Goal: Information Seeking & Learning: Learn about a topic

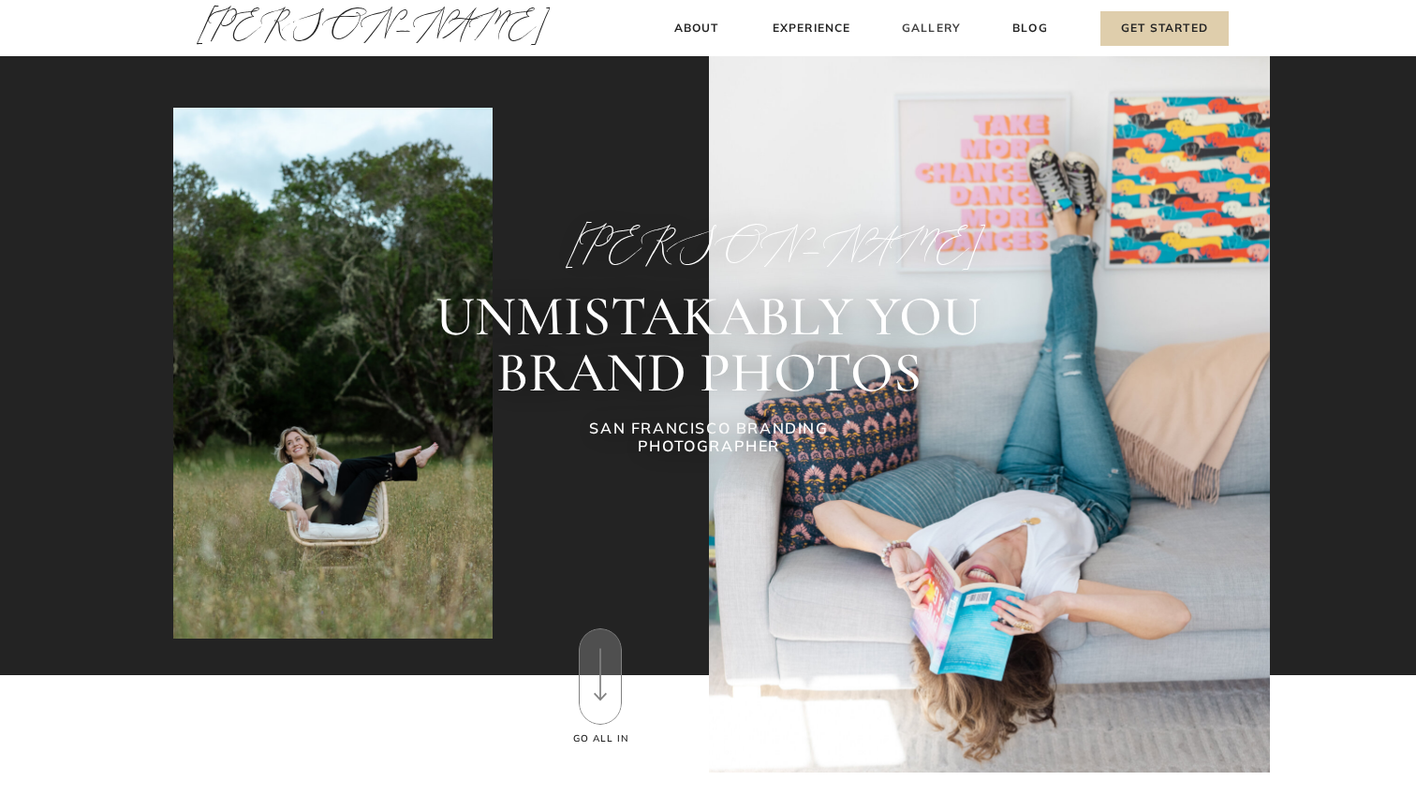
click at [945, 24] on h3 "Gallery" at bounding box center [931, 29] width 63 height 20
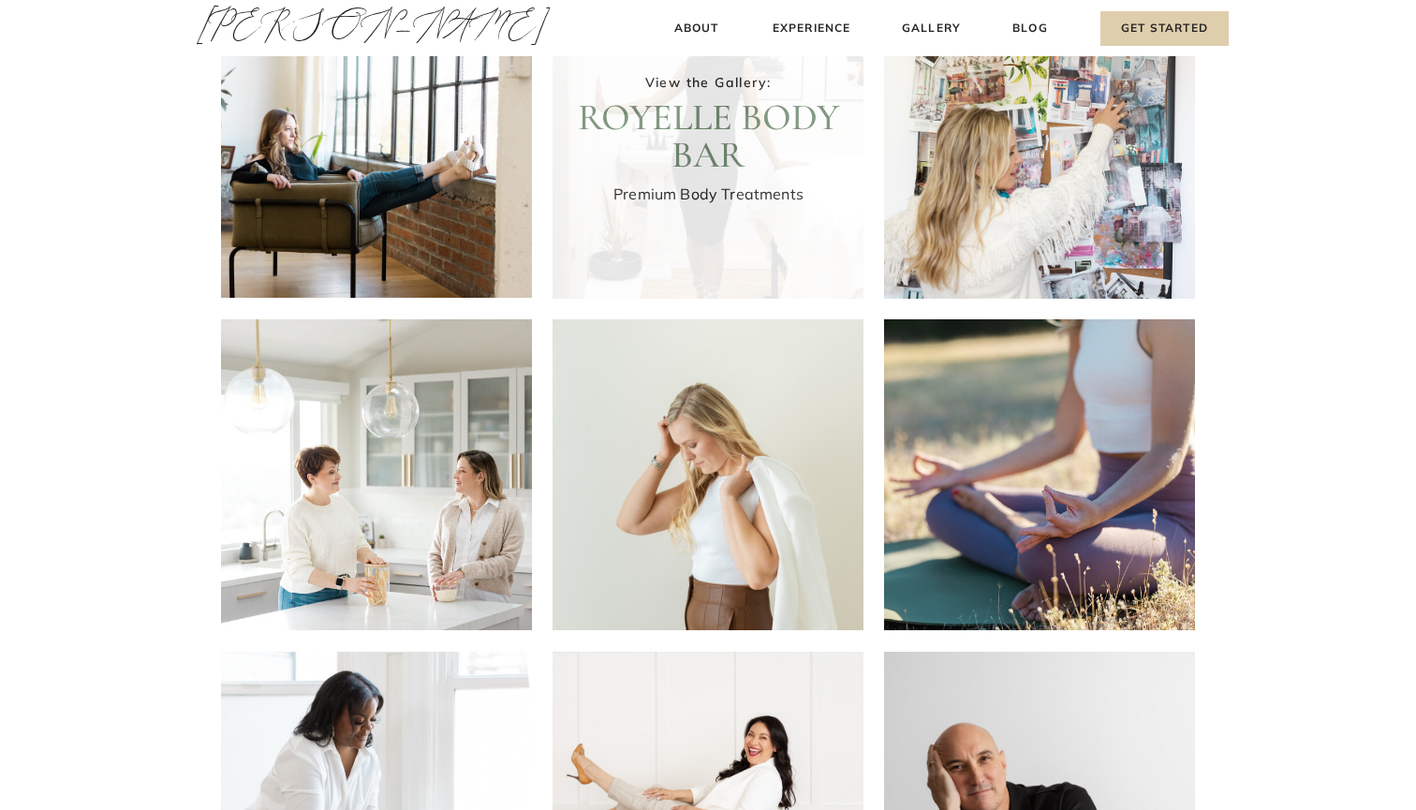
scroll to position [173, 0]
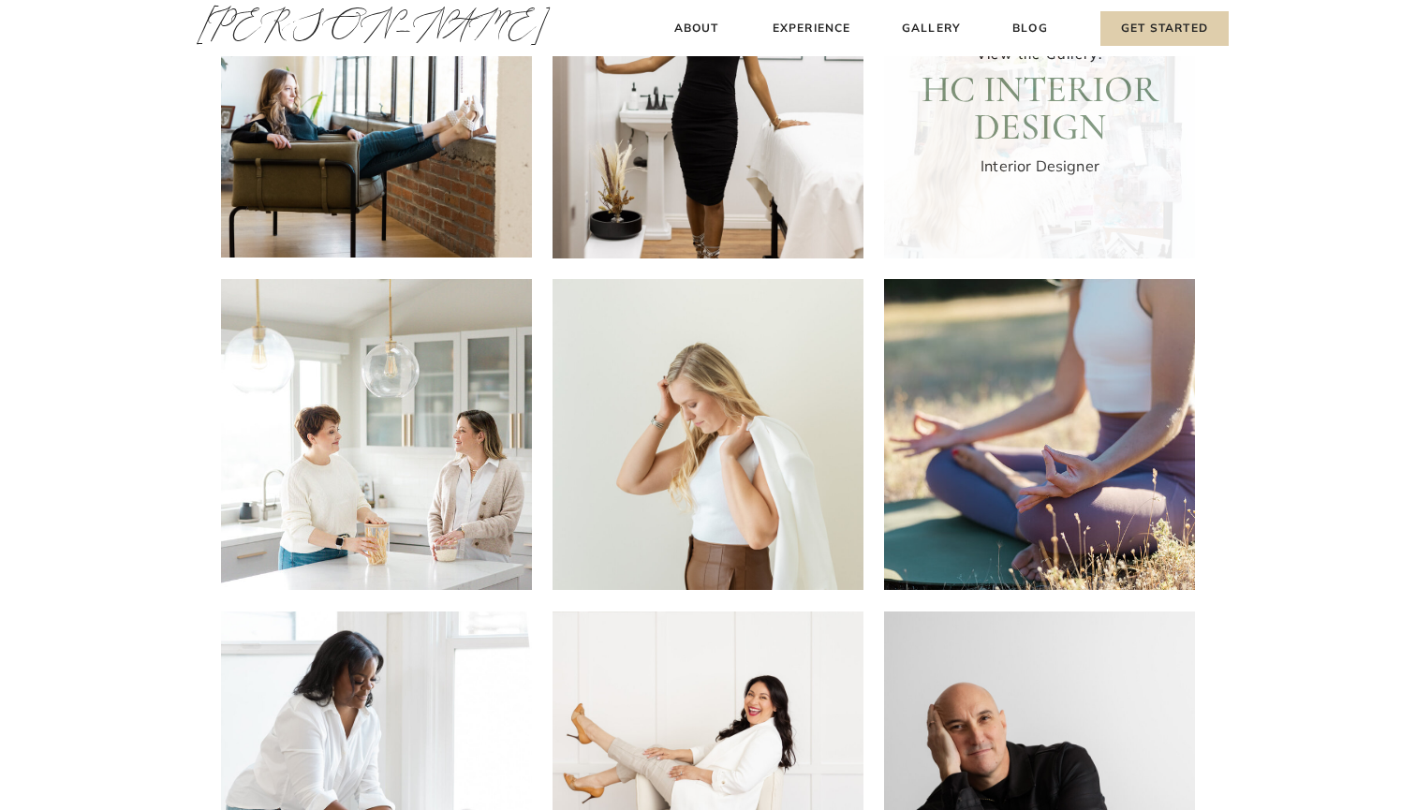
click at [1084, 99] on div at bounding box center [1039, 103] width 311 height 311
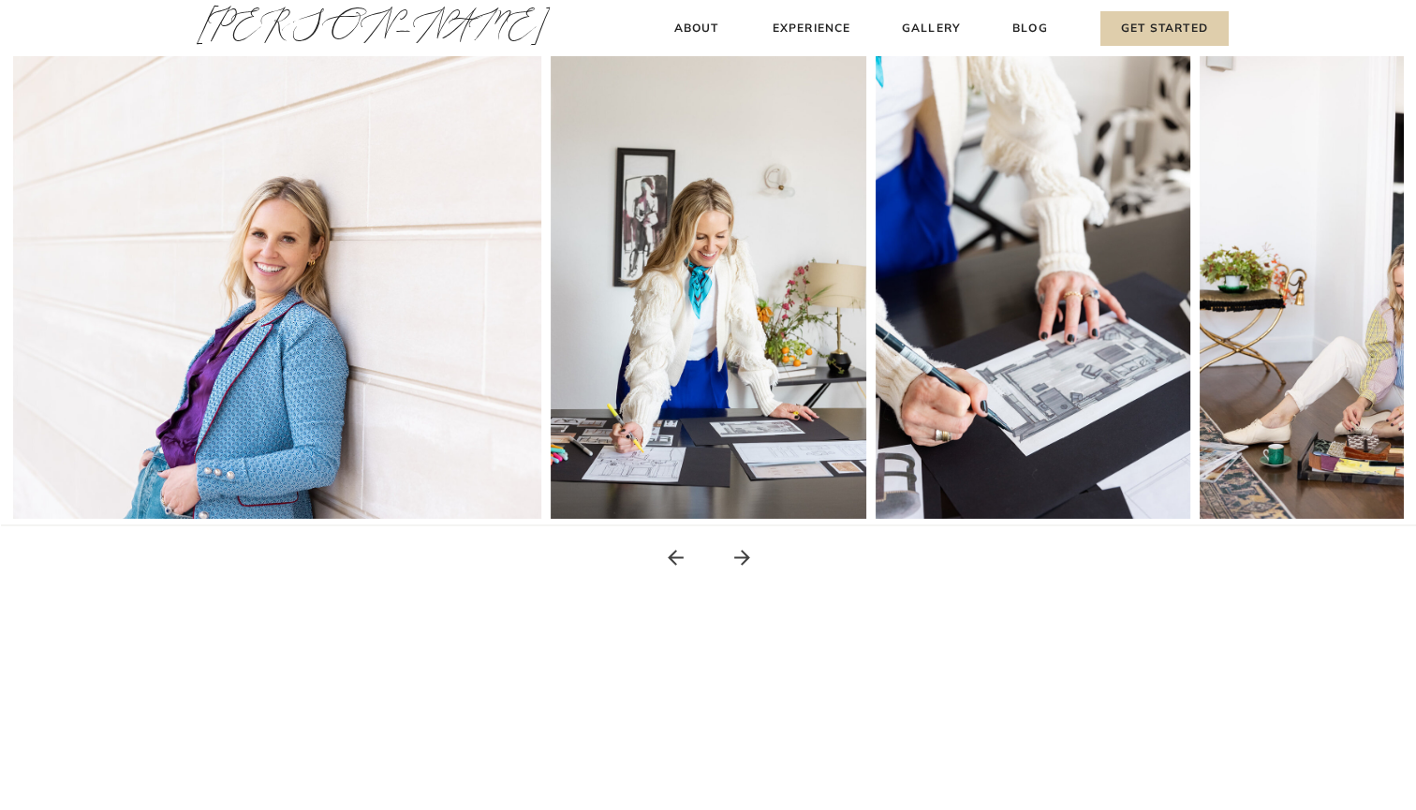
scroll to position [357, 0]
click at [741, 559] on icon at bounding box center [741, 557] width 23 height 23
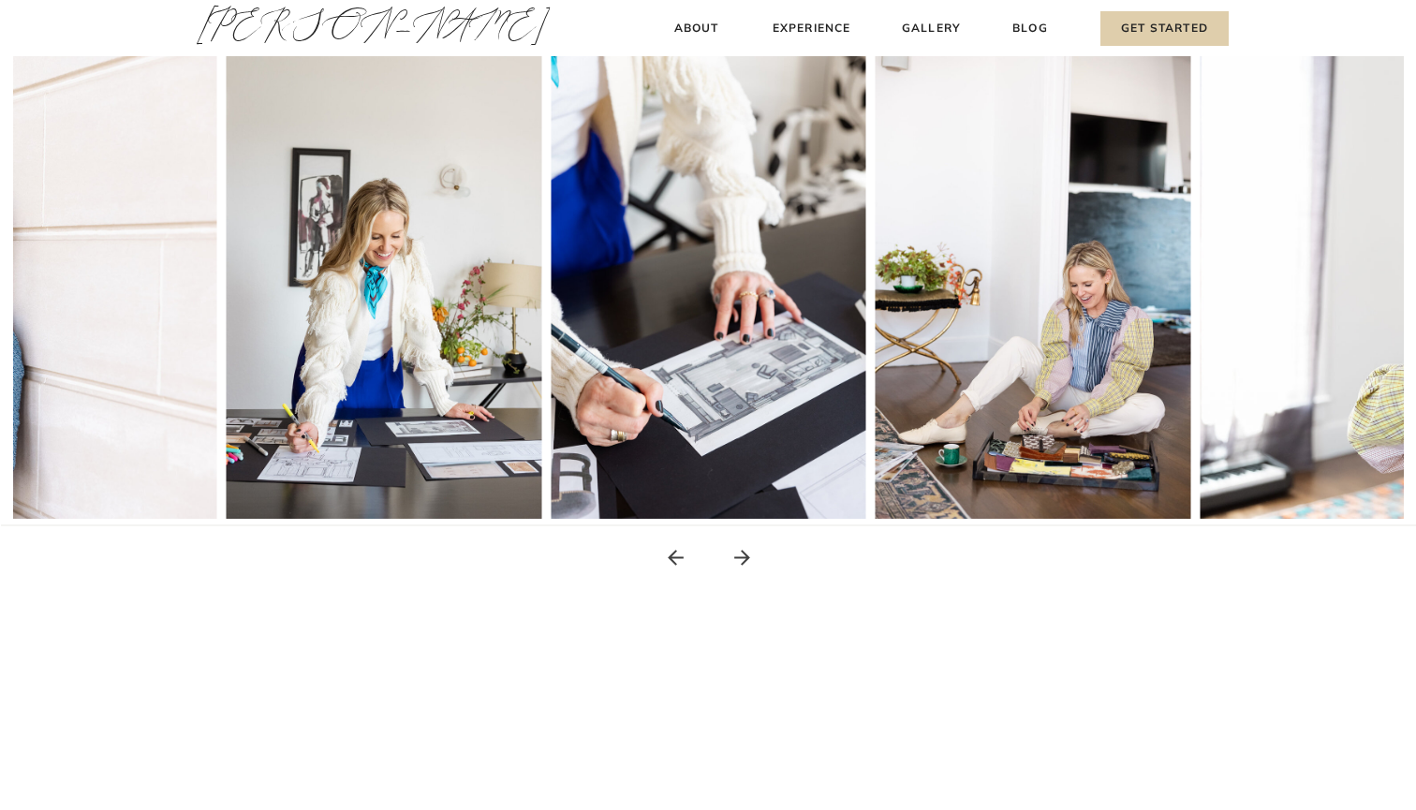
click at [741, 559] on icon at bounding box center [741, 557] width 23 height 23
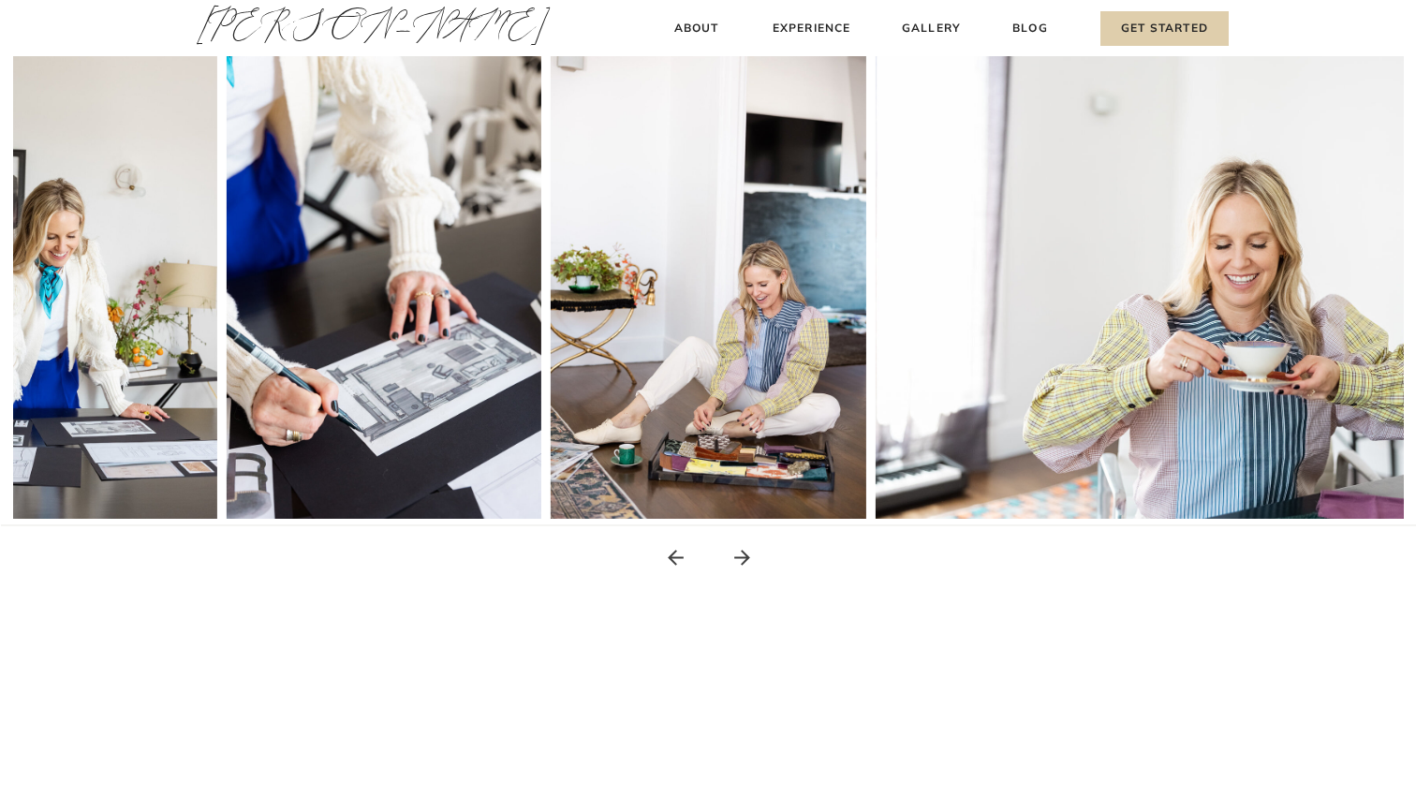
click at [741, 559] on icon at bounding box center [741, 557] width 23 height 23
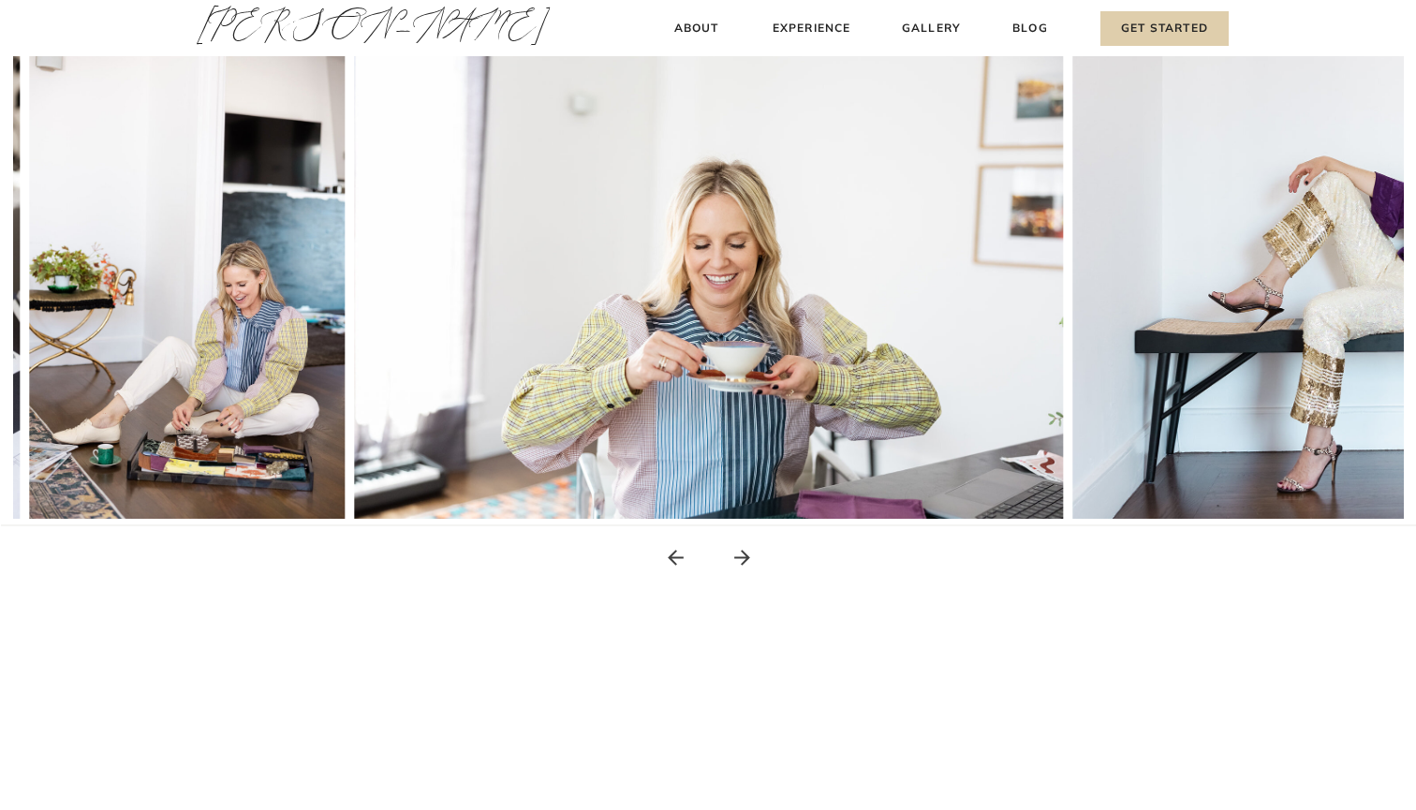
click at [741, 559] on icon at bounding box center [741, 557] width 23 height 23
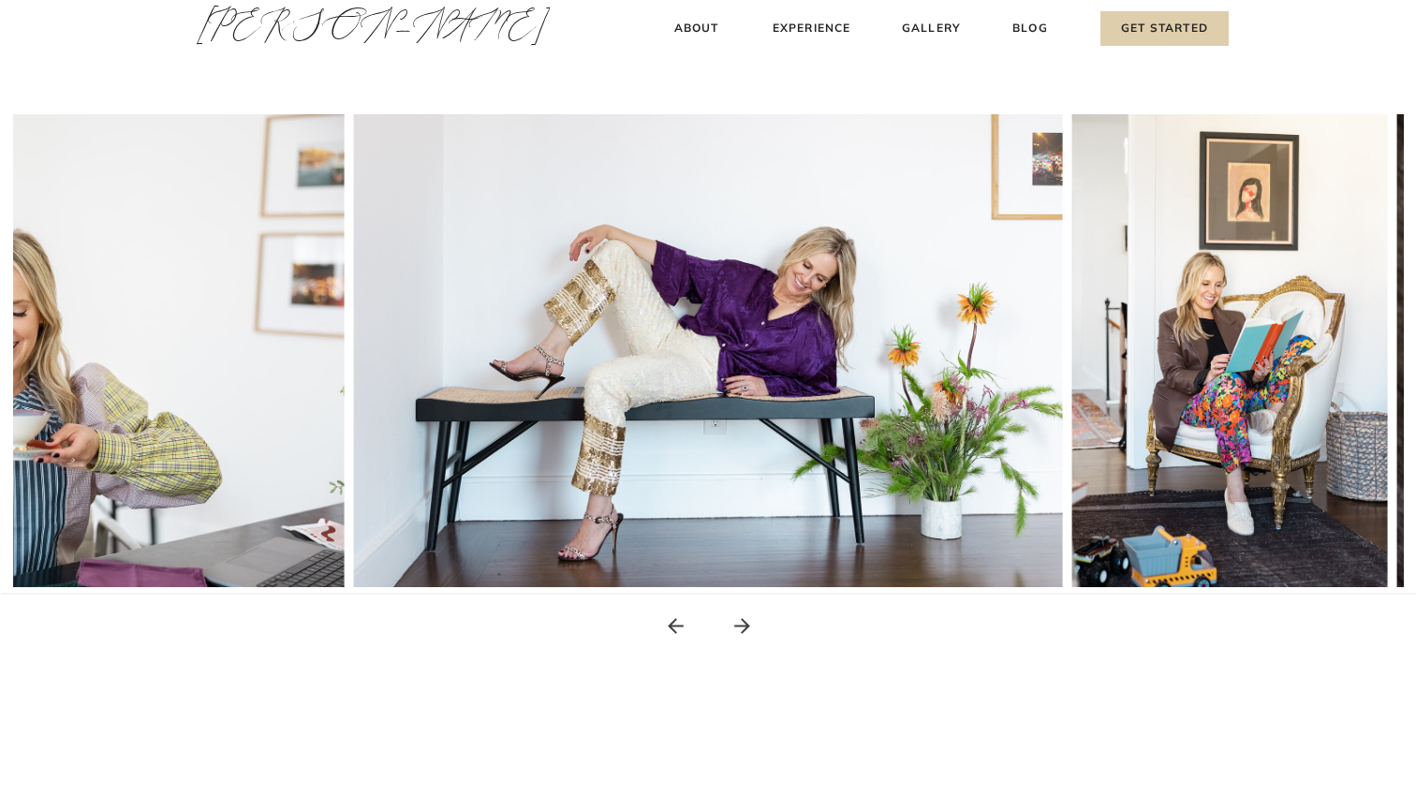
scroll to position [288, 0]
click at [740, 624] on icon at bounding box center [741, 625] width 23 height 23
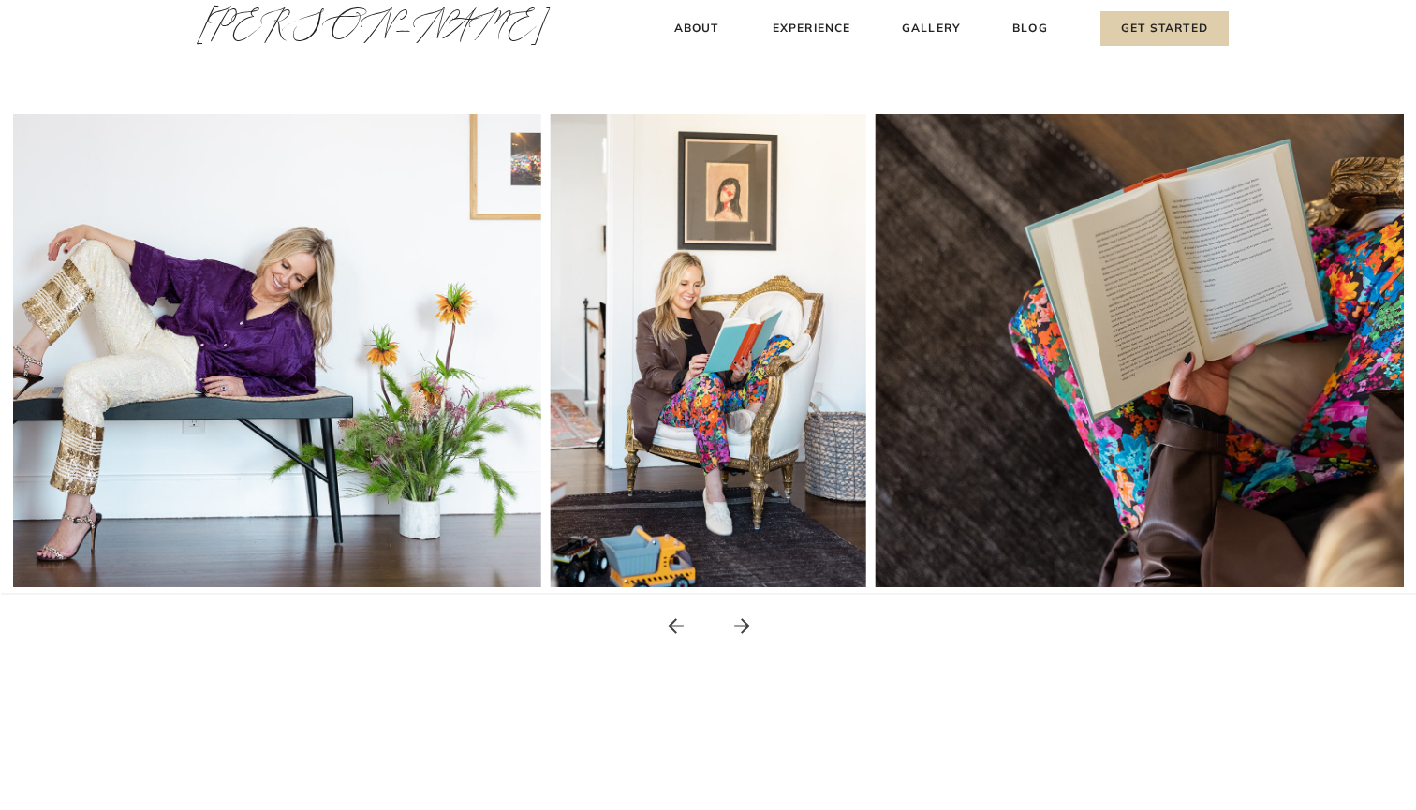
click at [740, 625] on icon at bounding box center [741, 625] width 23 height 23
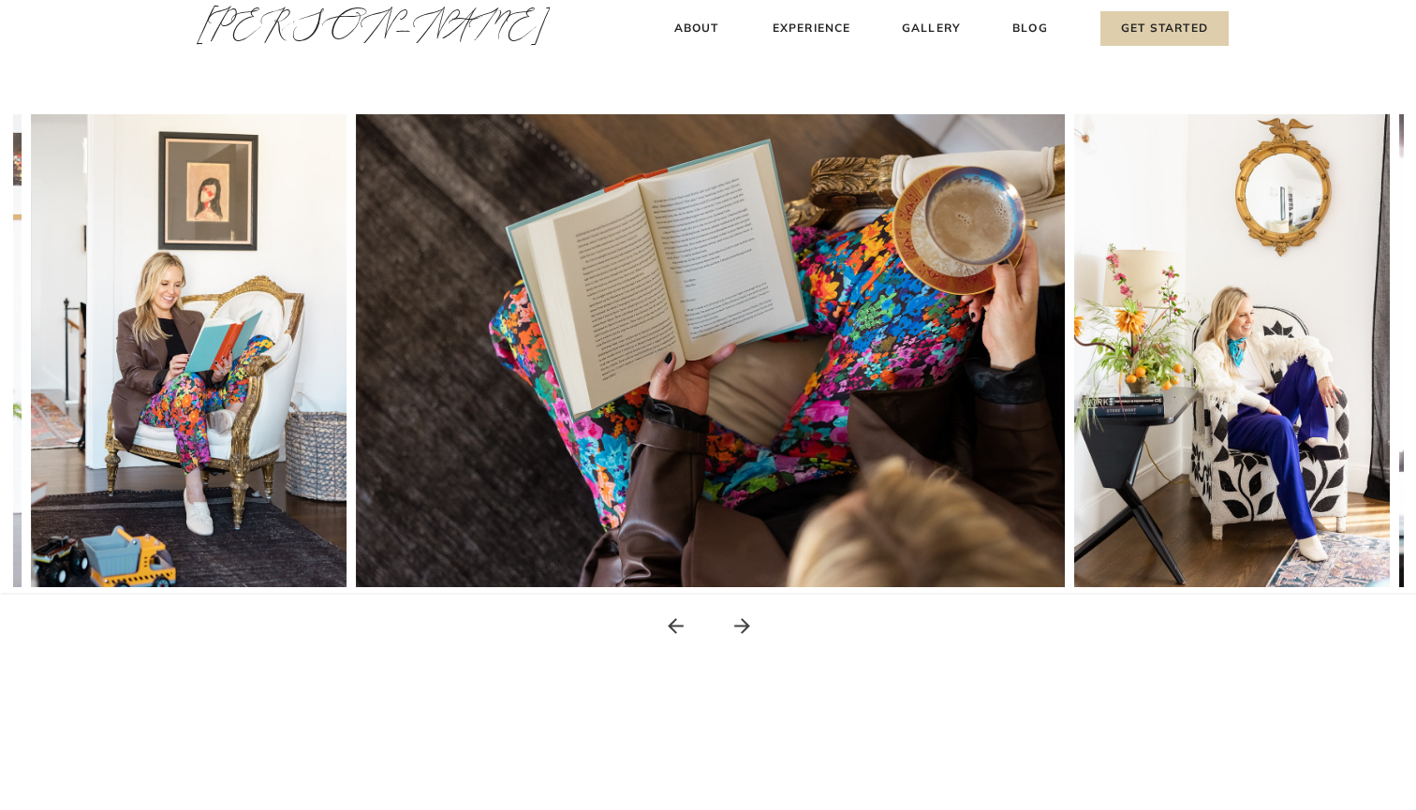
click at [740, 625] on icon at bounding box center [741, 625] width 23 height 23
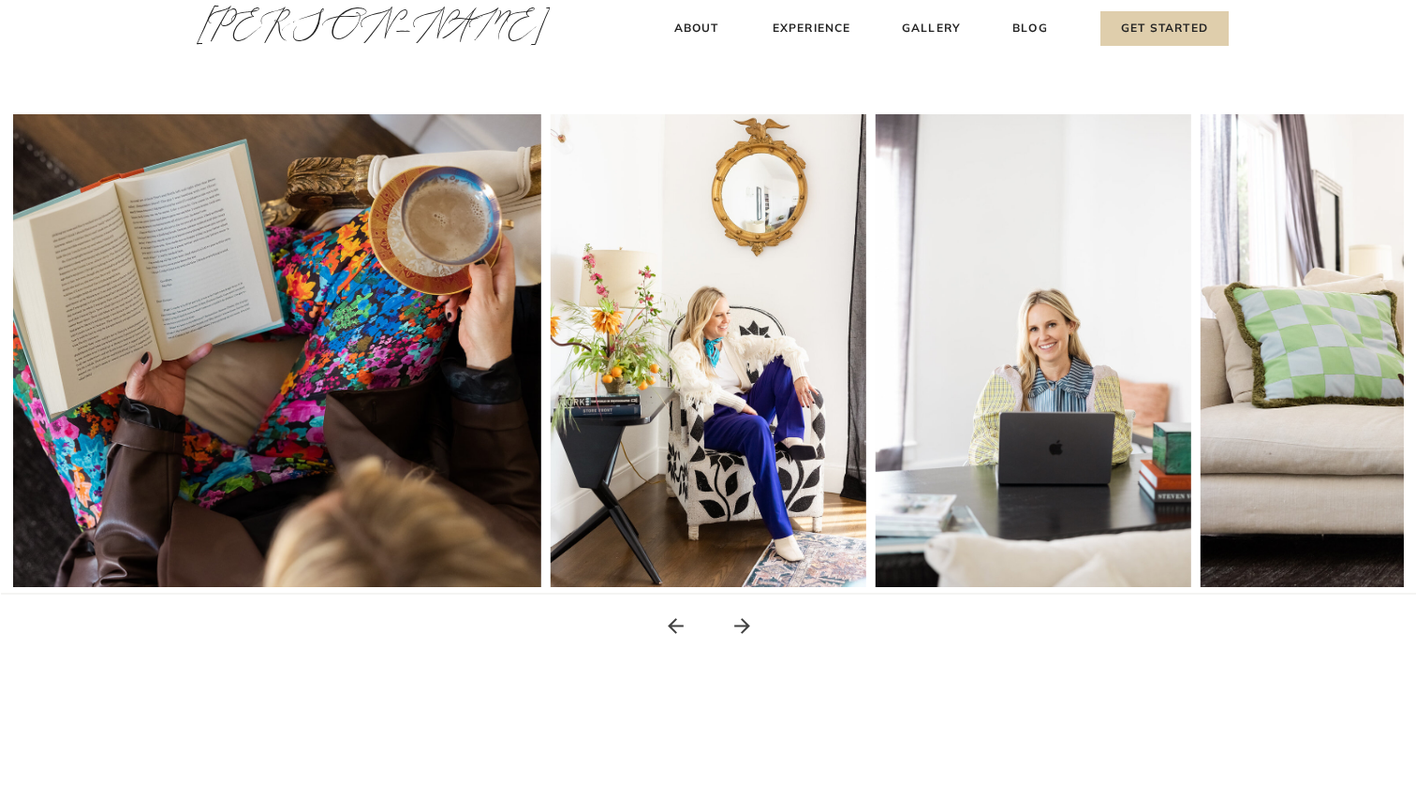
click at [740, 625] on icon at bounding box center [741, 625] width 23 height 23
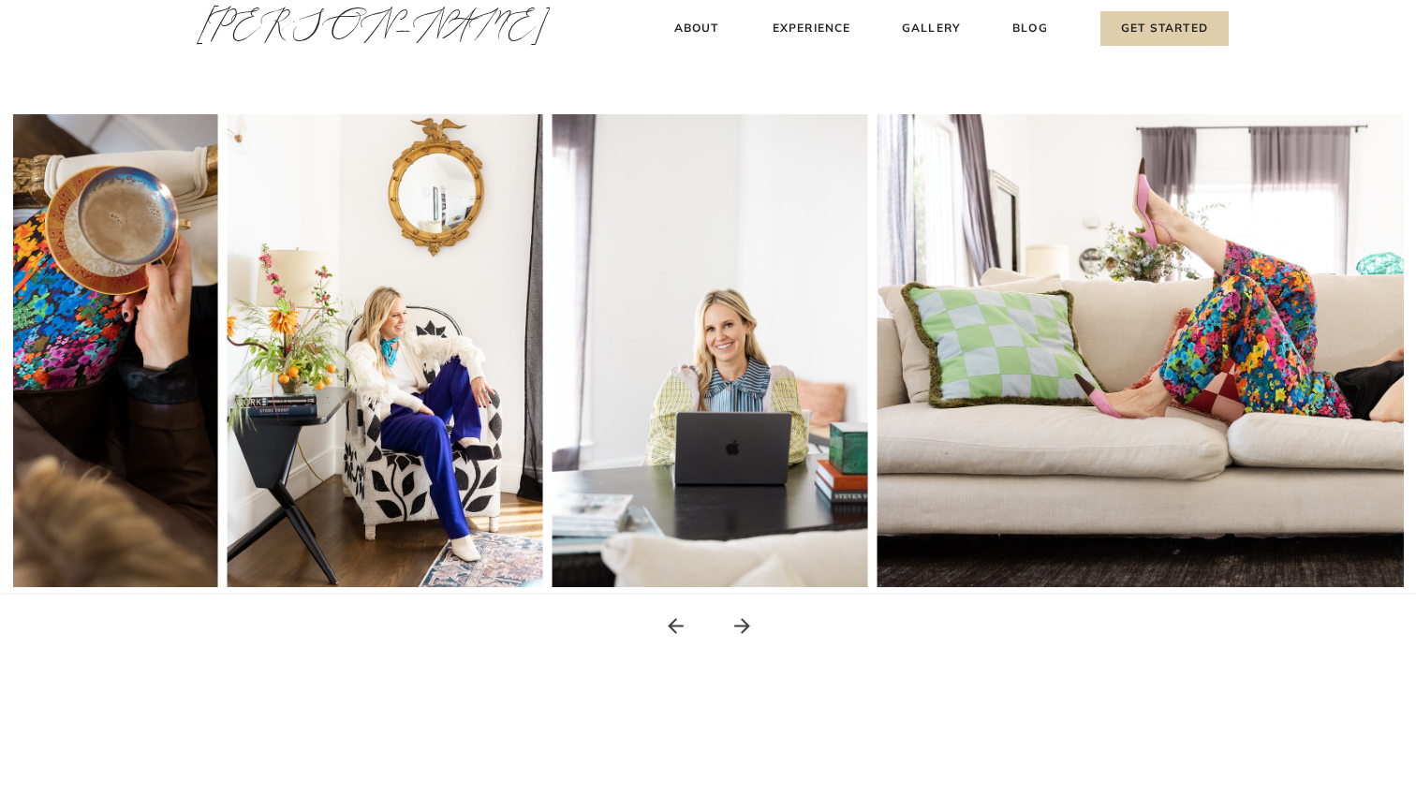
click at [740, 625] on icon at bounding box center [741, 625] width 23 height 23
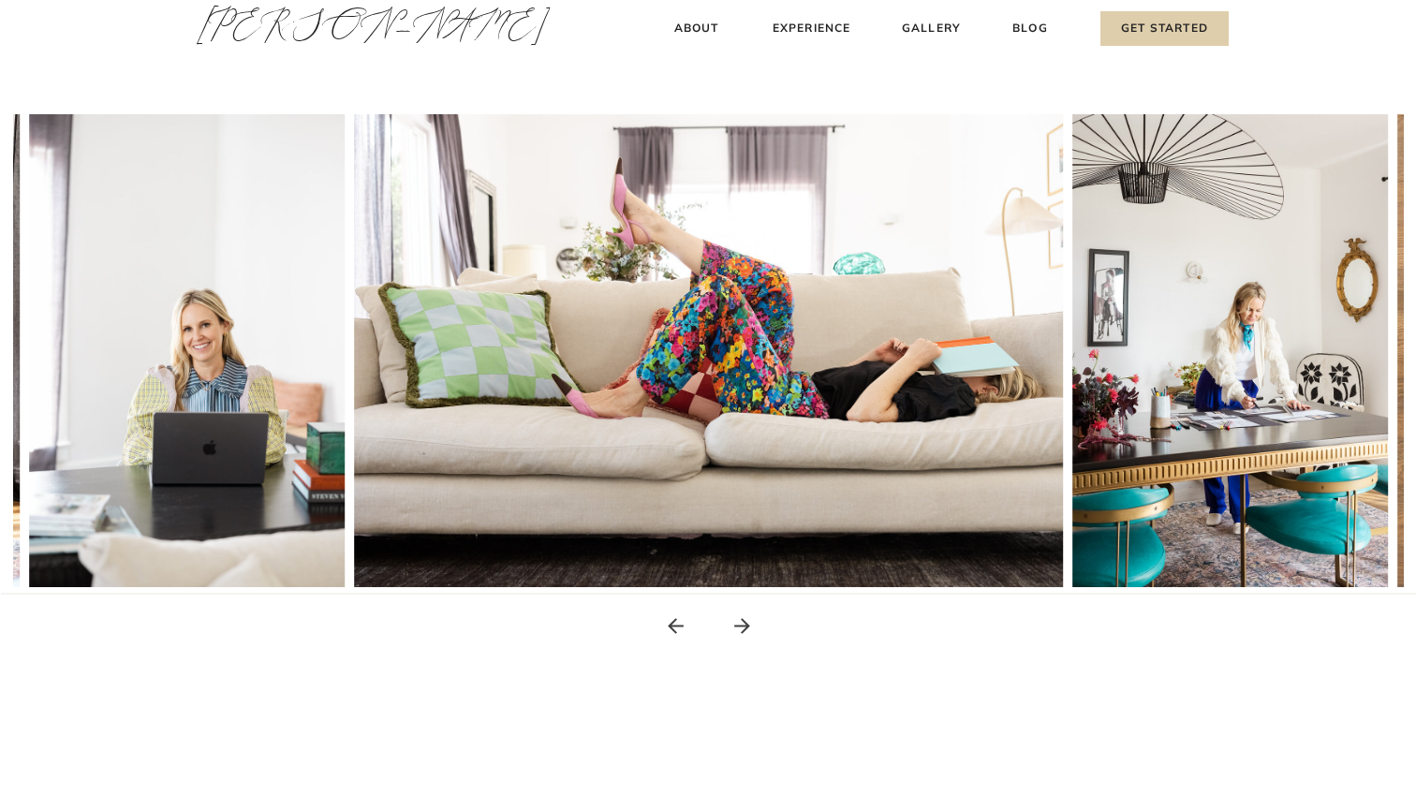
click at [740, 625] on icon at bounding box center [741, 625] width 23 height 23
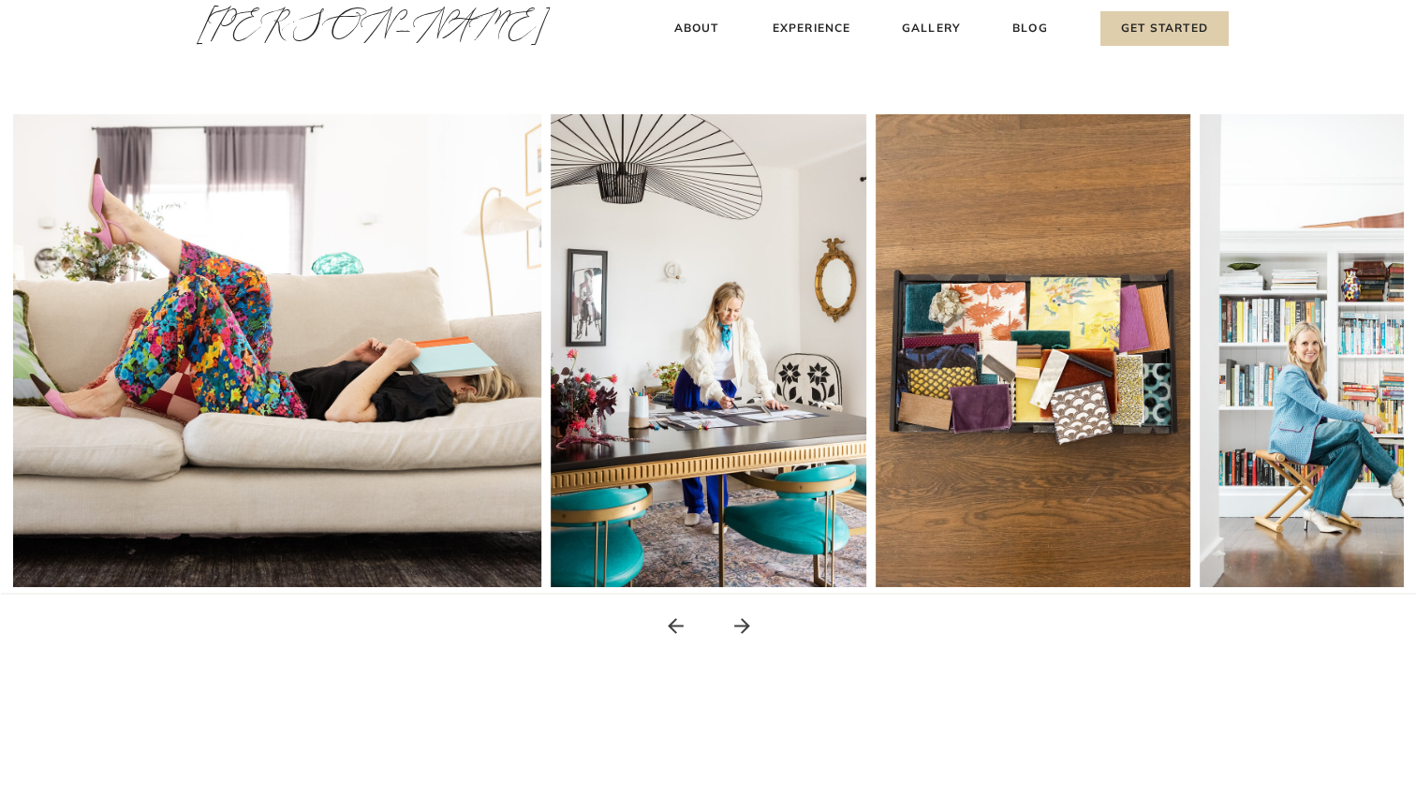
click at [740, 625] on icon at bounding box center [741, 625] width 23 height 23
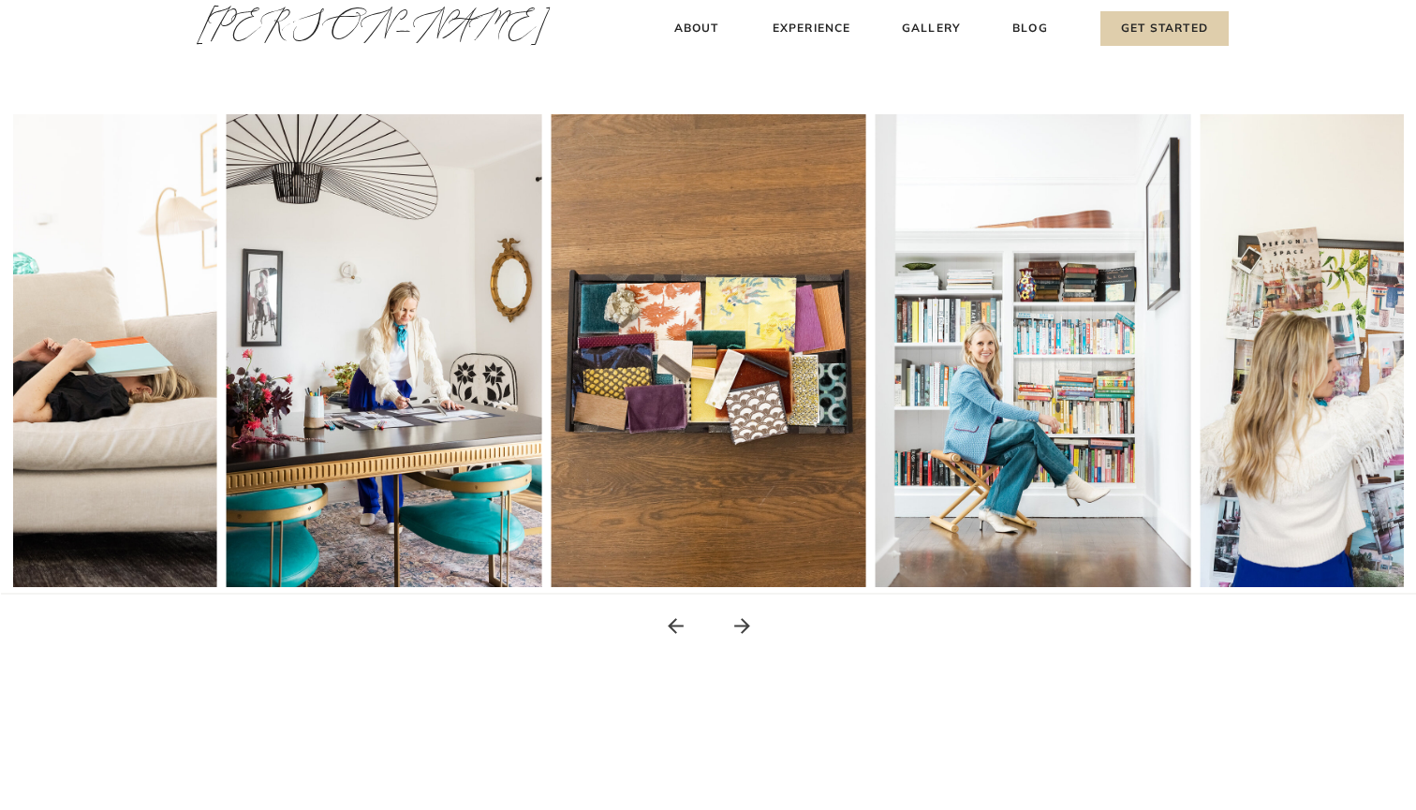
click at [740, 625] on icon at bounding box center [741, 625] width 23 height 23
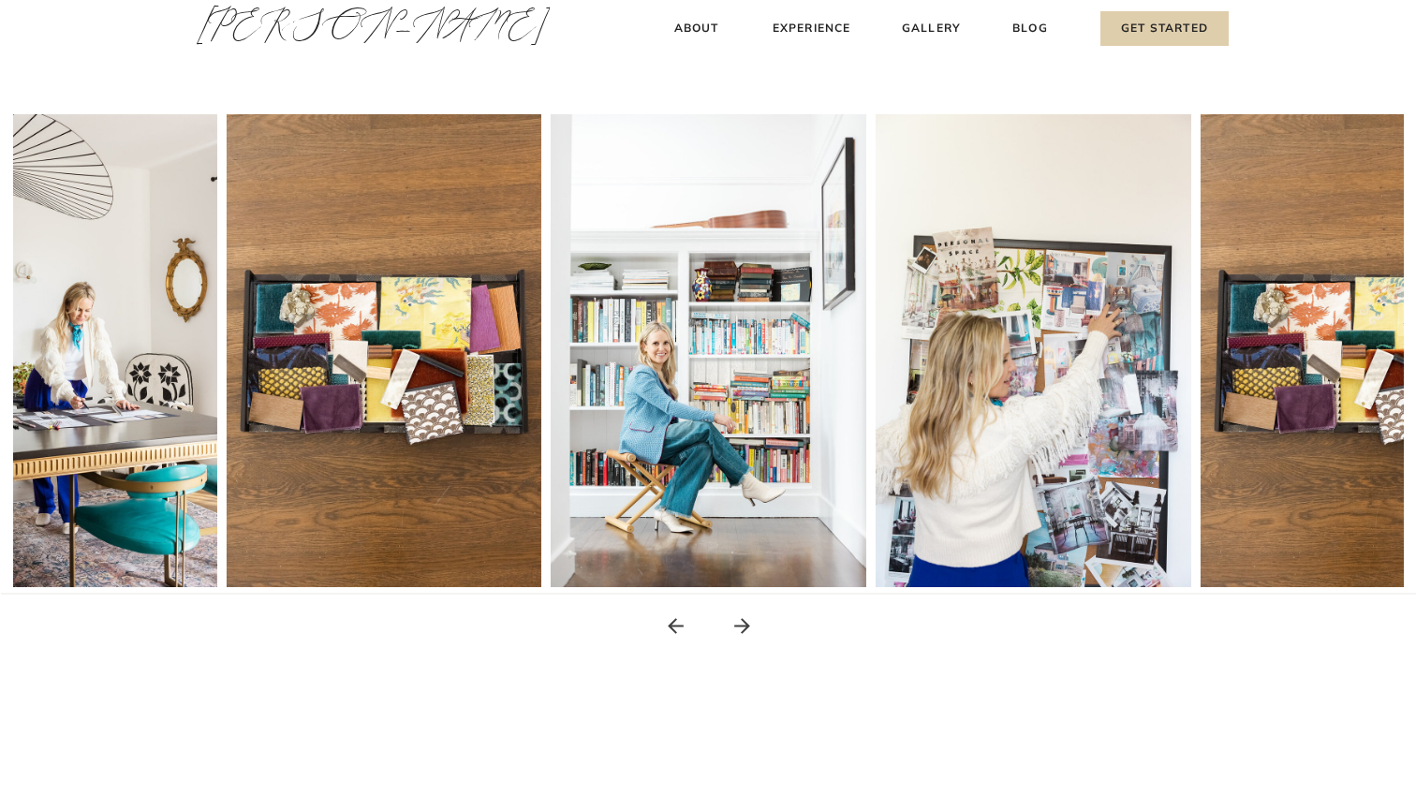
click at [740, 625] on icon at bounding box center [741, 625] width 23 height 23
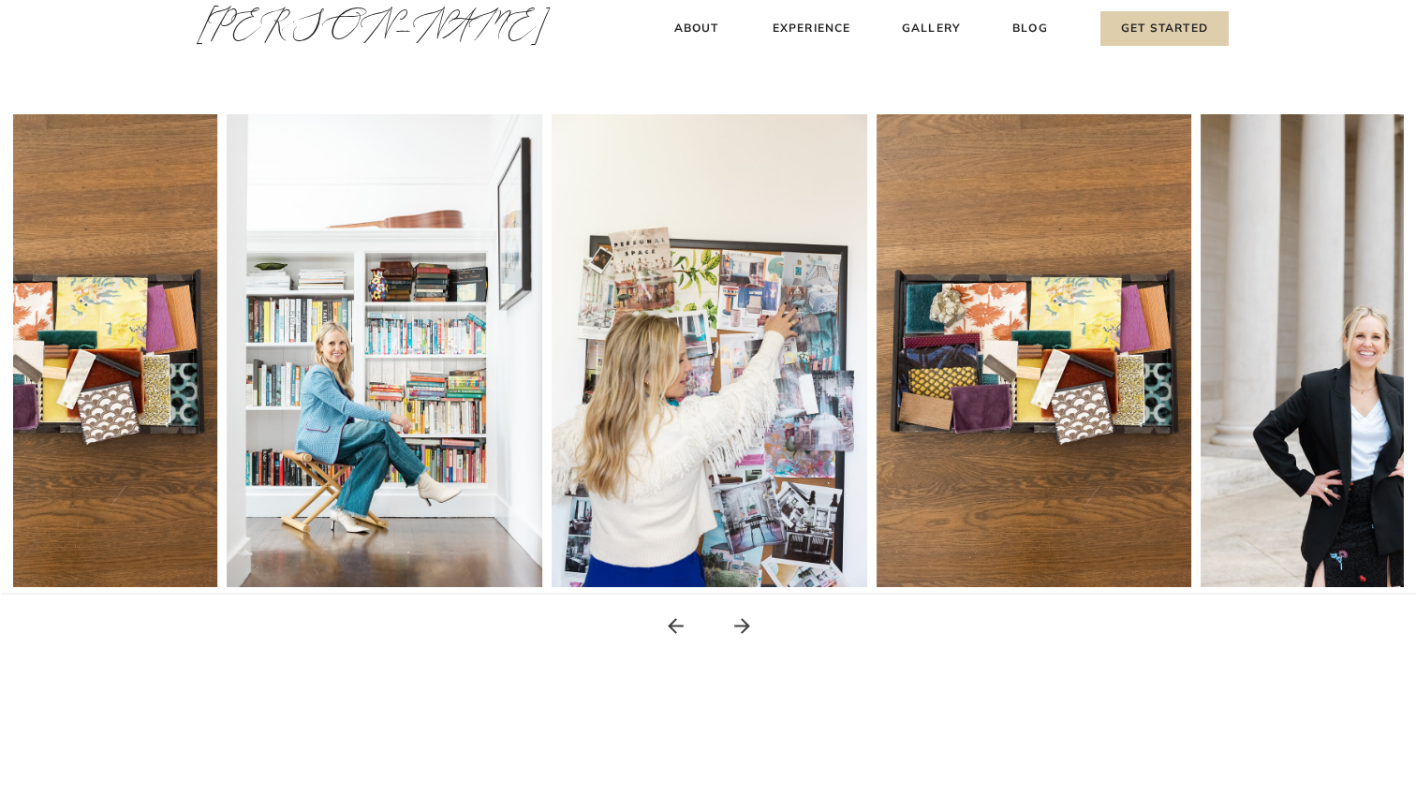
click at [741, 626] on icon at bounding box center [742, 626] width 16 height 16
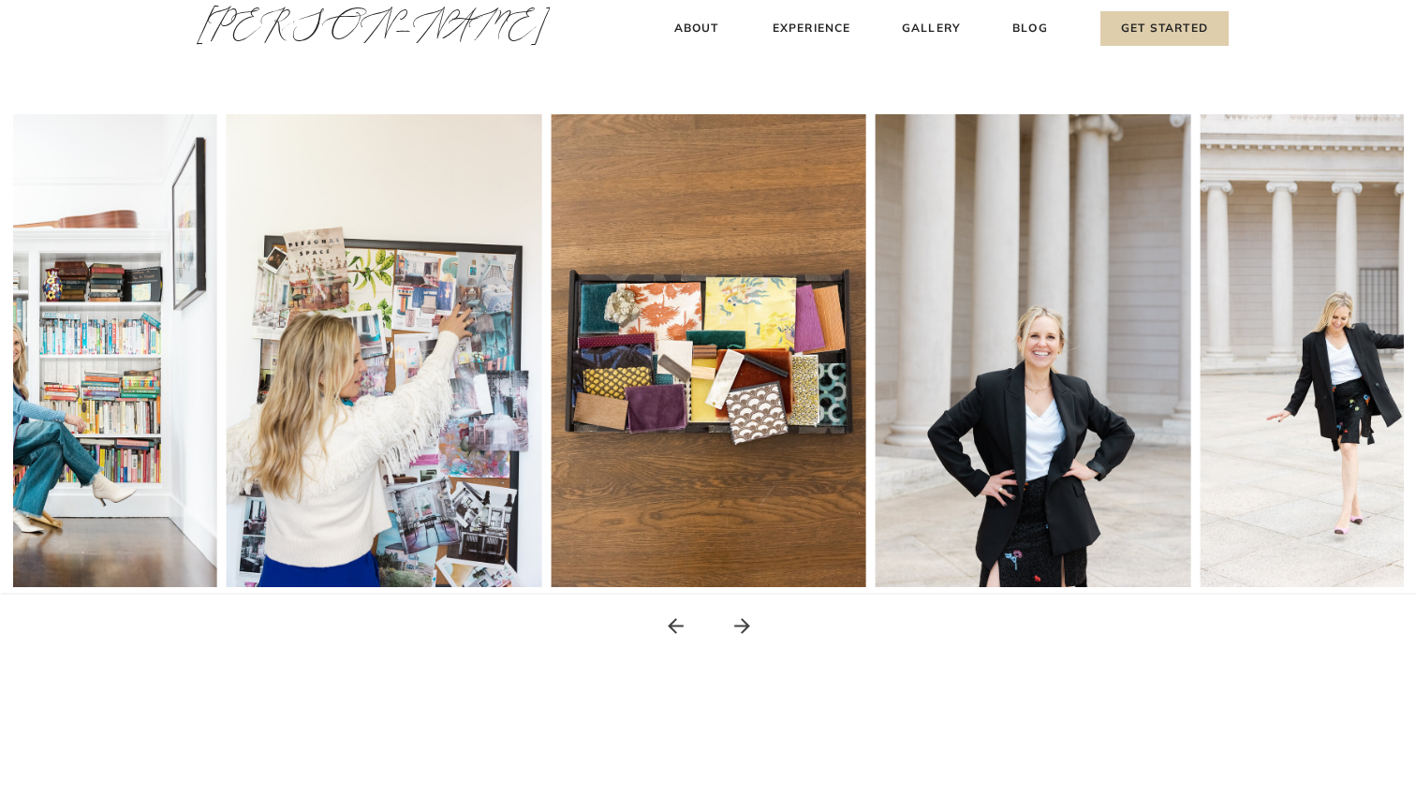
click at [741, 626] on icon at bounding box center [742, 626] width 16 height 16
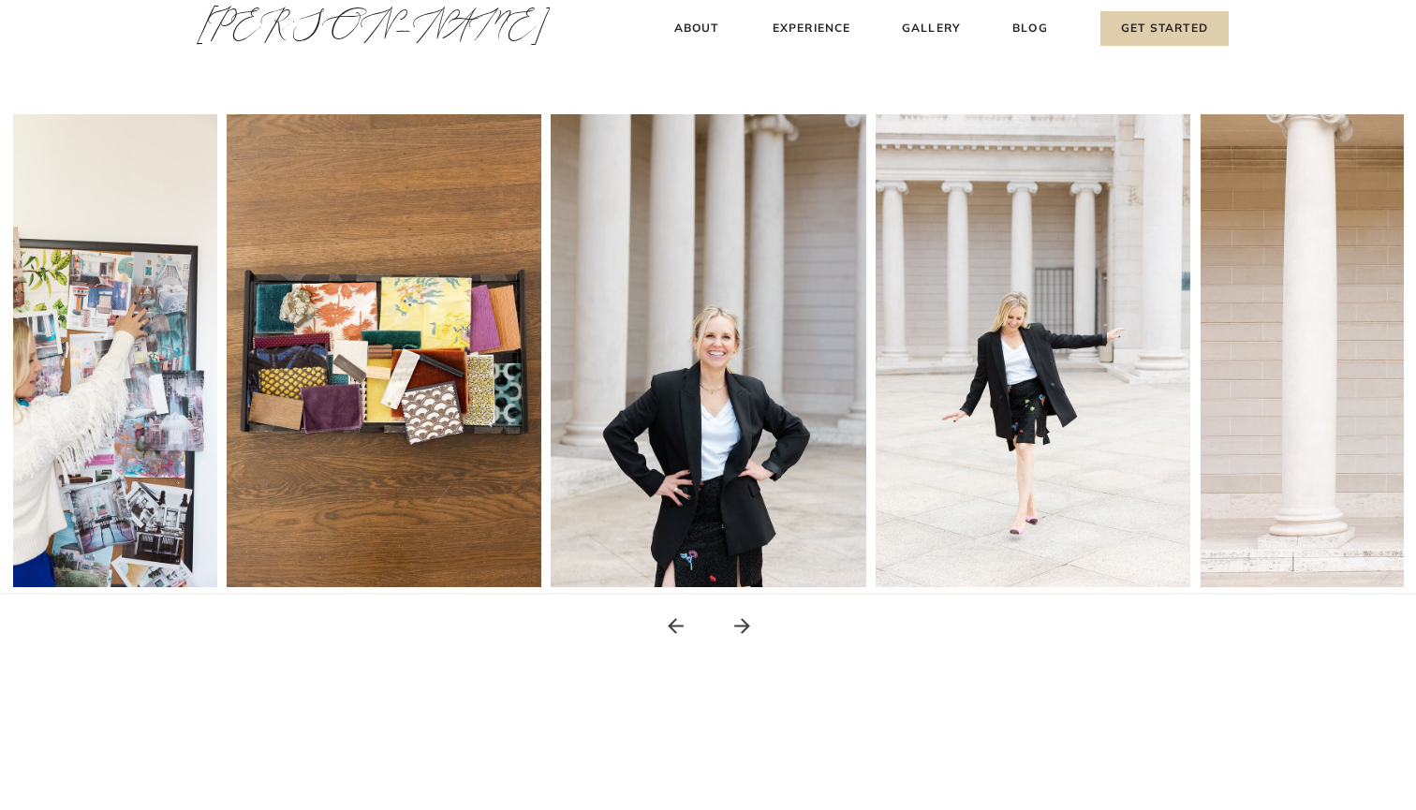
click at [741, 627] on icon at bounding box center [741, 625] width 23 height 23
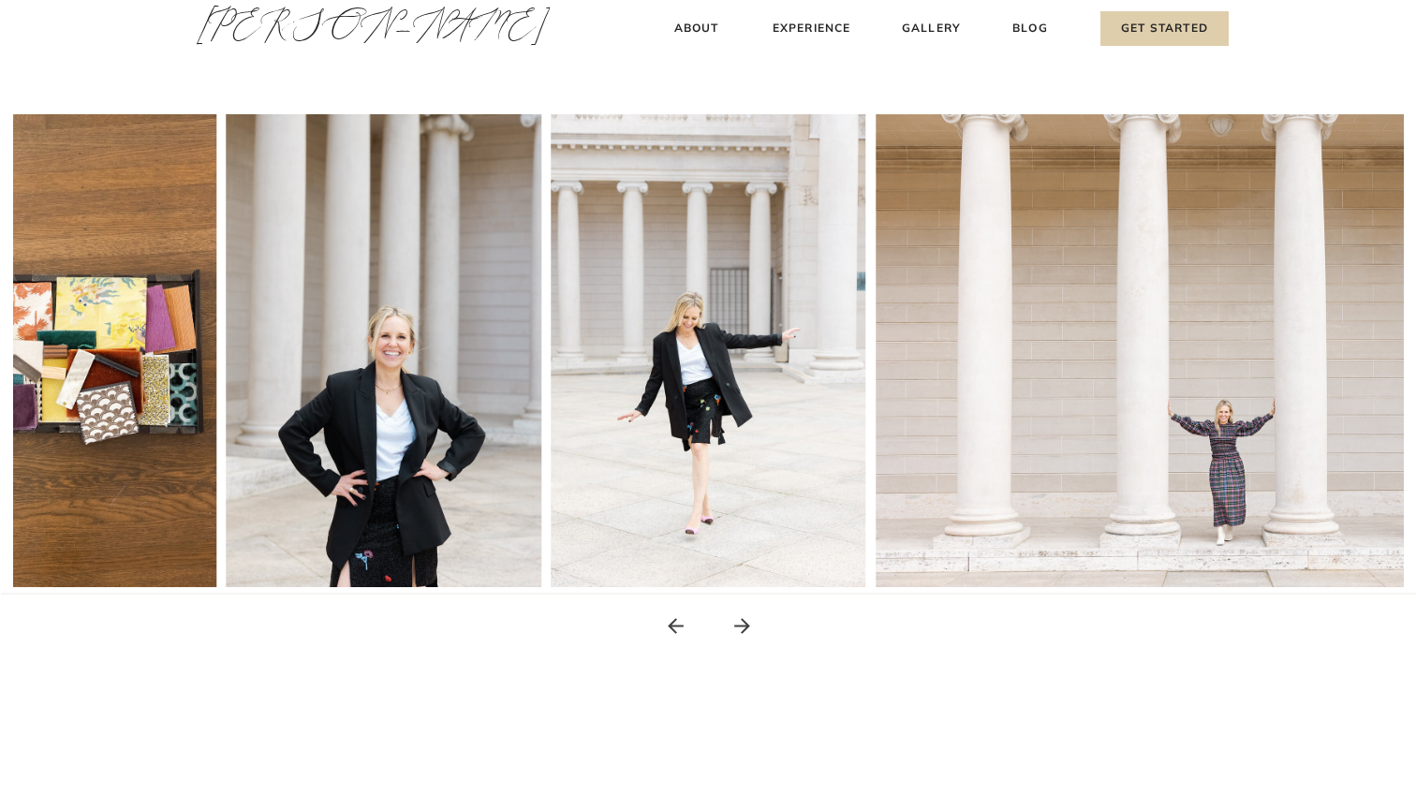
click at [741, 628] on icon at bounding box center [741, 625] width 23 height 23
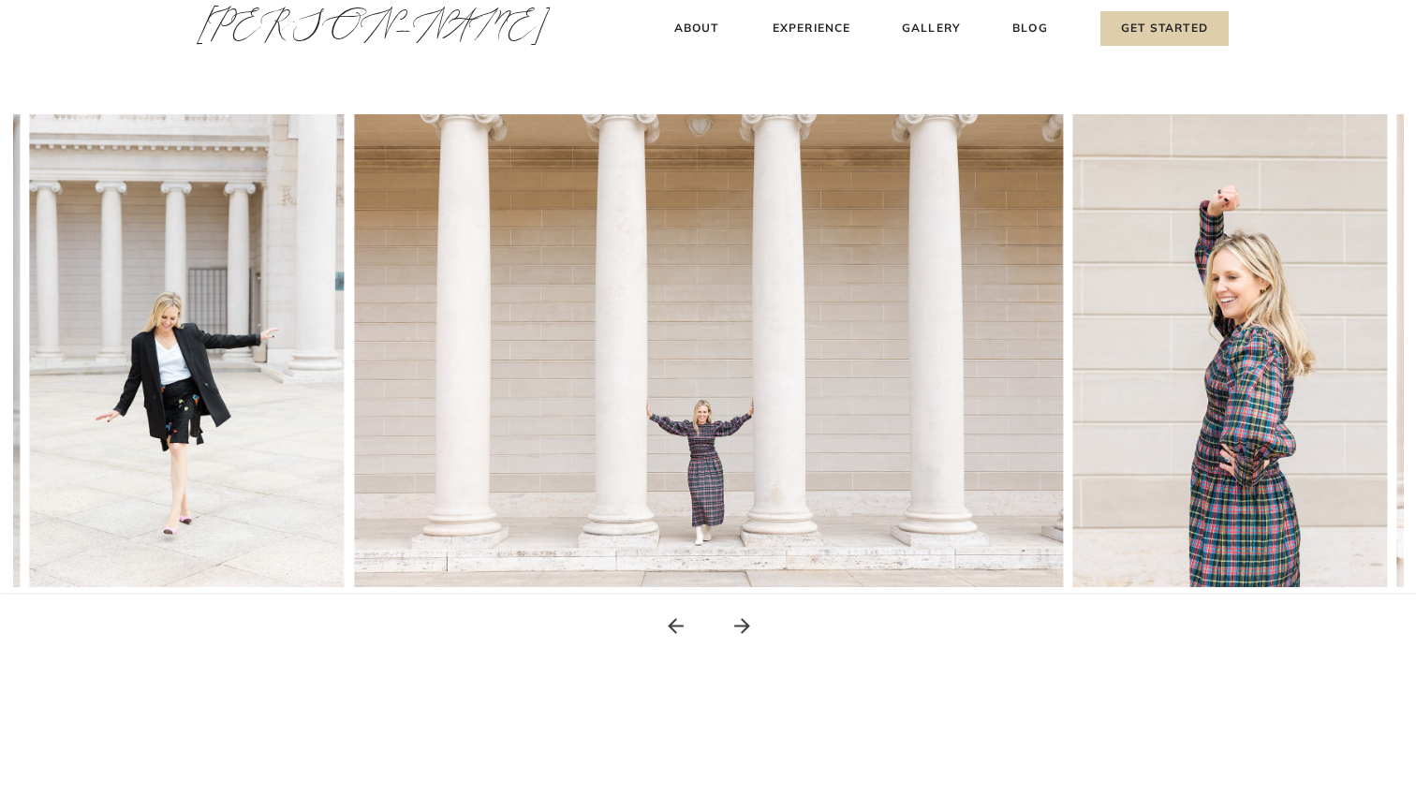
click at [741, 628] on icon at bounding box center [741, 625] width 23 height 23
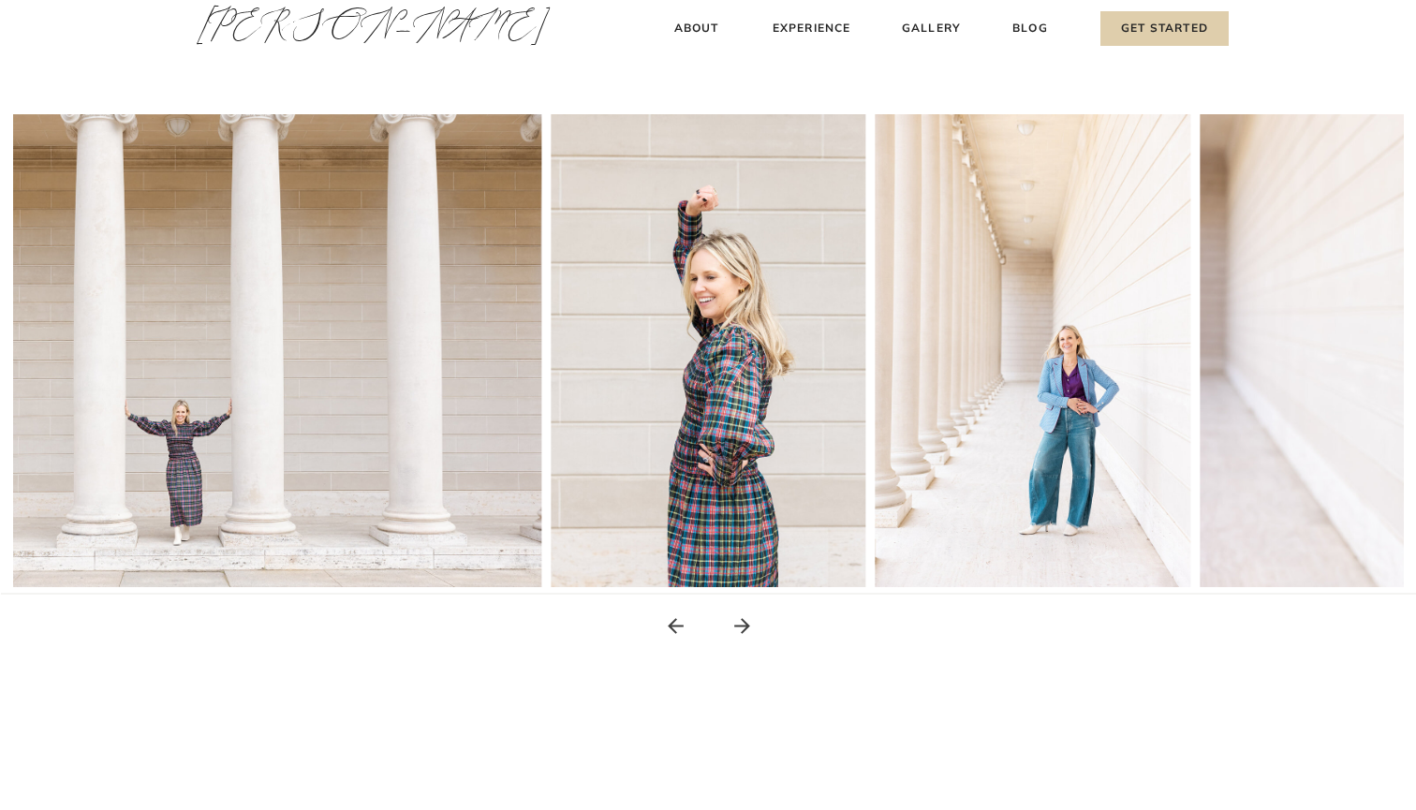
click at [741, 630] on icon at bounding box center [741, 625] width 23 height 23
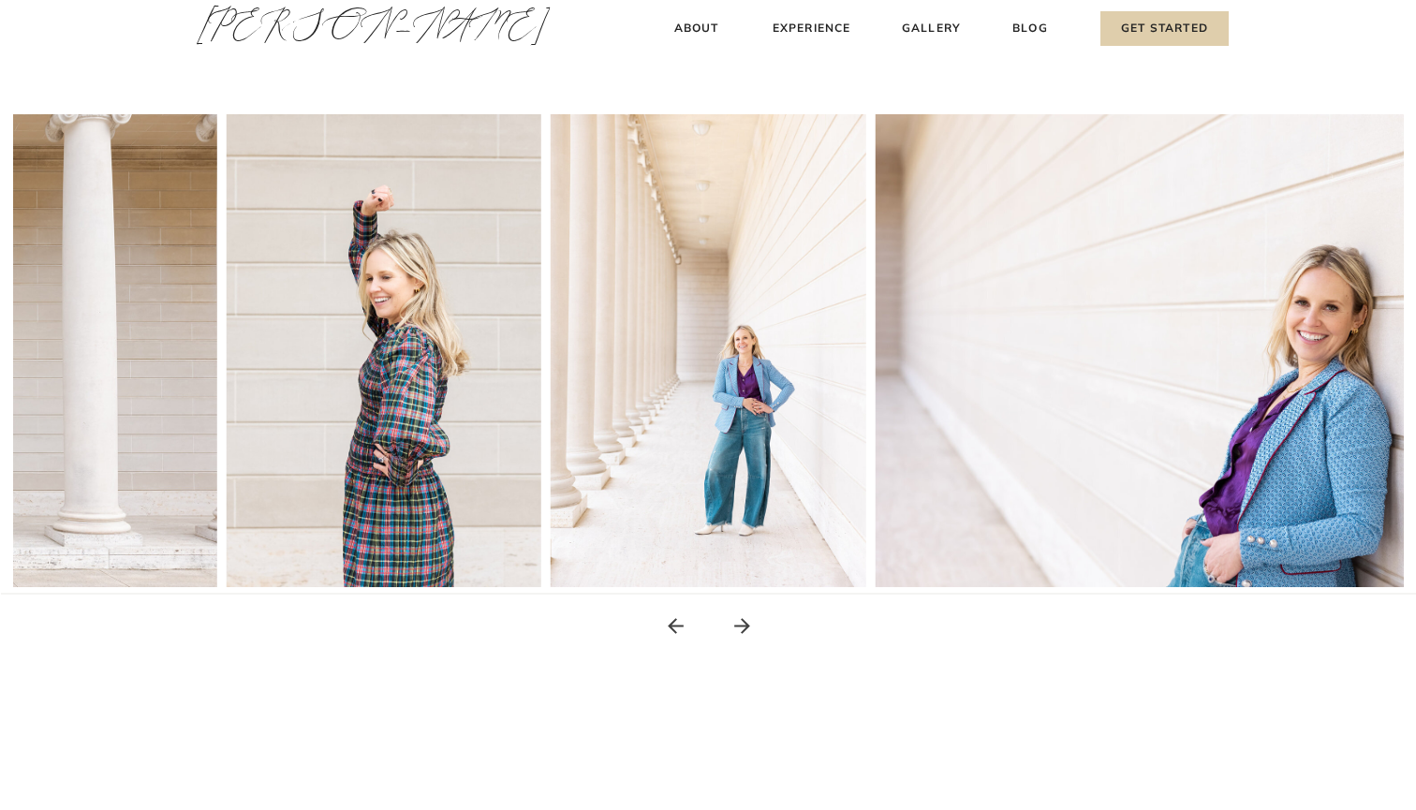
click at [741, 630] on icon at bounding box center [741, 625] width 23 height 23
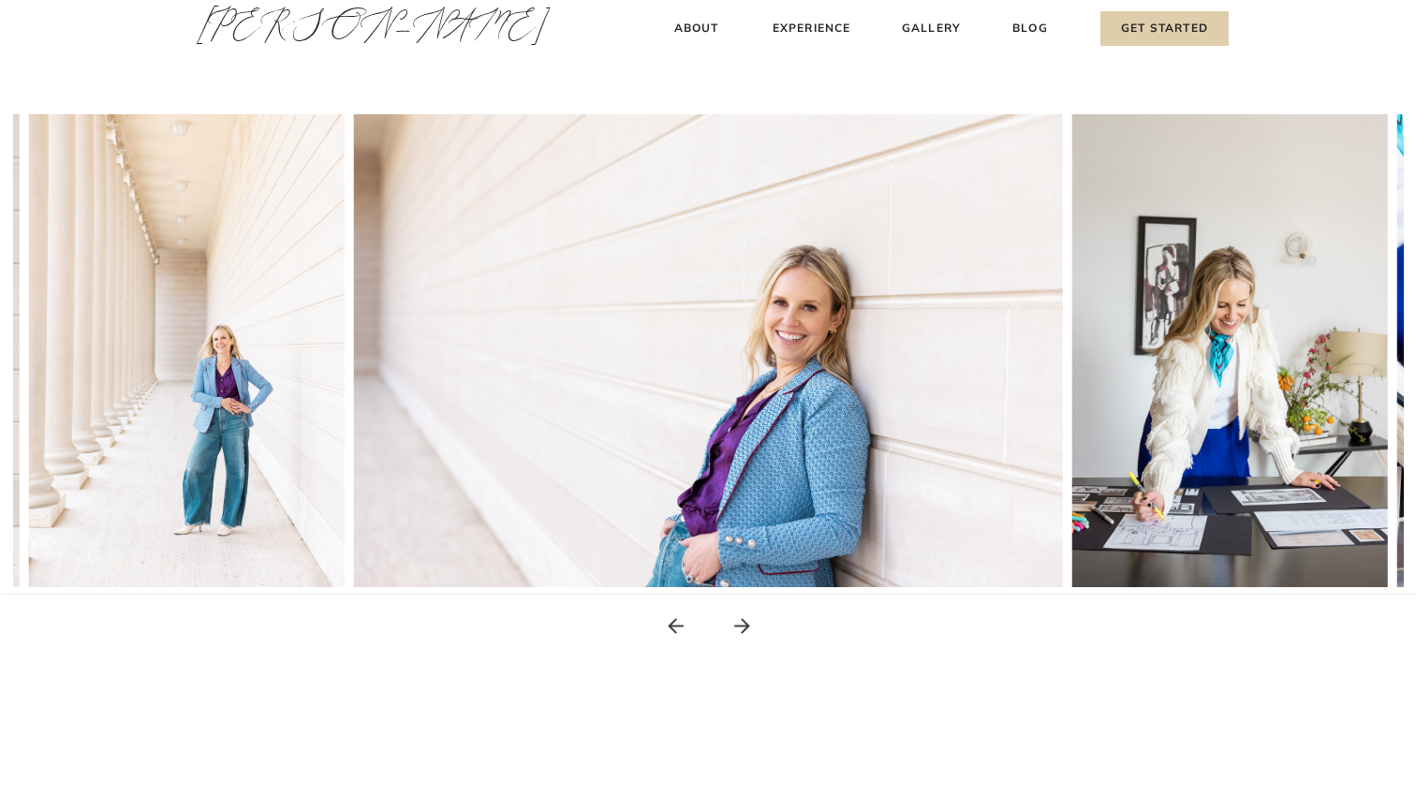
click at [741, 630] on icon at bounding box center [741, 625] width 23 height 23
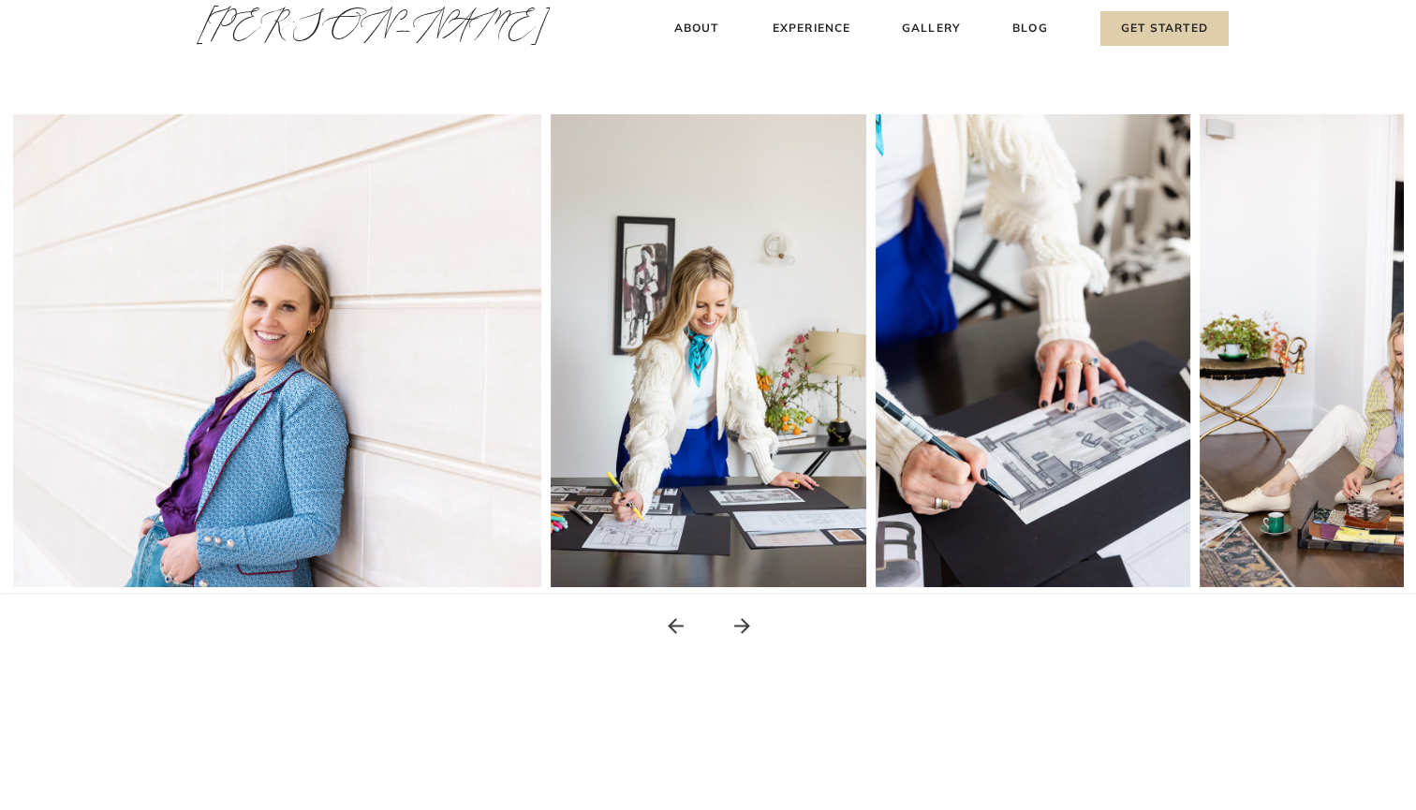
click at [741, 631] on icon at bounding box center [741, 625] width 23 height 23
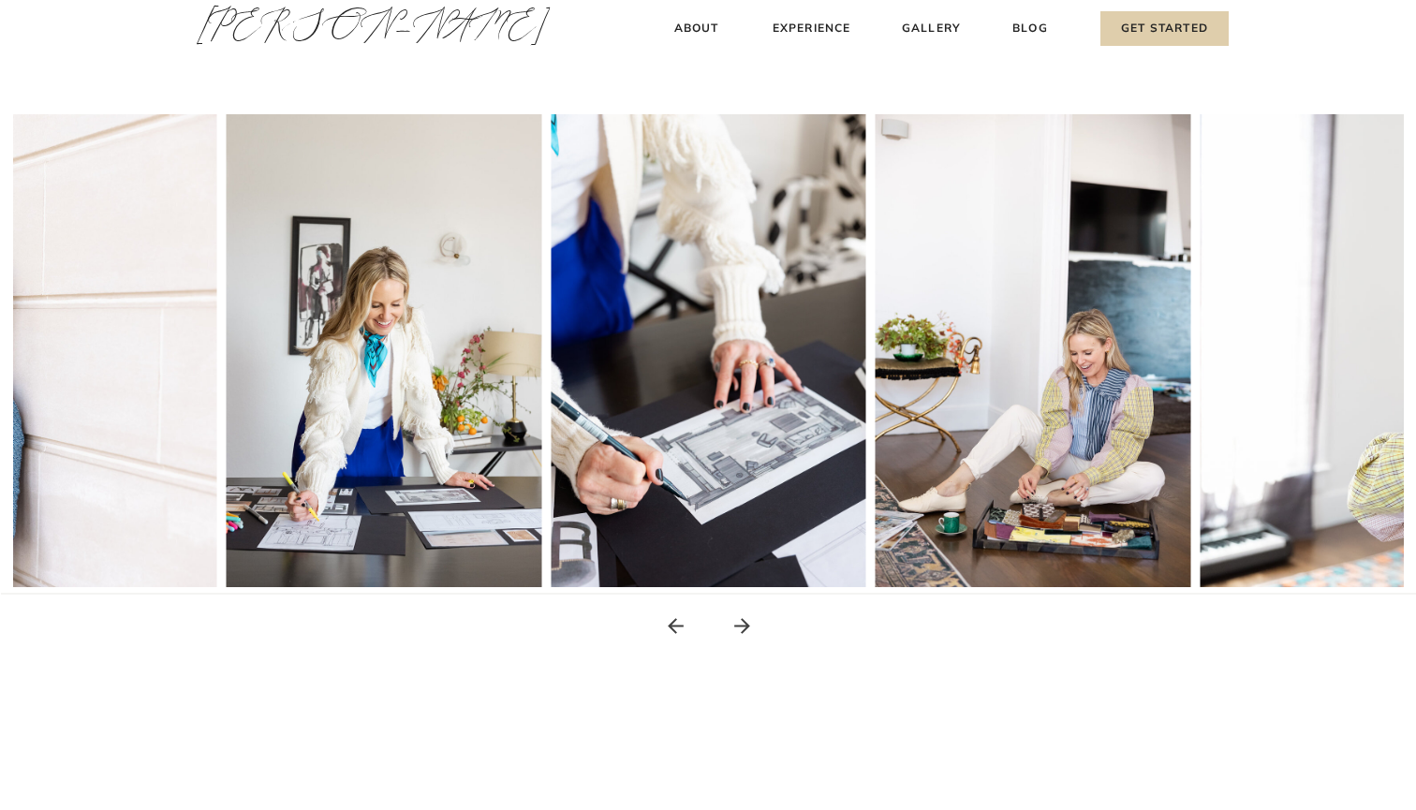
click at [741, 631] on icon at bounding box center [741, 625] width 23 height 23
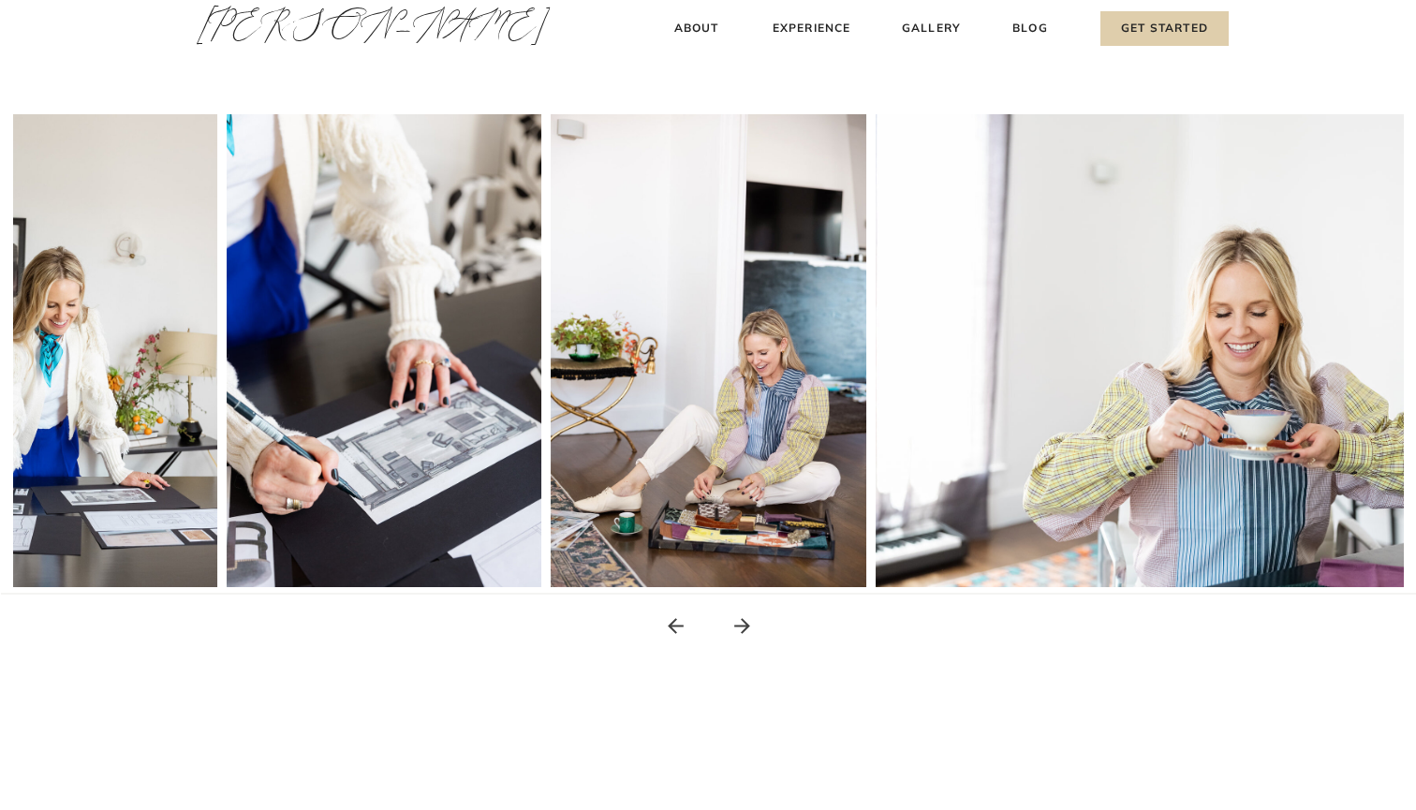
click at [741, 631] on icon at bounding box center [741, 625] width 23 height 23
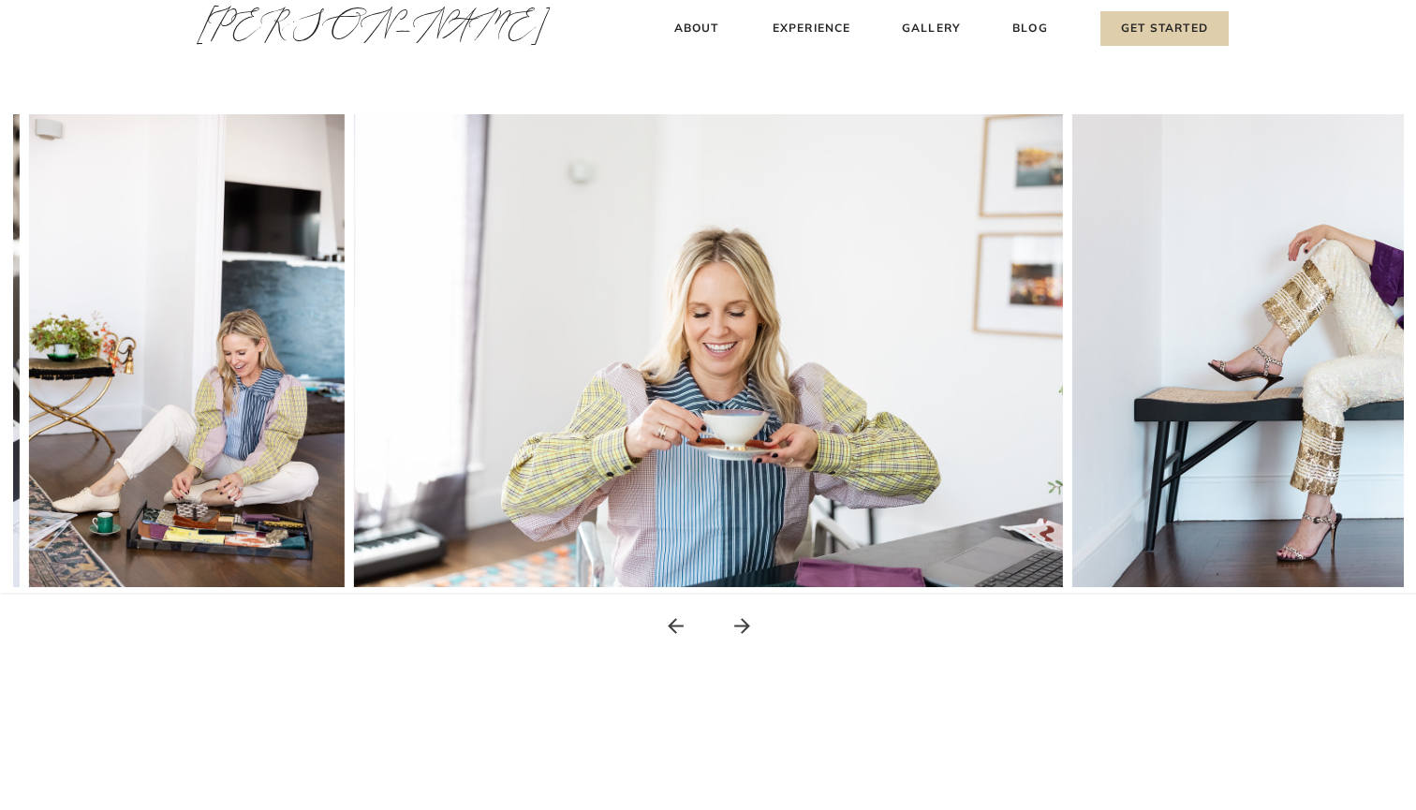
click at [741, 631] on icon at bounding box center [741, 625] width 23 height 23
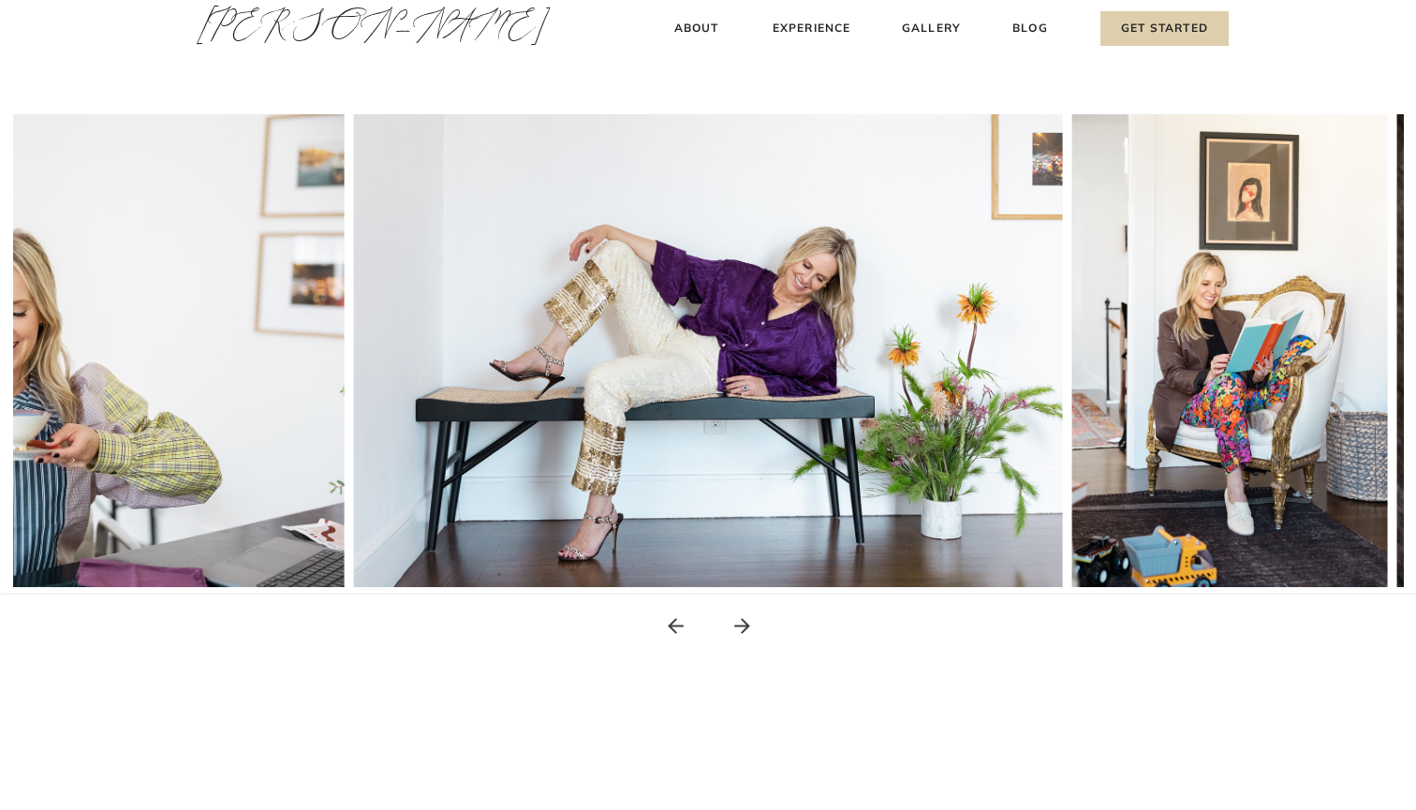
click at [741, 631] on icon at bounding box center [741, 625] width 23 height 23
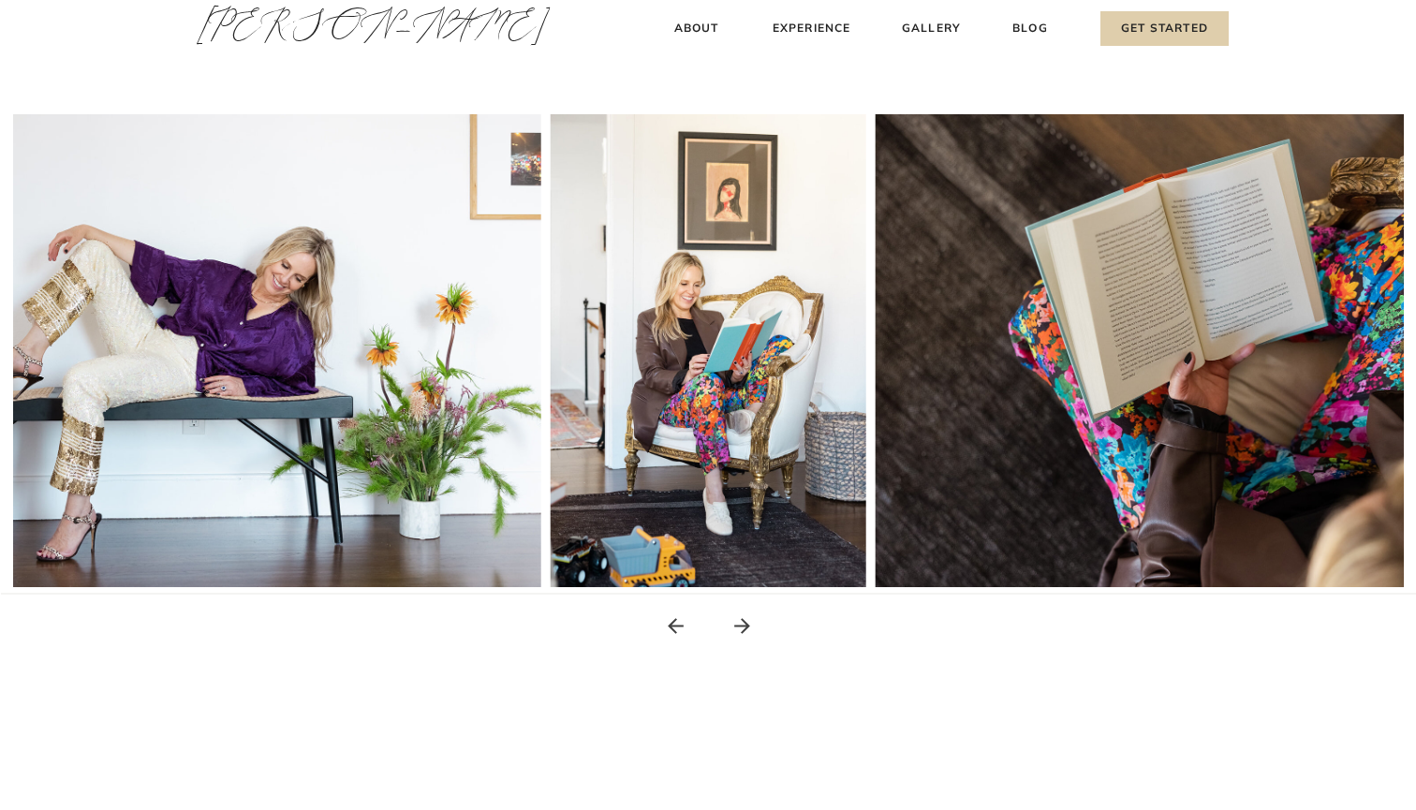
click at [742, 632] on icon at bounding box center [742, 626] width 16 height 16
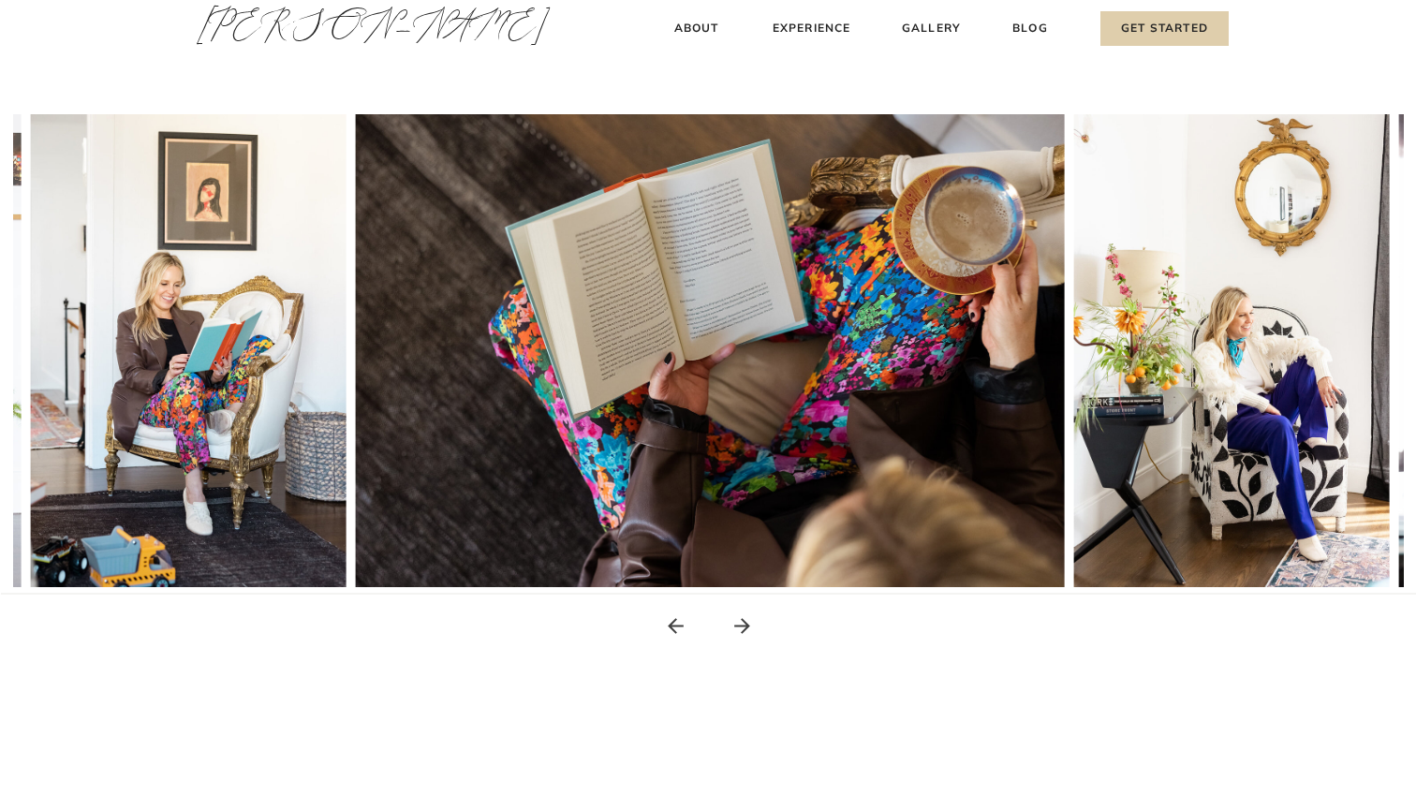
click at [742, 634] on icon at bounding box center [741, 625] width 23 height 23
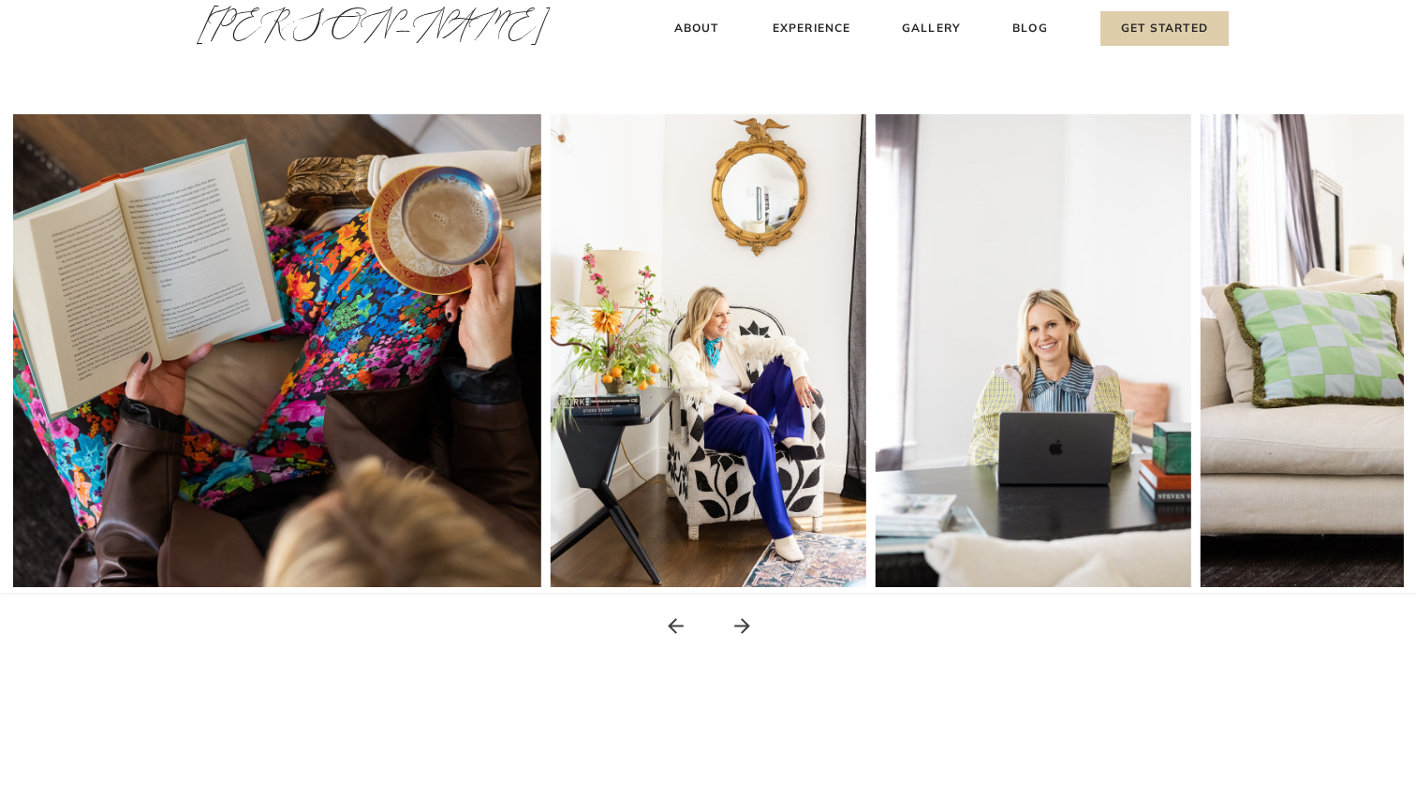
click at [742, 635] on icon at bounding box center [741, 625] width 23 height 23
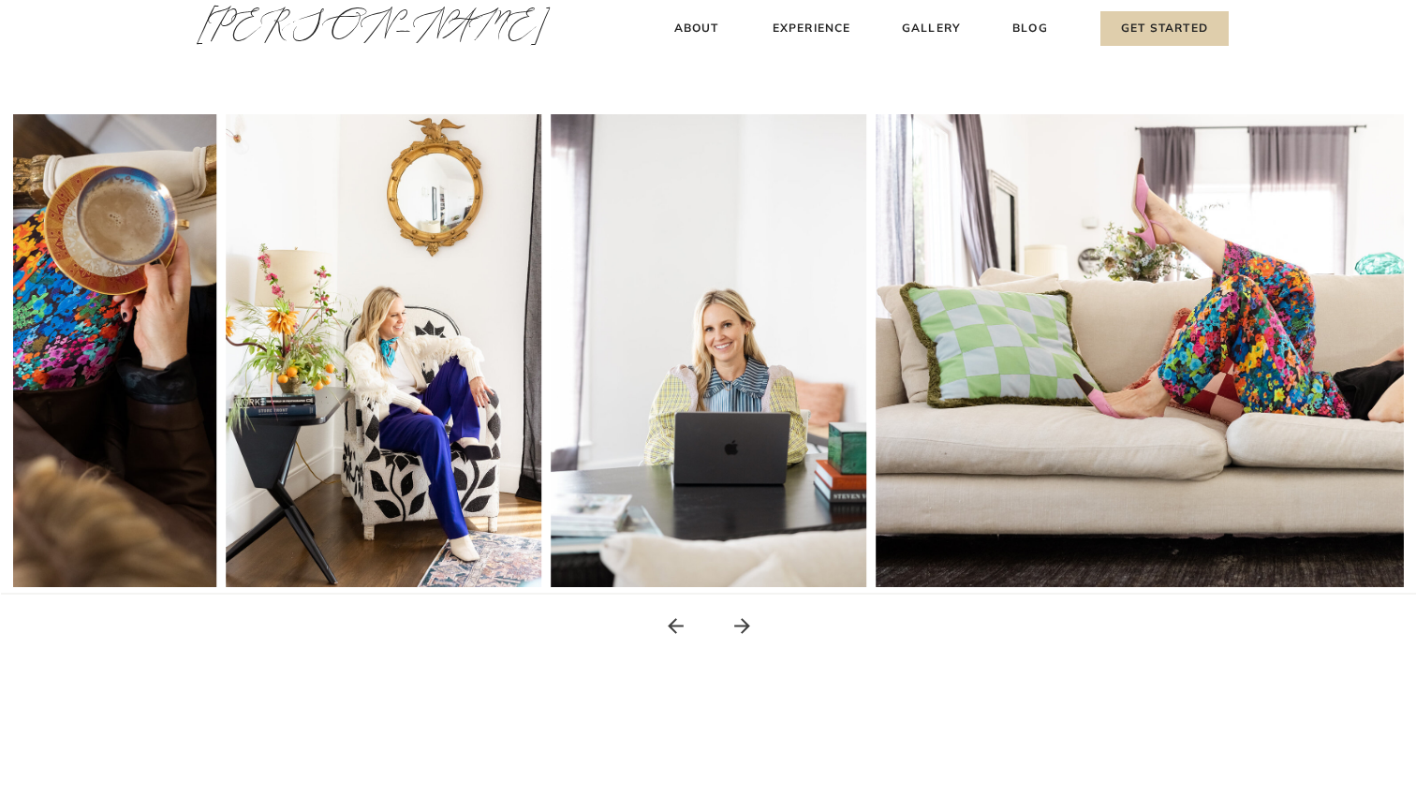
click at [742, 635] on icon at bounding box center [741, 625] width 23 height 23
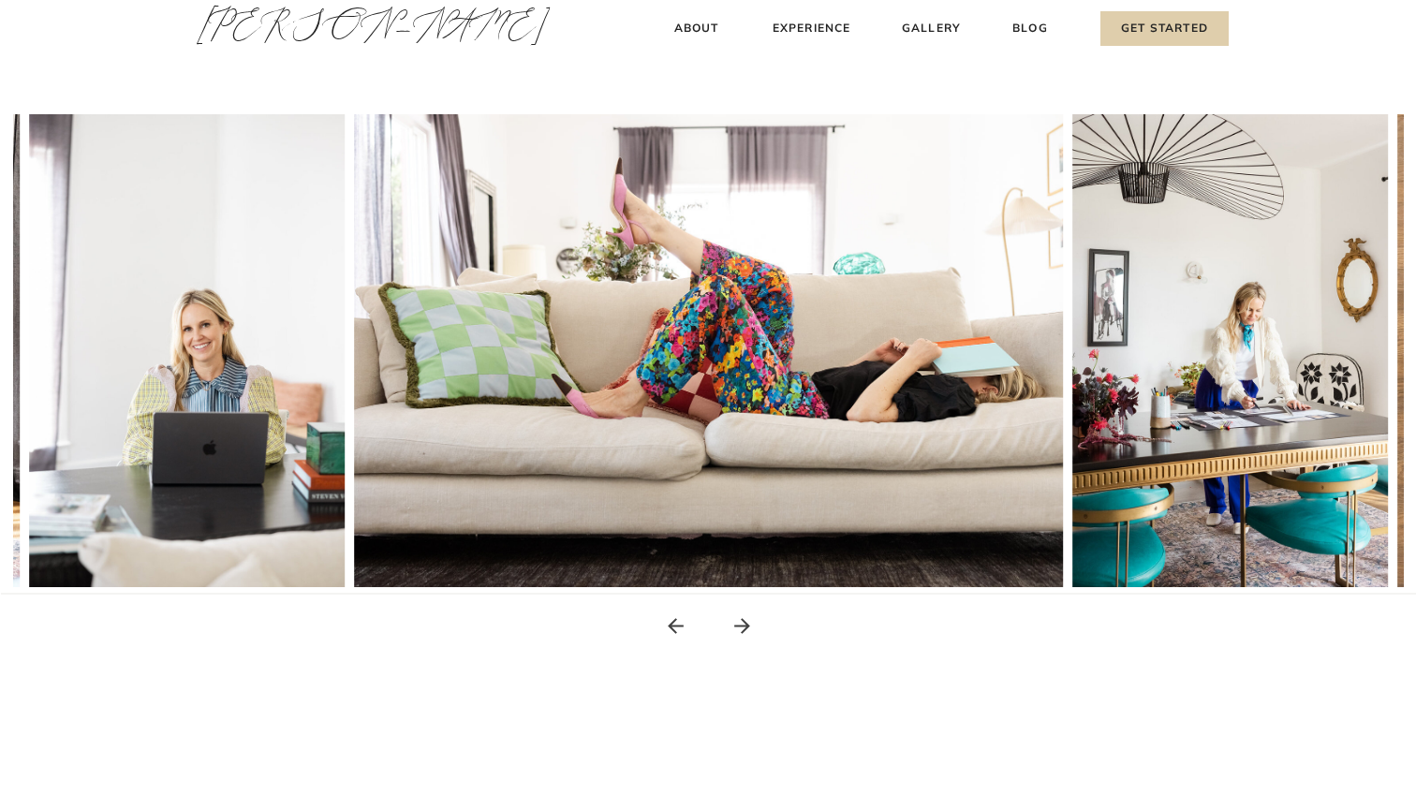
click at [742, 635] on icon at bounding box center [741, 625] width 23 height 23
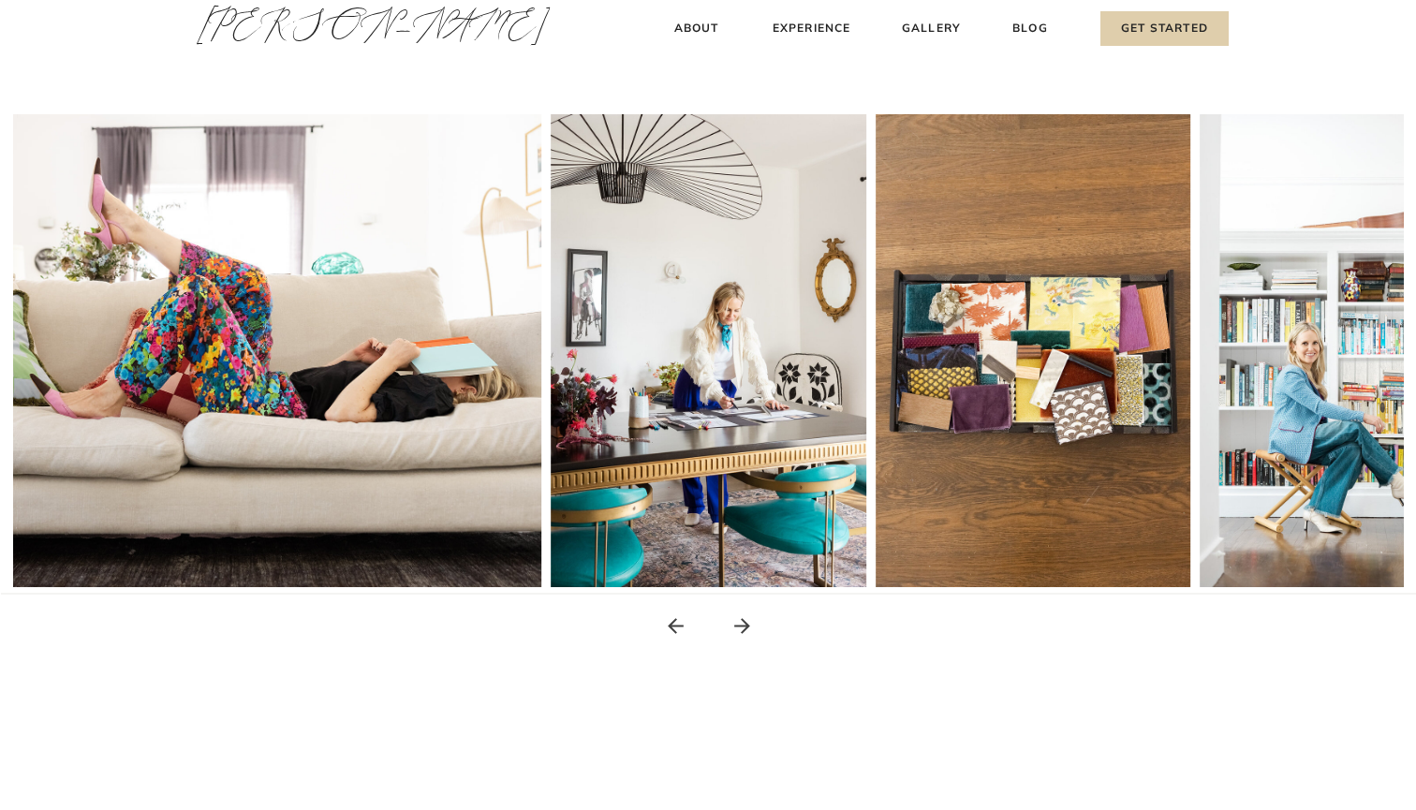
click at [743, 636] on icon at bounding box center [741, 625] width 23 height 23
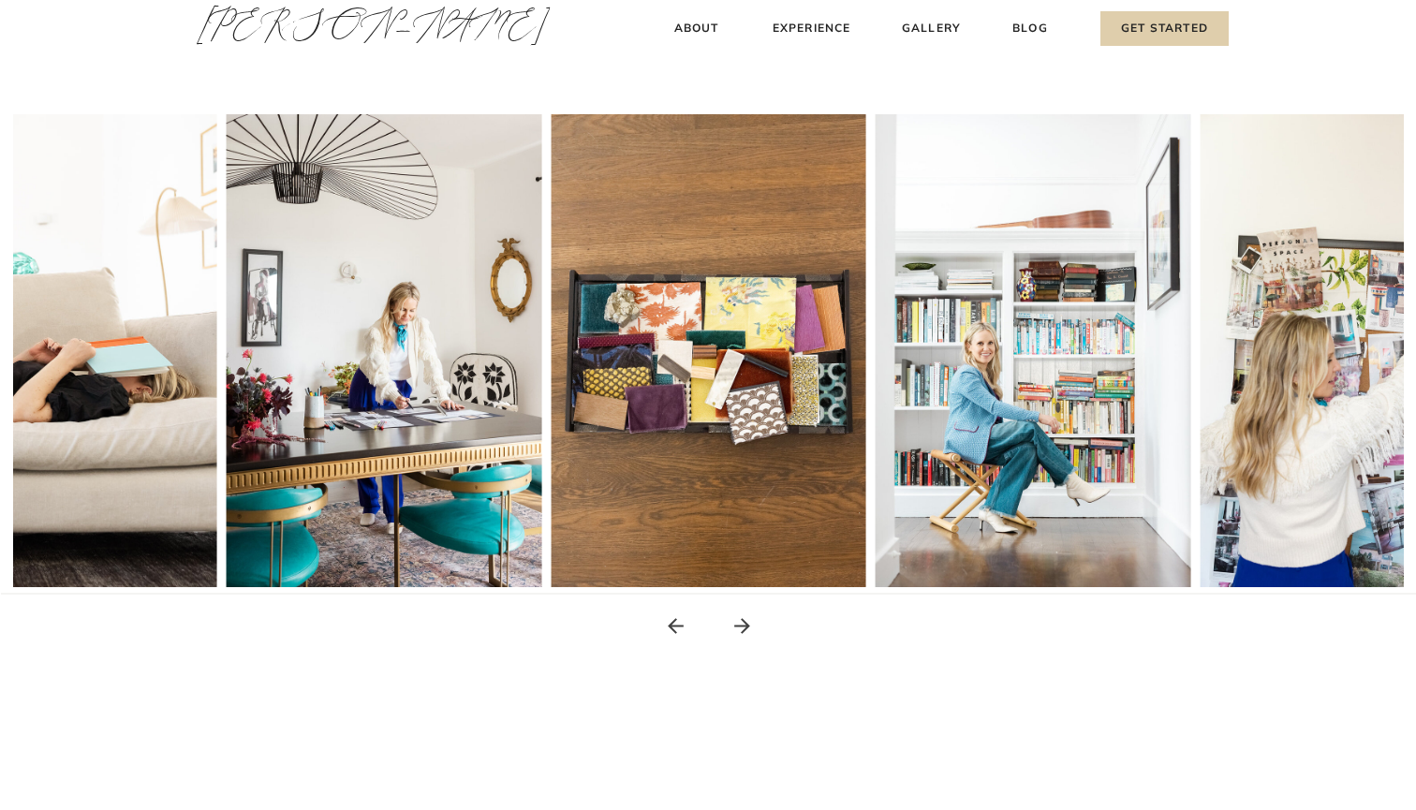
click at [743, 636] on icon at bounding box center [741, 625] width 23 height 23
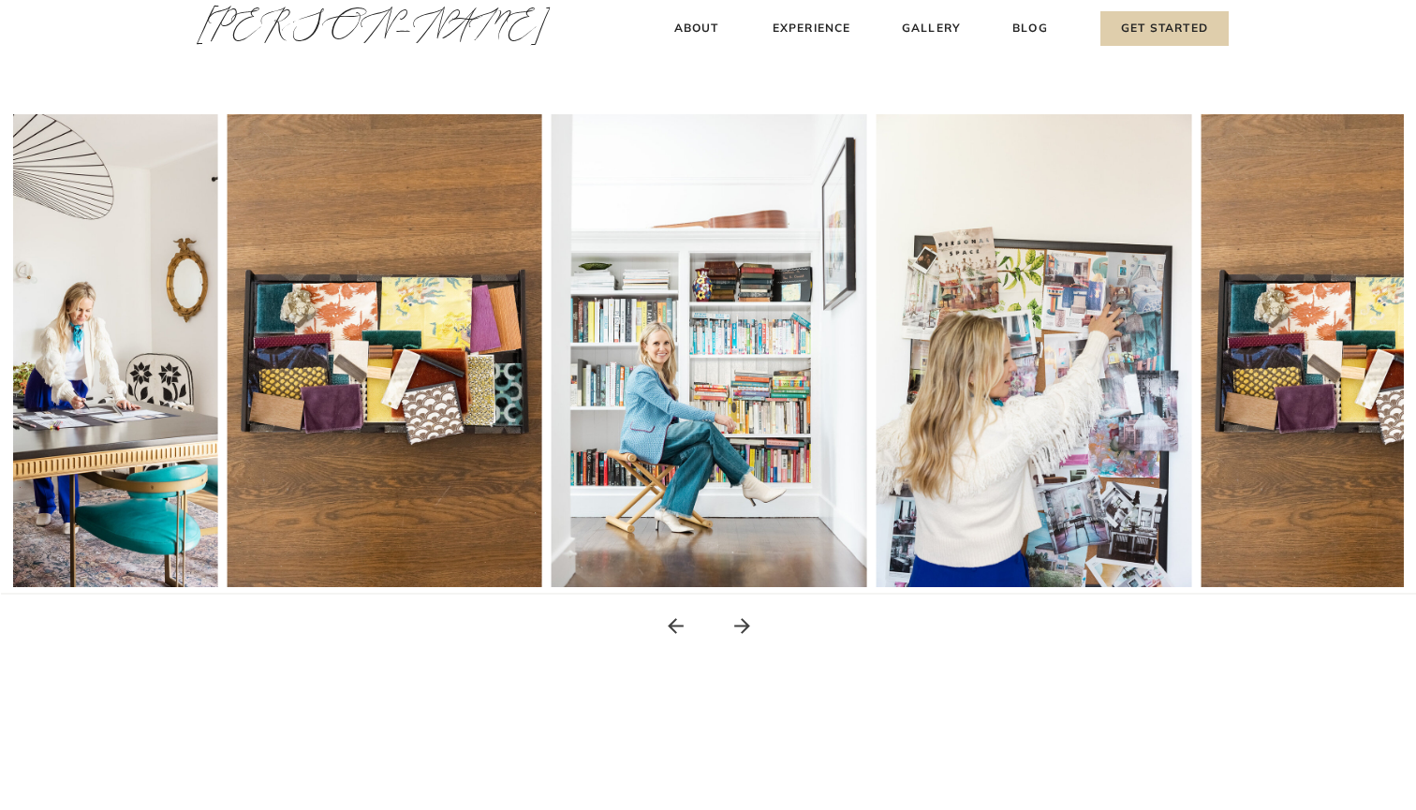
click at [743, 636] on icon at bounding box center [741, 625] width 23 height 23
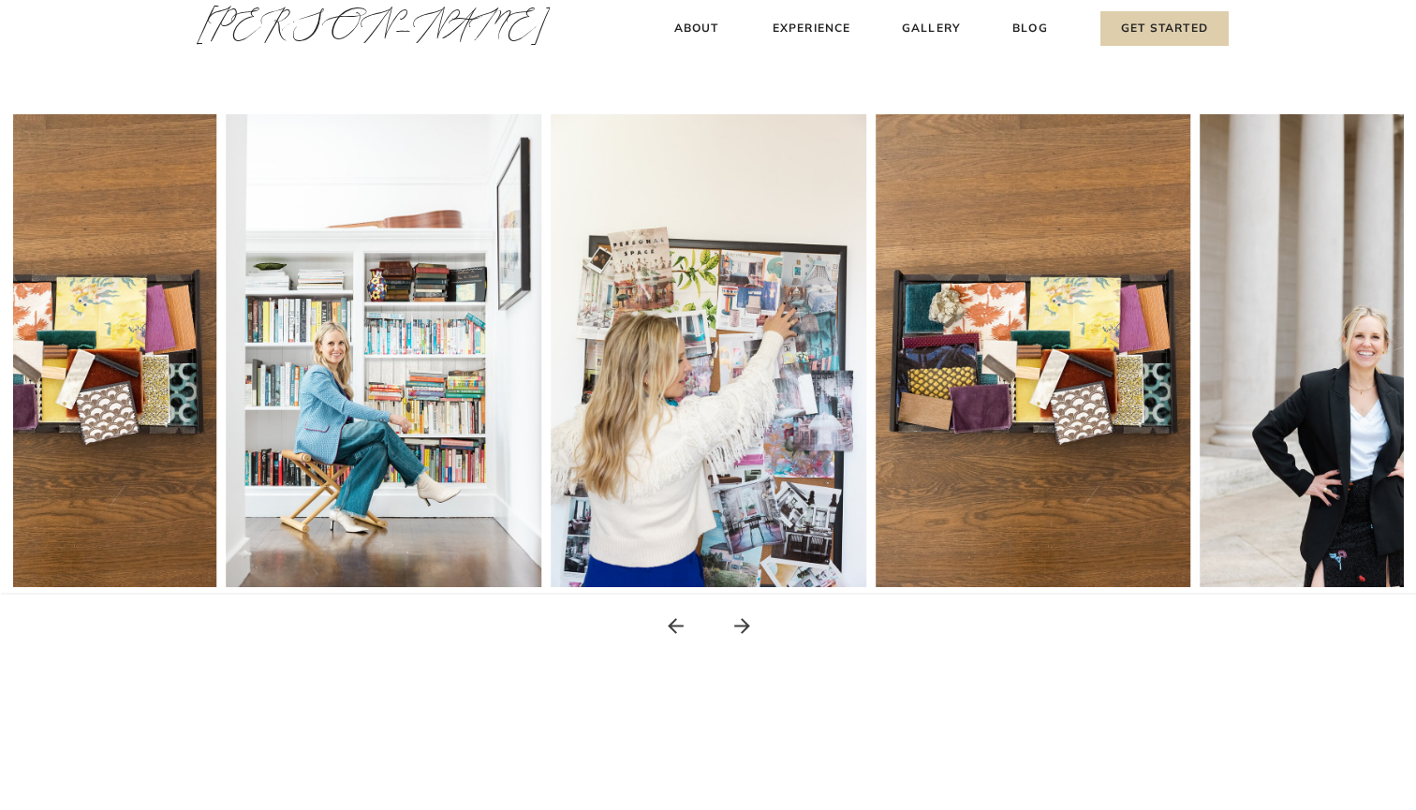
click at [743, 636] on icon at bounding box center [741, 625] width 23 height 23
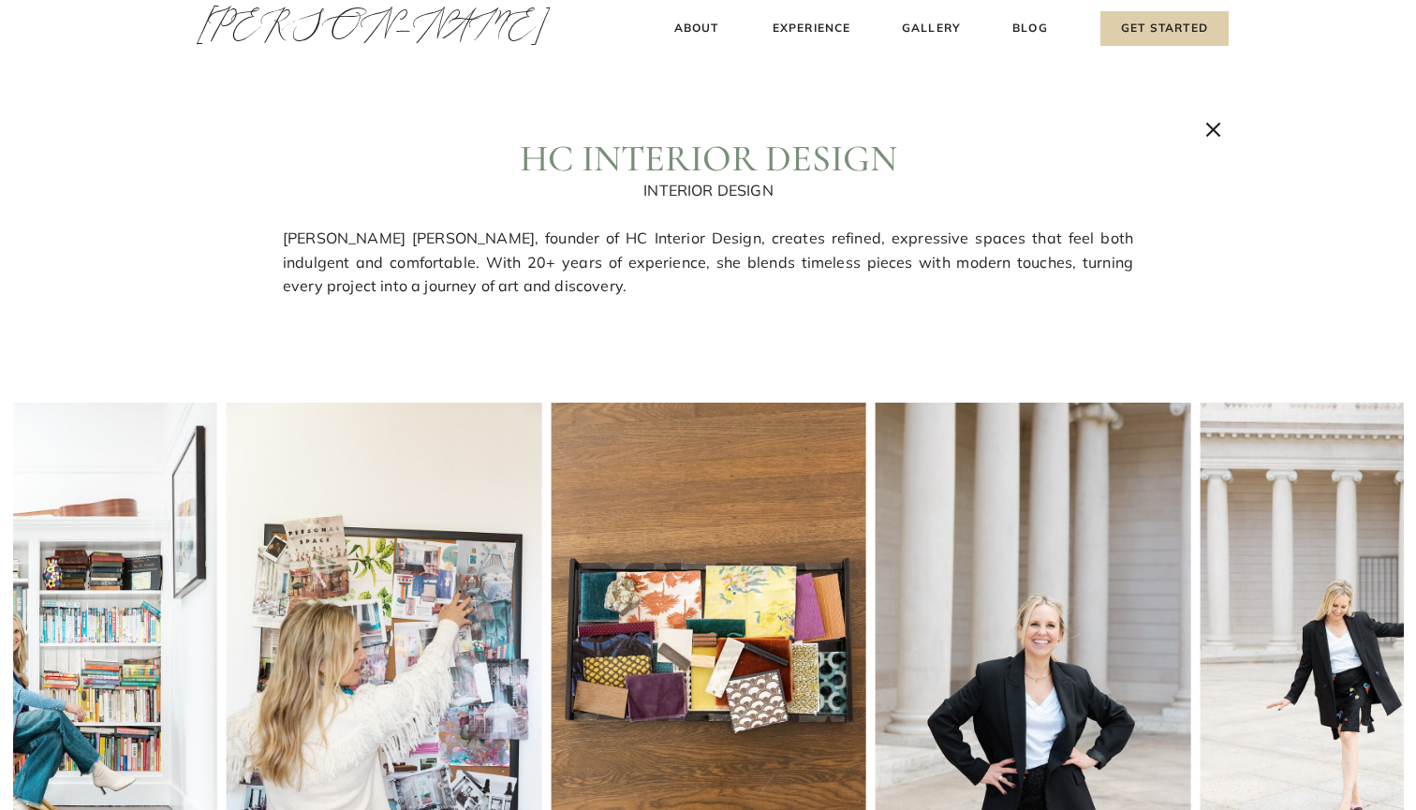
scroll to position [0, 0]
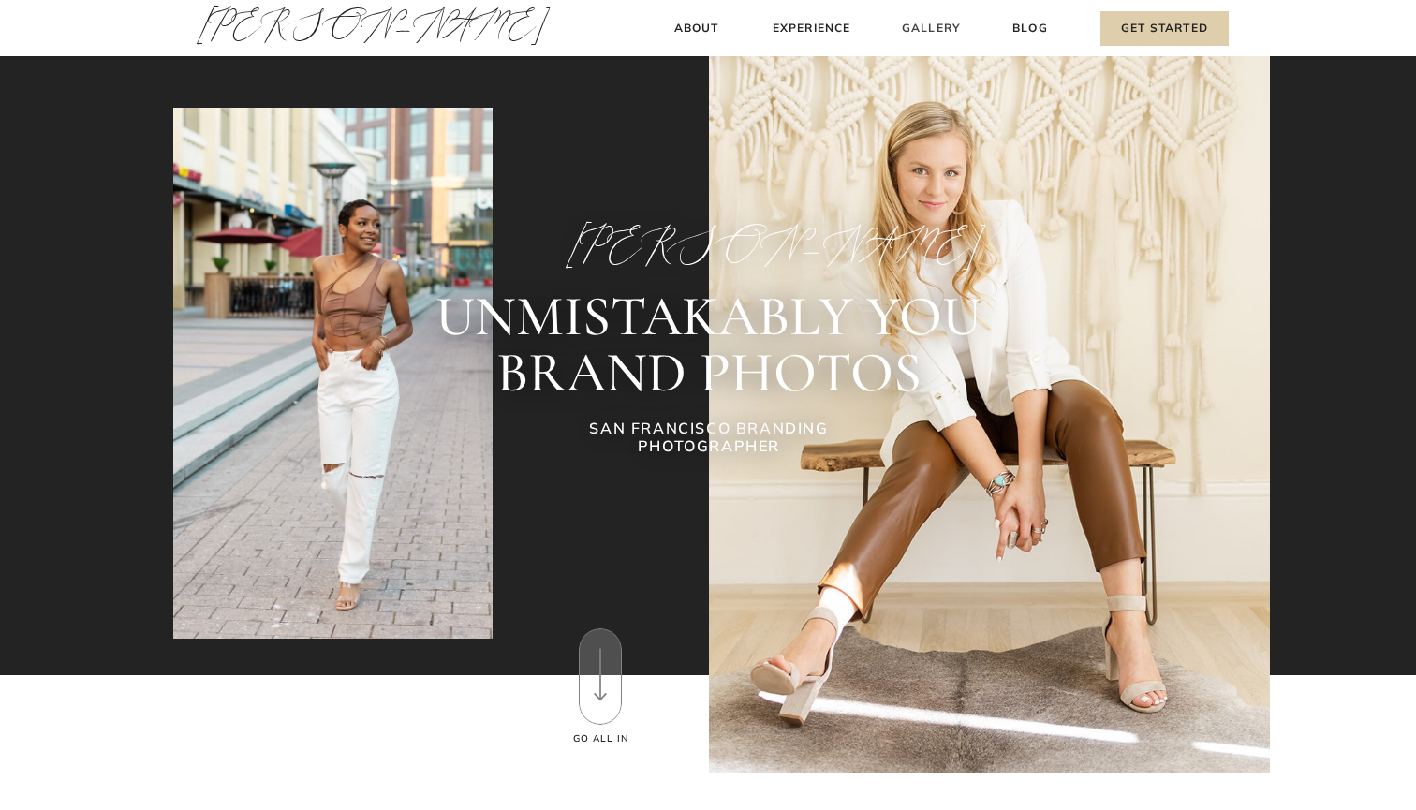
click at [932, 24] on h3 "Gallery" at bounding box center [931, 29] width 63 height 20
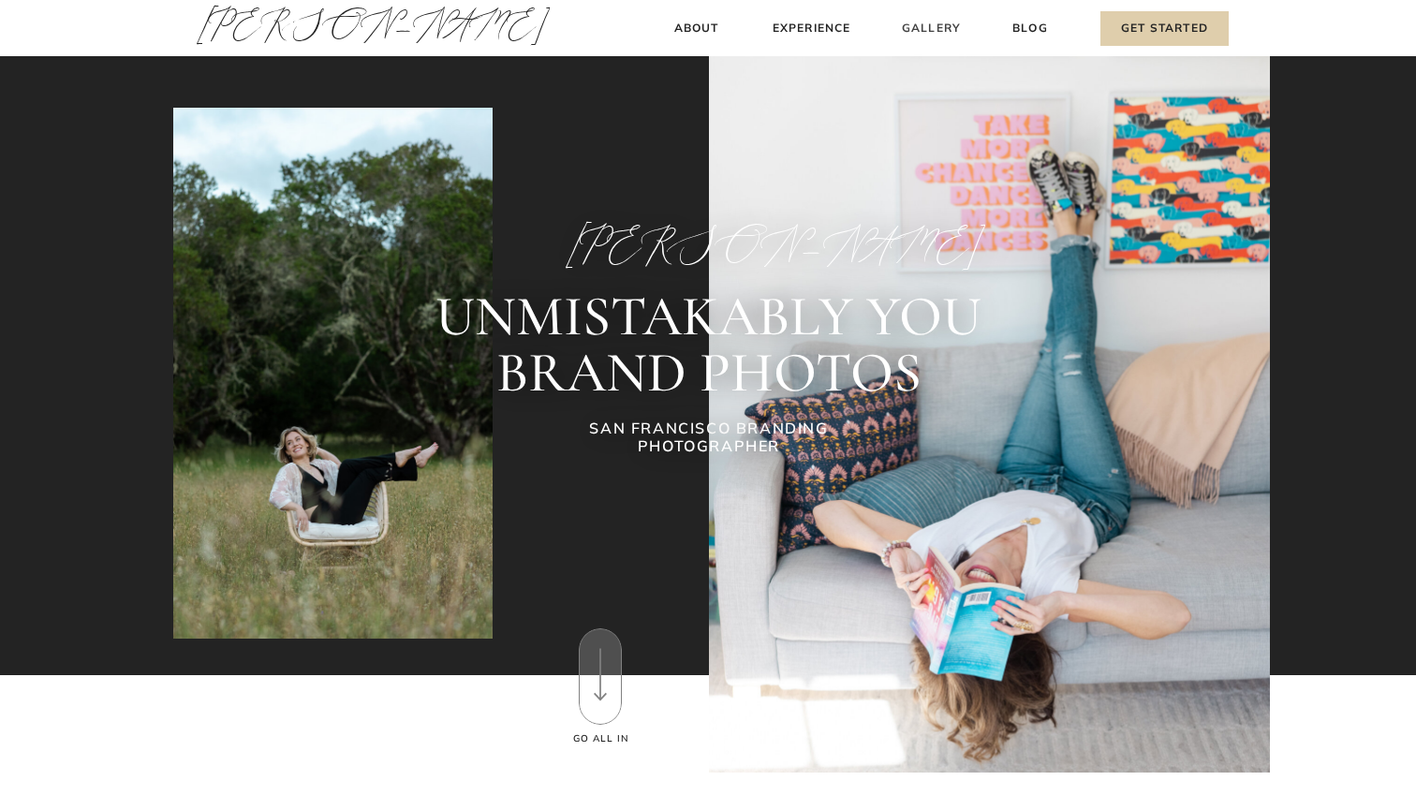
click at [940, 26] on h3 "Gallery" at bounding box center [931, 29] width 63 height 20
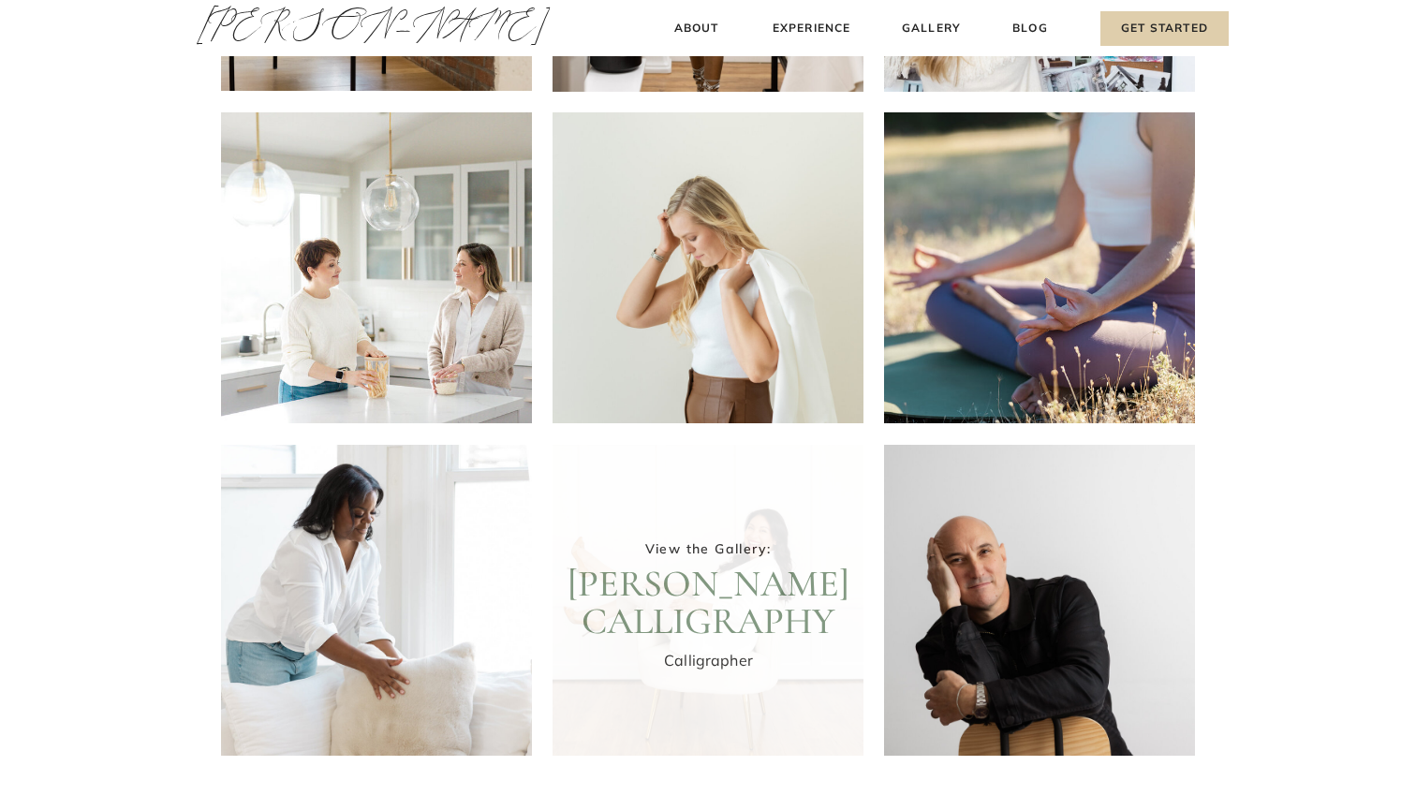
scroll to position [300, 0]
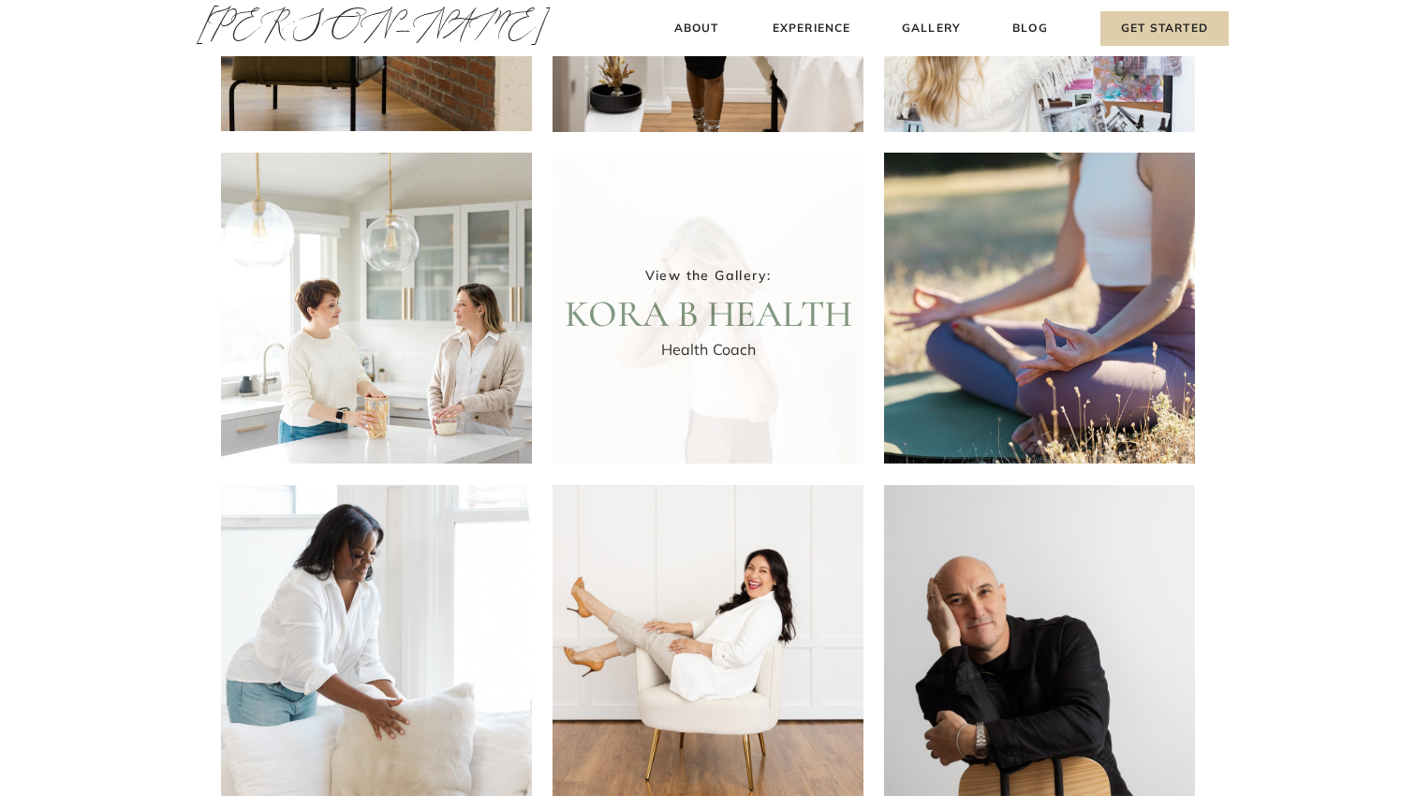
click at [647, 386] on div at bounding box center [707, 308] width 311 height 311
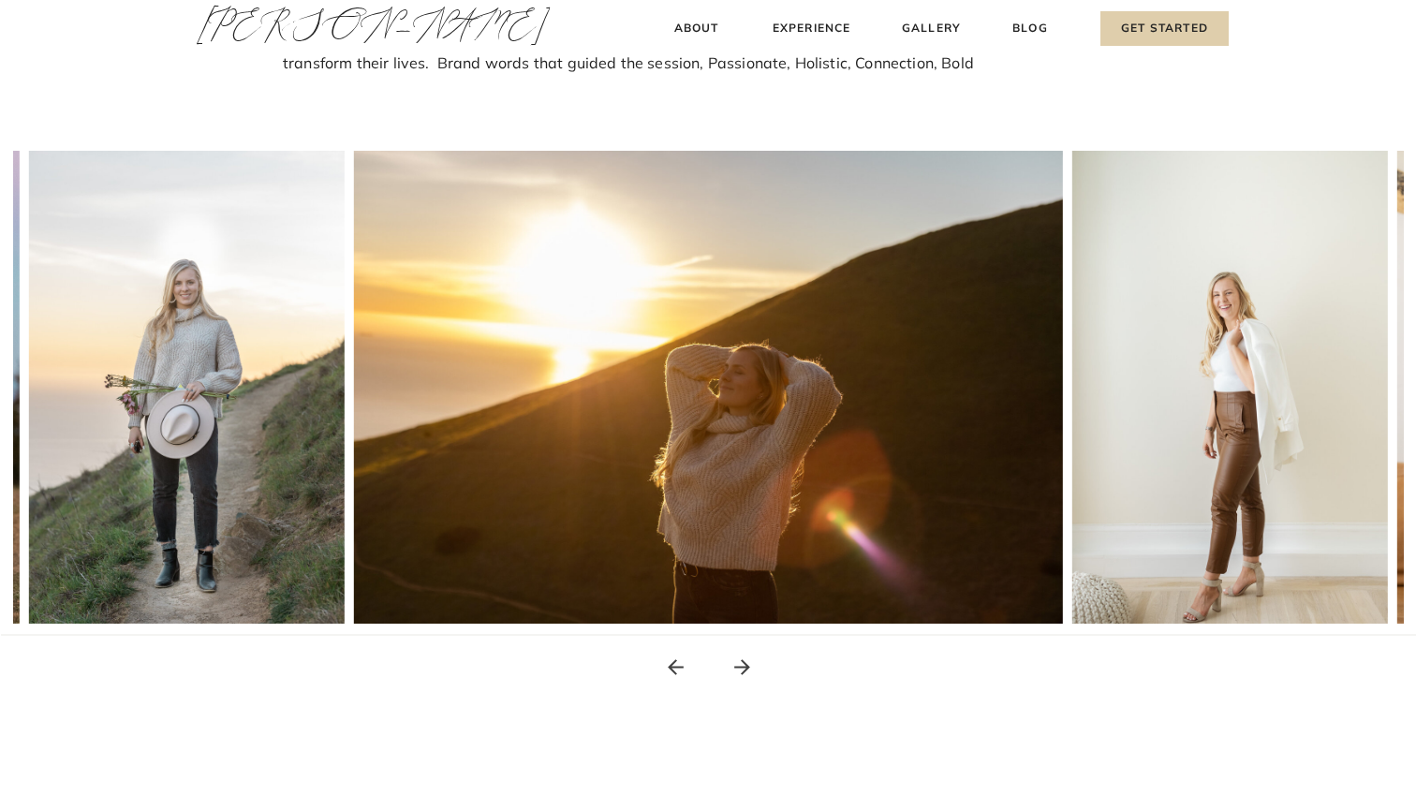
scroll to position [249, 0]
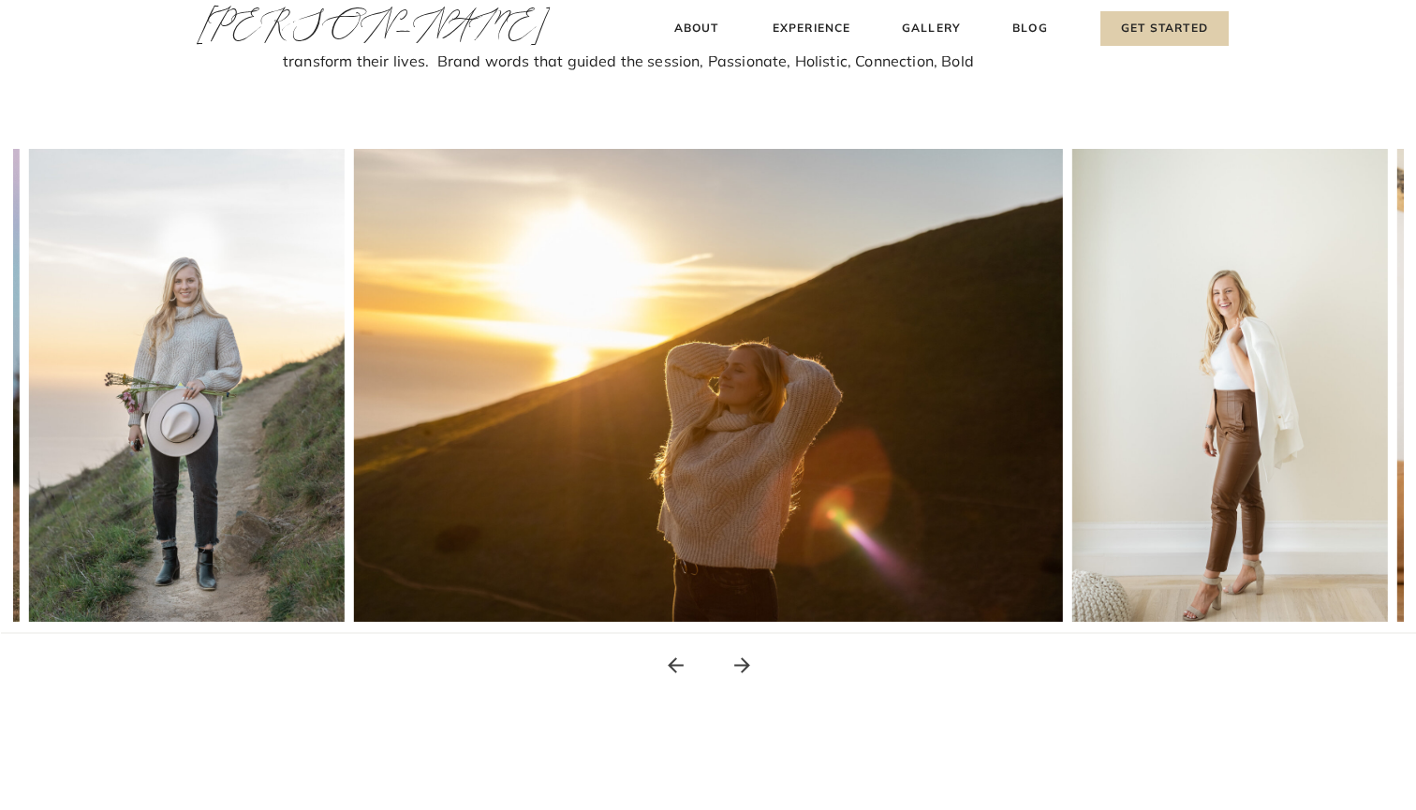
click at [742, 663] on icon at bounding box center [741, 665] width 23 height 23
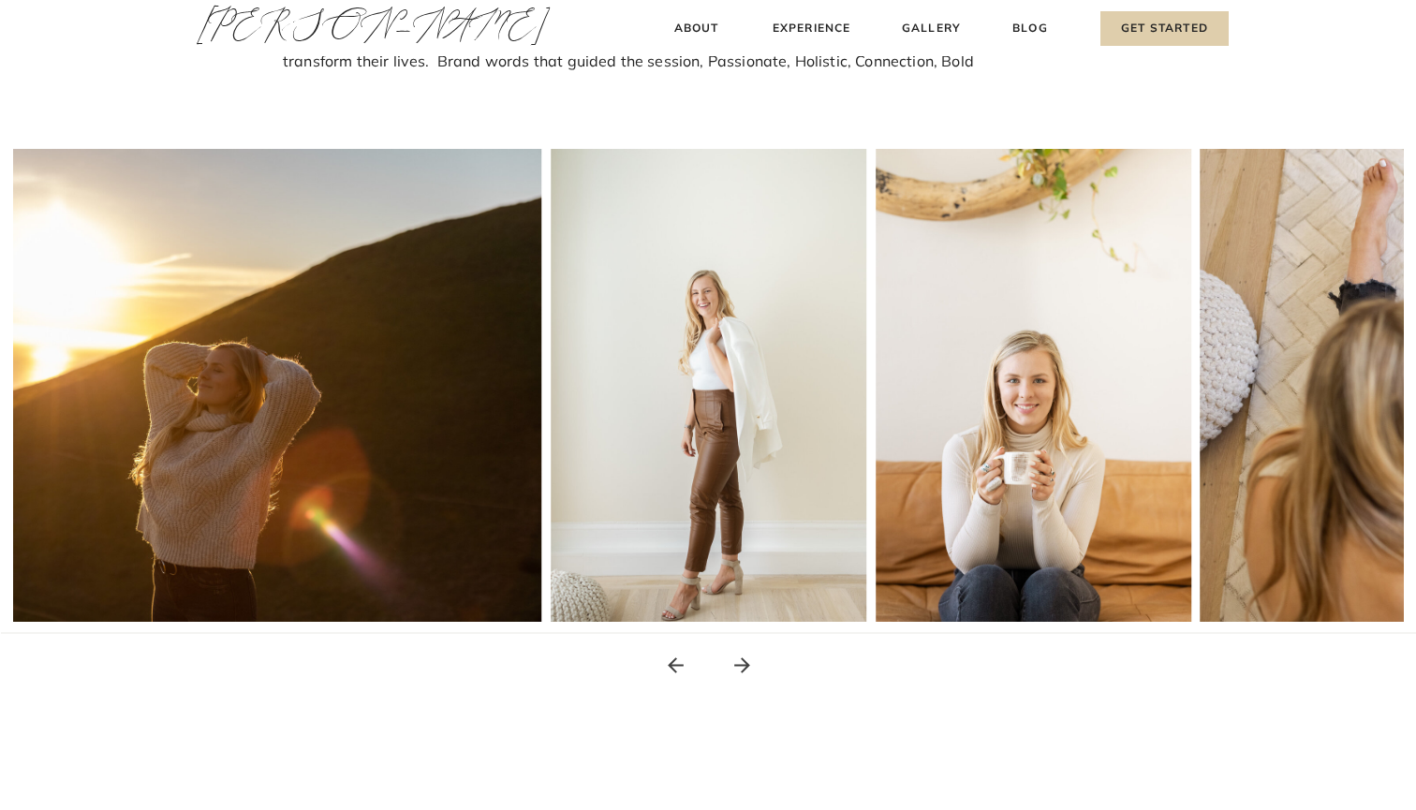
click at [742, 663] on icon at bounding box center [741, 665] width 23 height 23
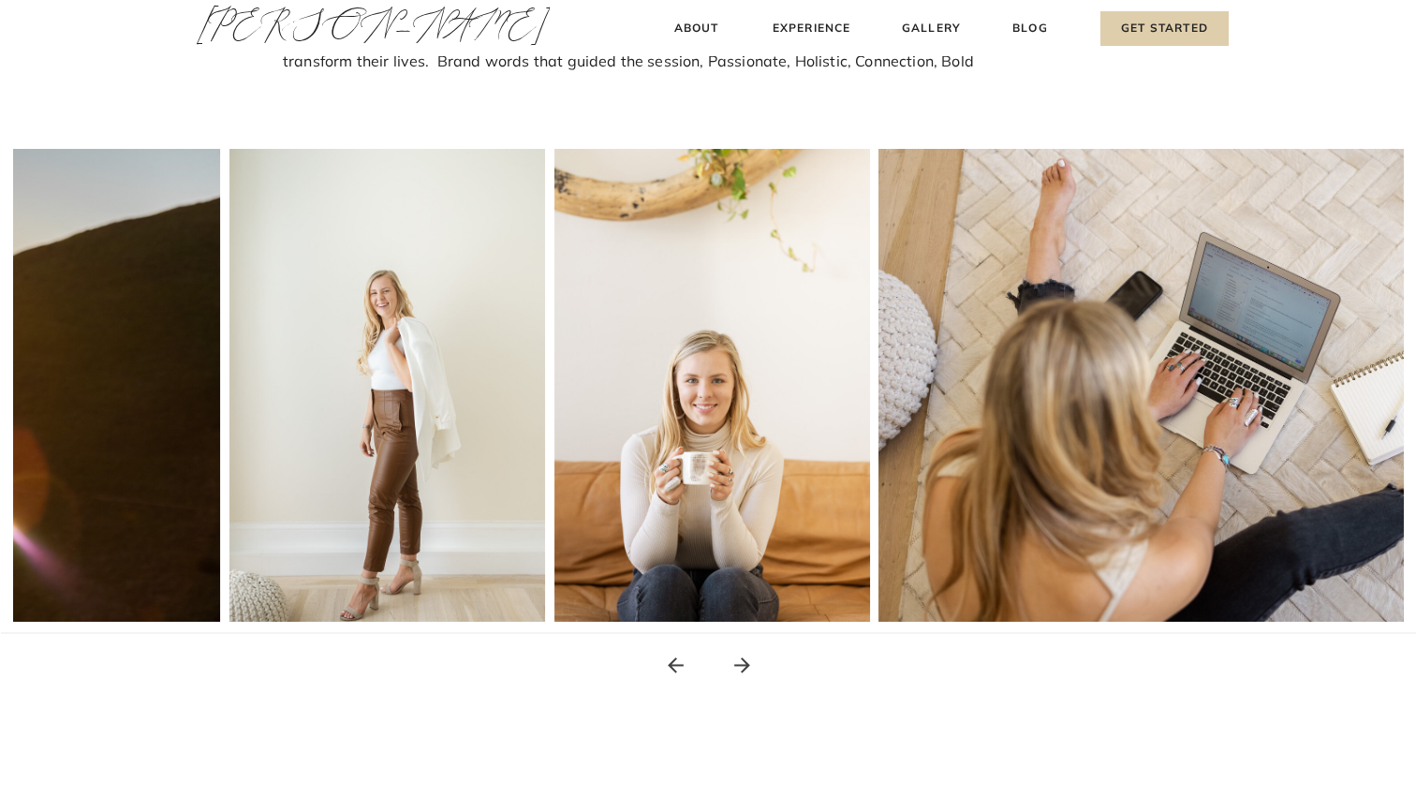
click at [742, 663] on icon at bounding box center [741, 665] width 23 height 23
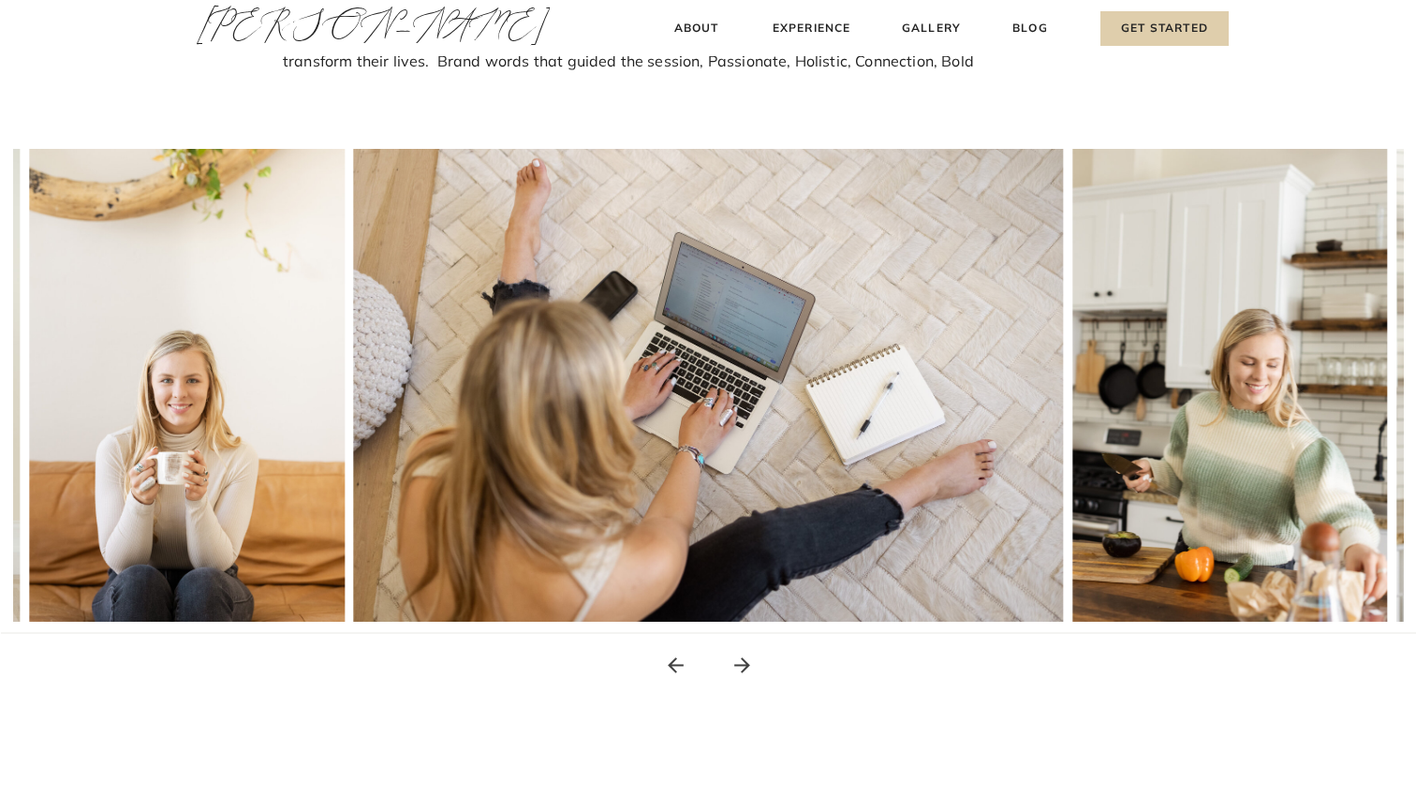
click at [742, 663] on icon at bounding box center [741, 665] width 23 height 23
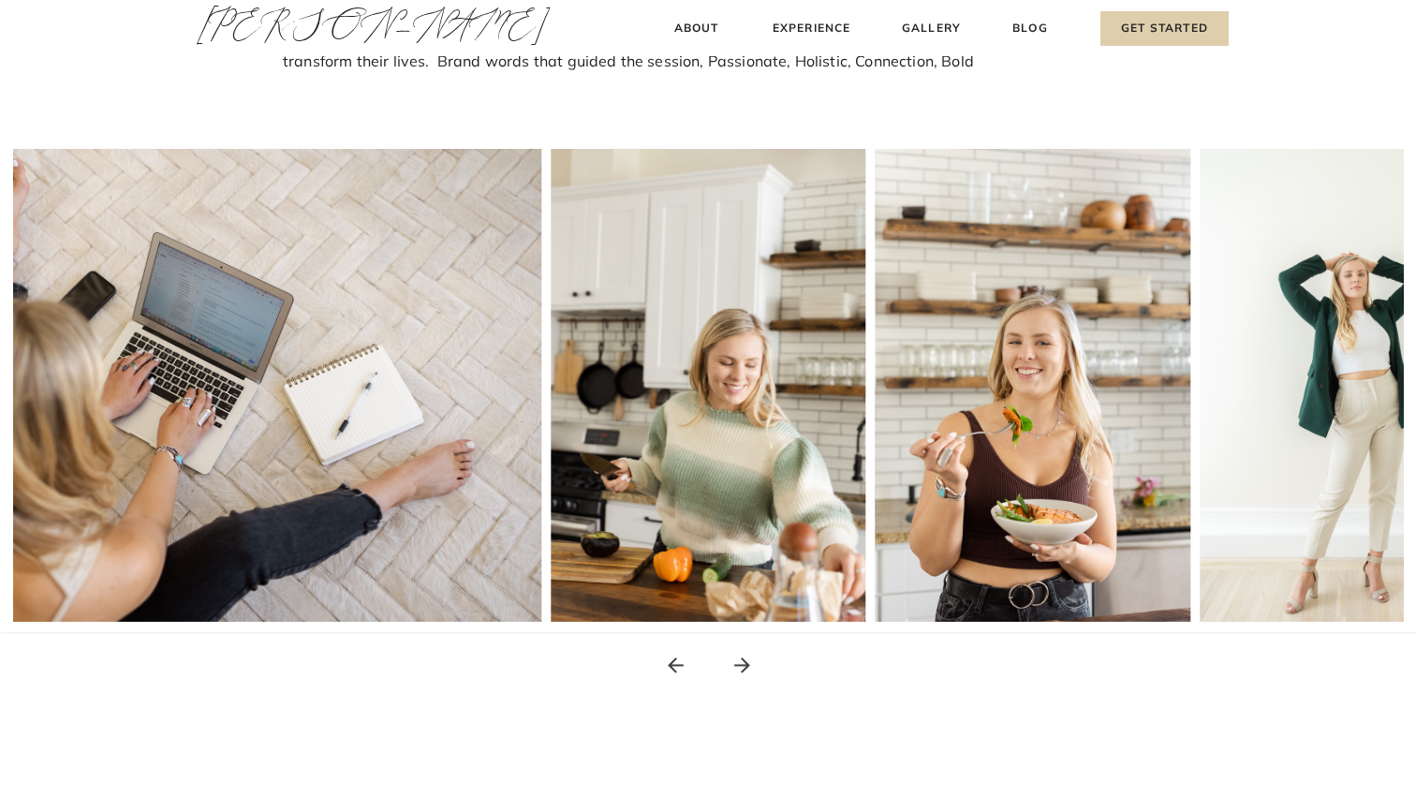
click at [742, 663] on icon at bounding box center [741, 665] width 23 height 23
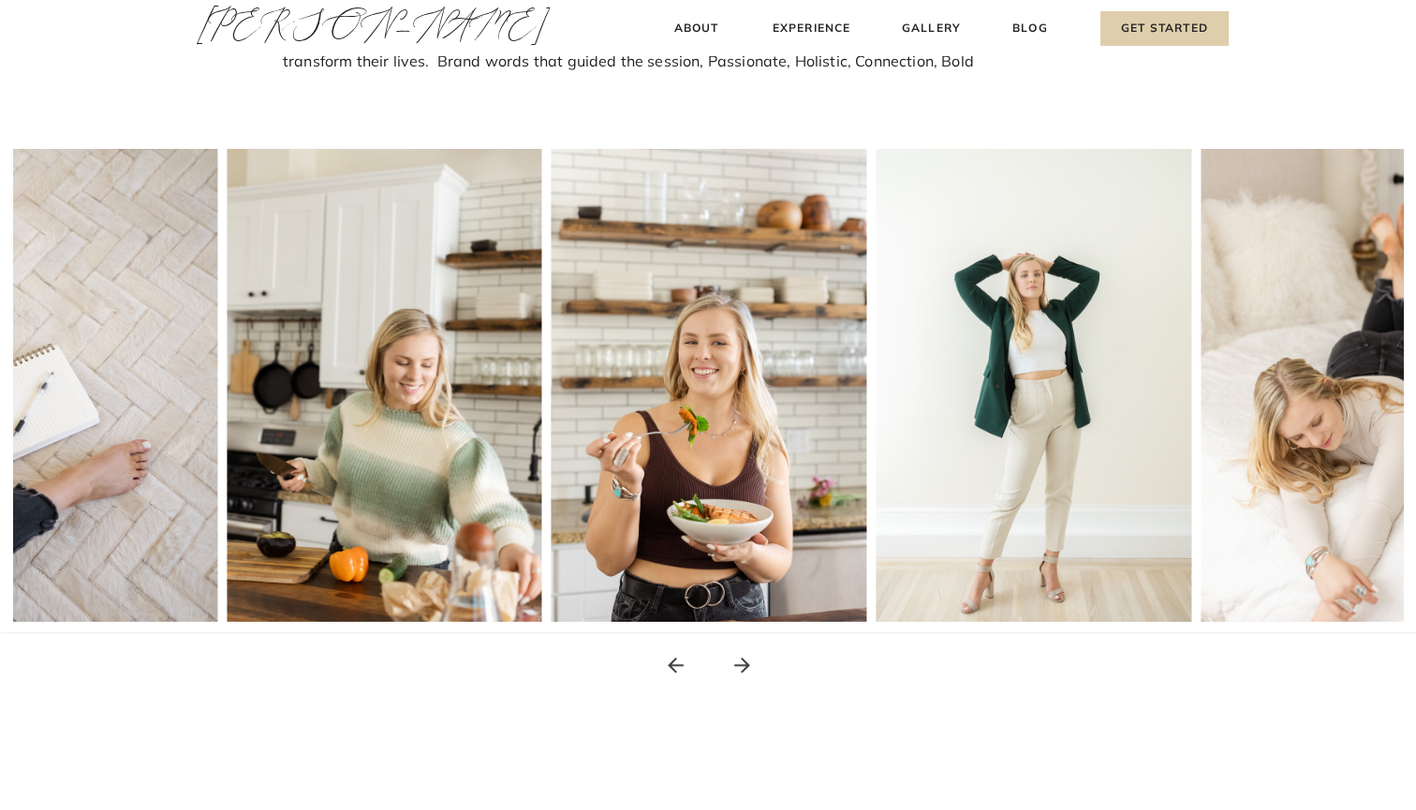
click at [742, 663] on icon at bounding box center [741, 665] width 23 height 23
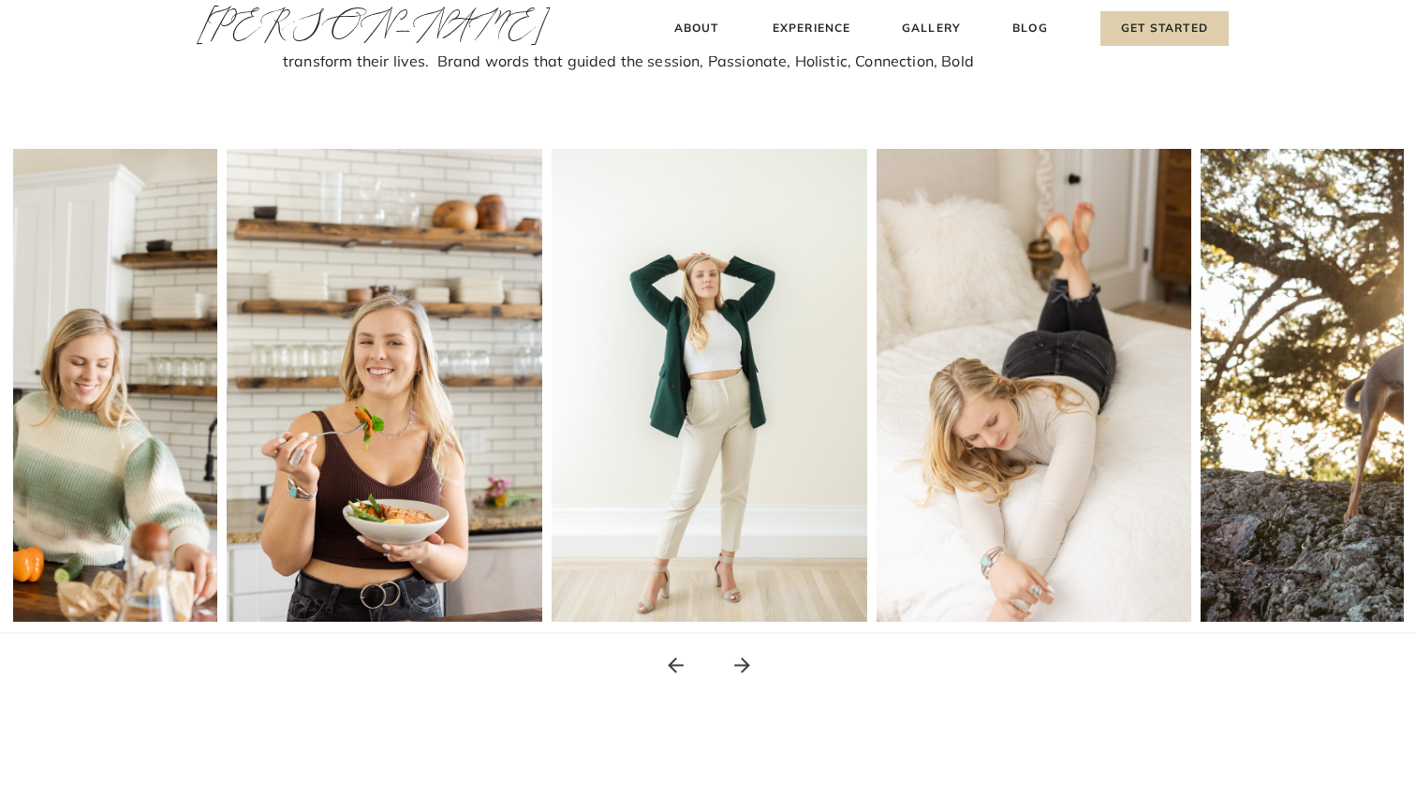
click at [742, 663] on icon at bounding box center [741, 665] width 23 height 23
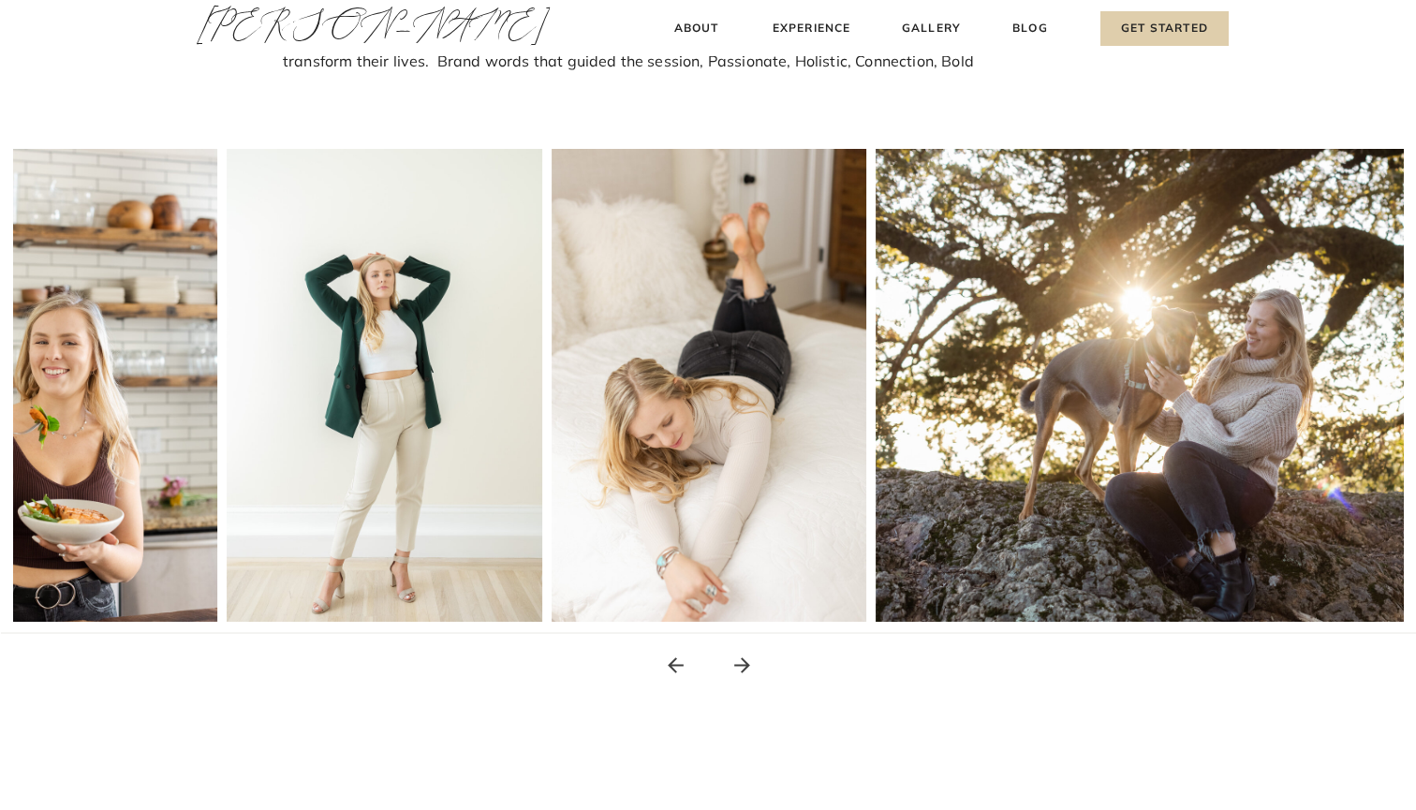
click at [742, 663] on icon at bounding box center [741, 665] width 23 height 23
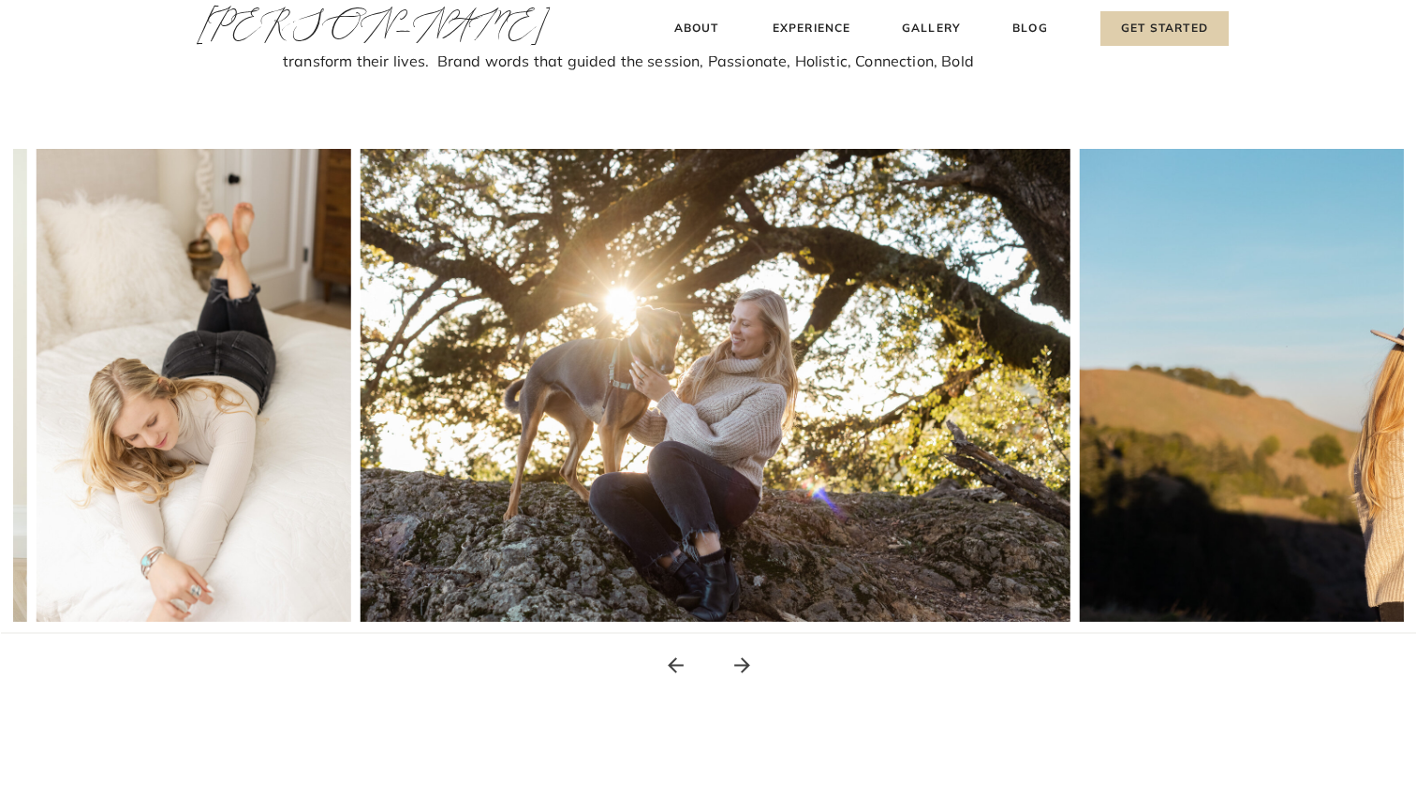
click at [742, 663] on icon at bounding box center [741, 665] width 23 height 23
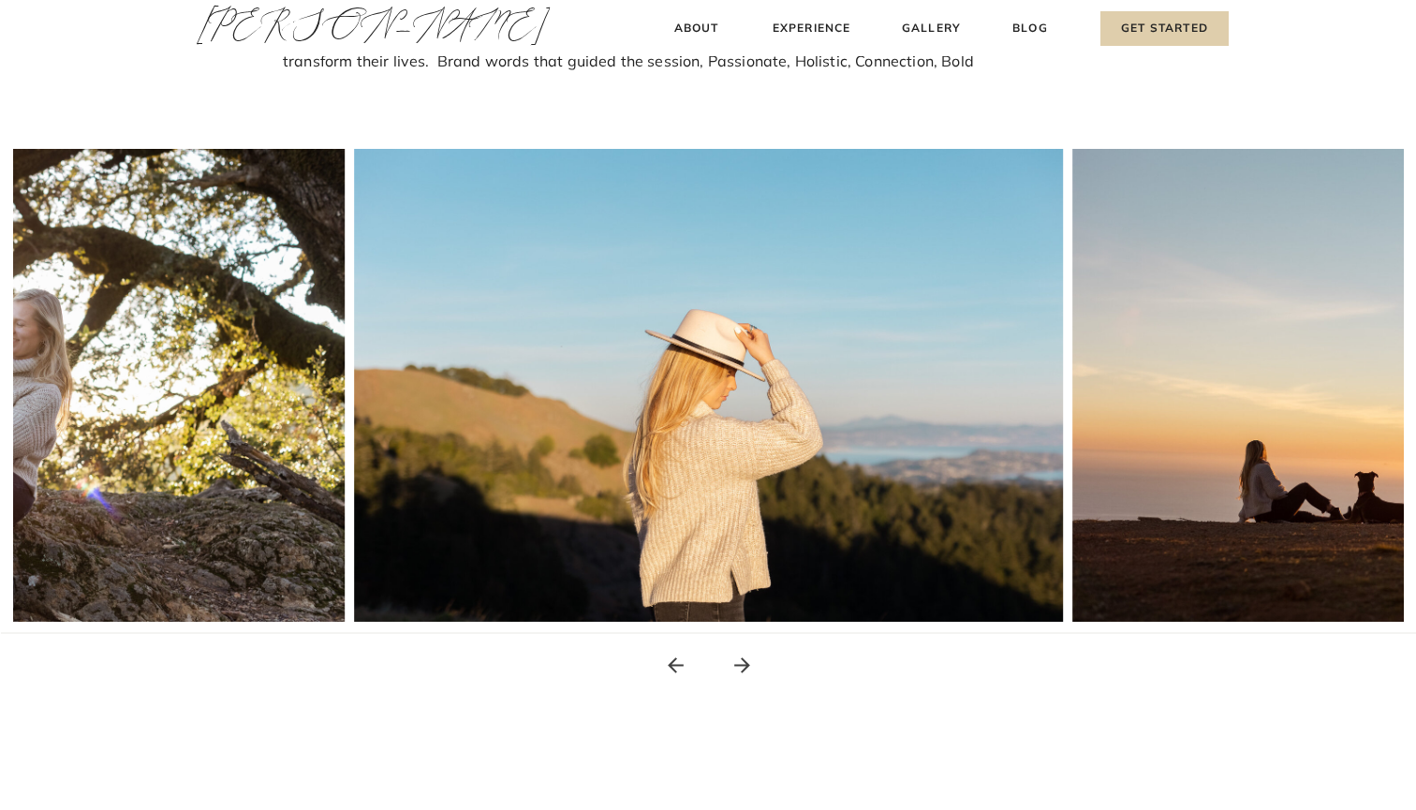
click at [742, 663] on icon at bounding box center [741, 665] width 23 height 23
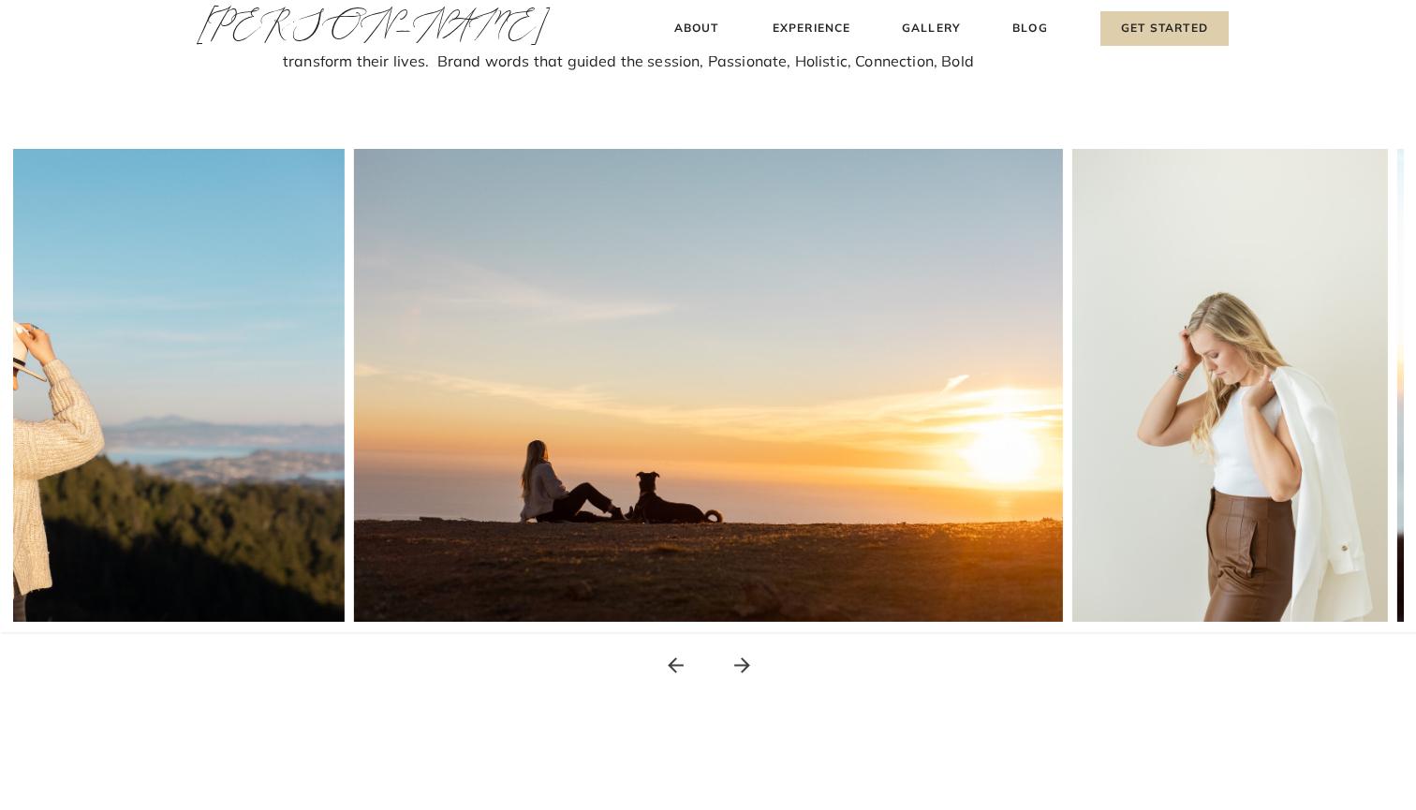
click at [742, 663] on icon at bounding box center [741, 665] width 23 height 23
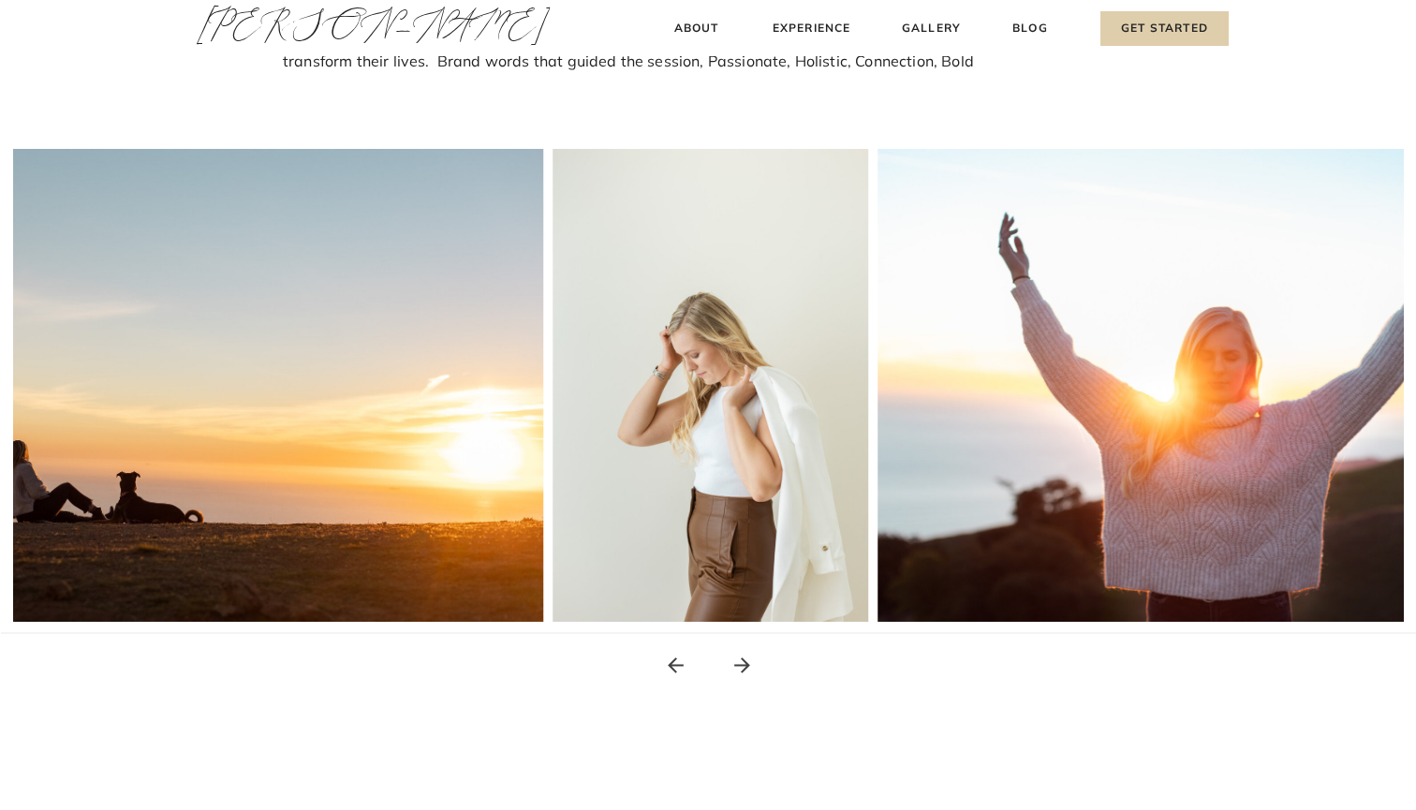
click at [742, 663] on icon at bounding box center [741, 665] width 23 height 23
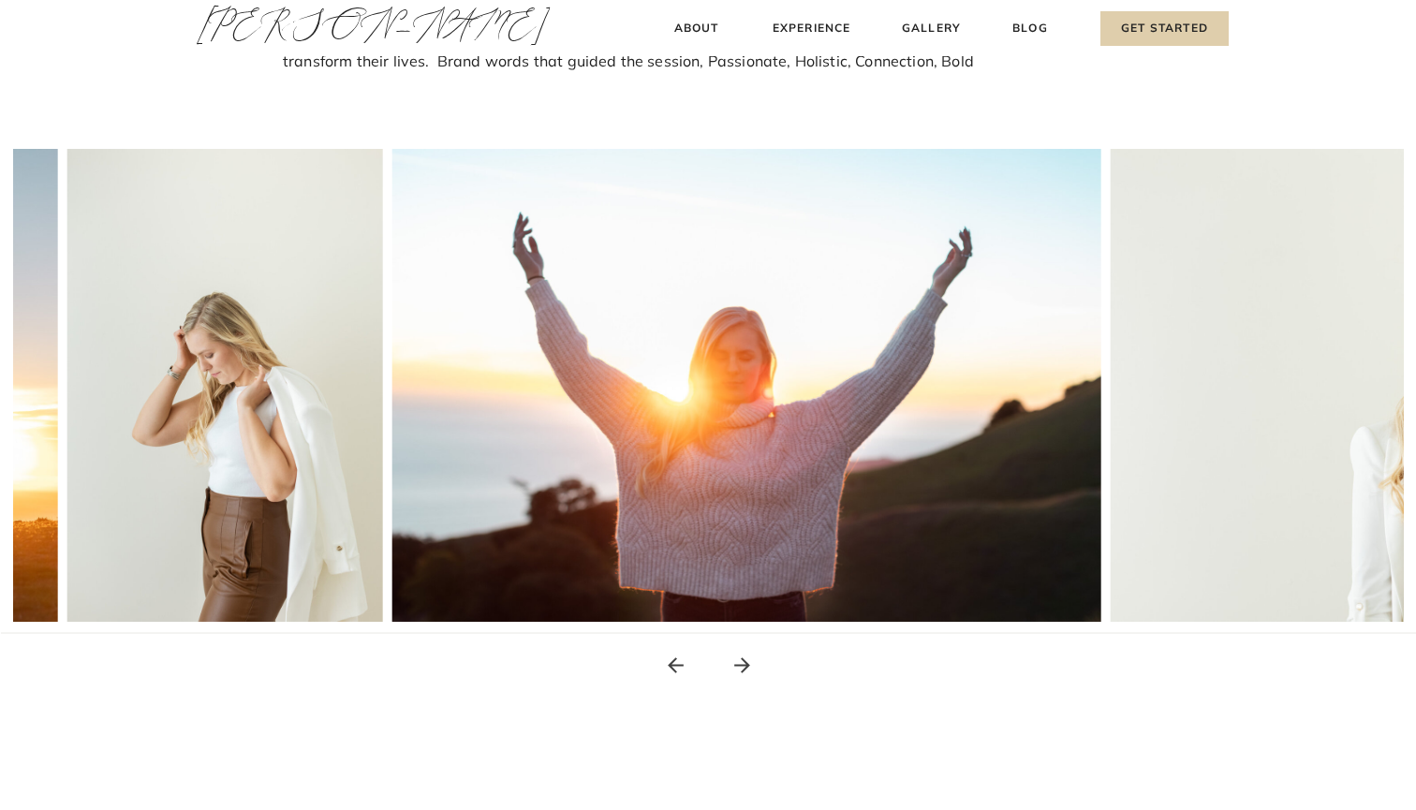
click at [742, 663] on icon at bounding box center [741, 665] width 23 height 23
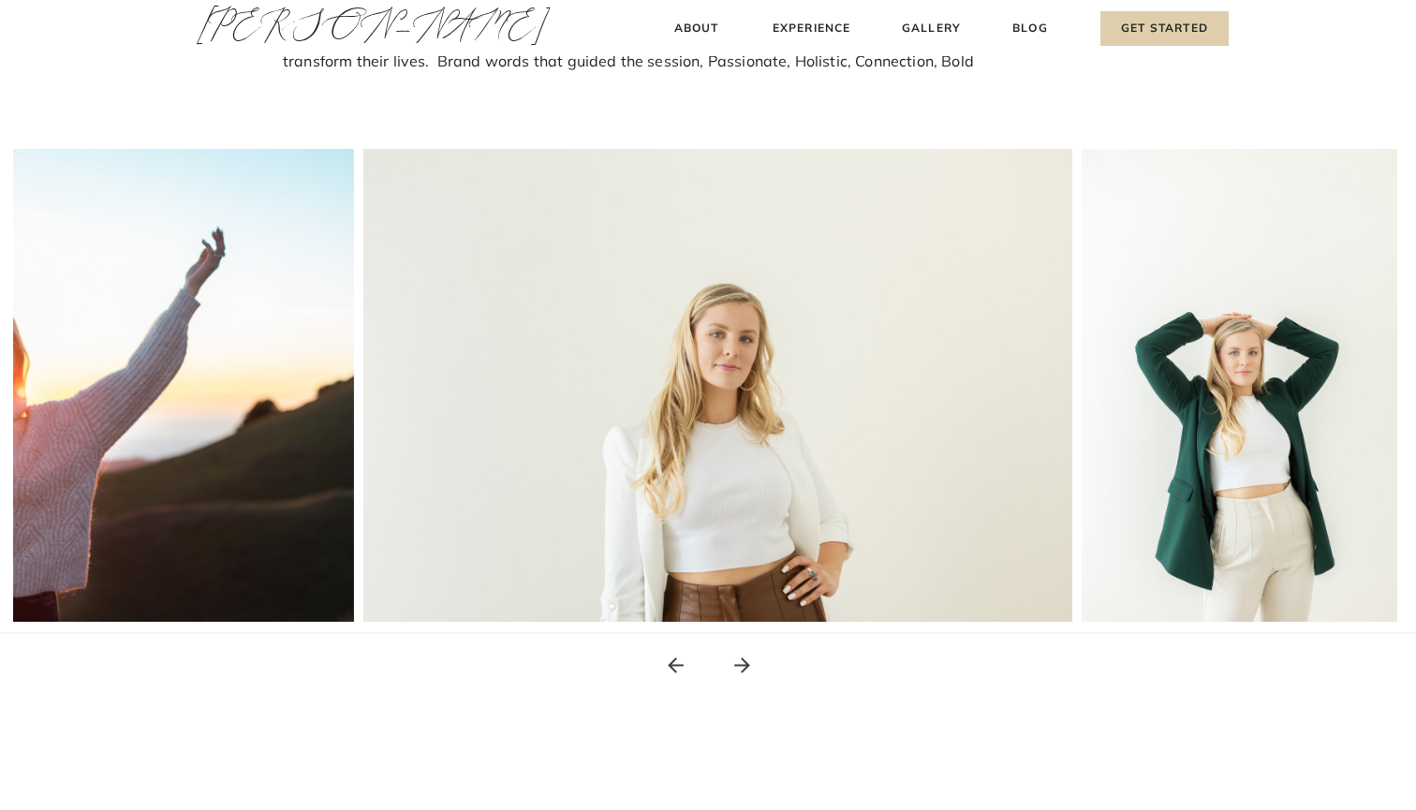
click at [742, 663] on icon at bounding box center [741, 665] width 23 height 23
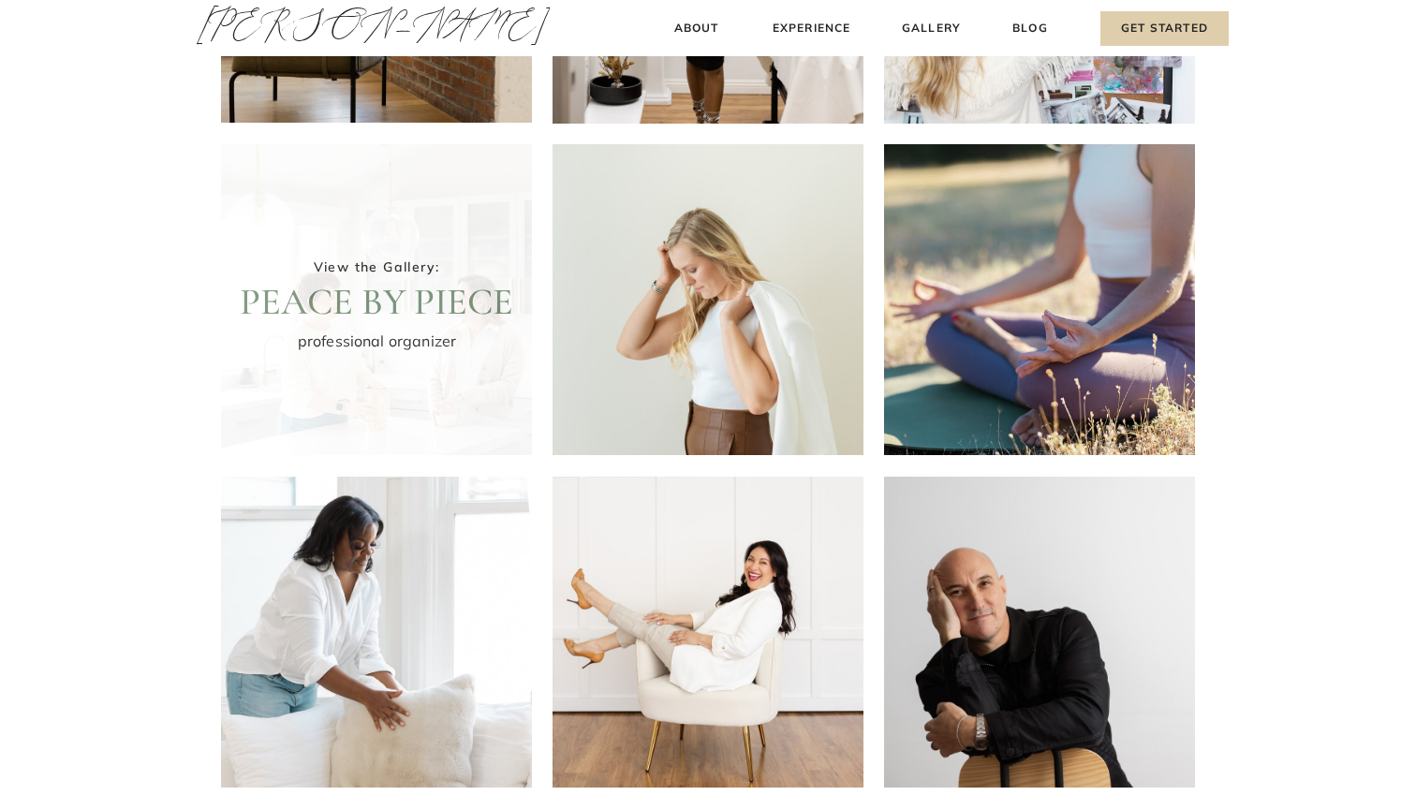
scroll to position [322, 0]
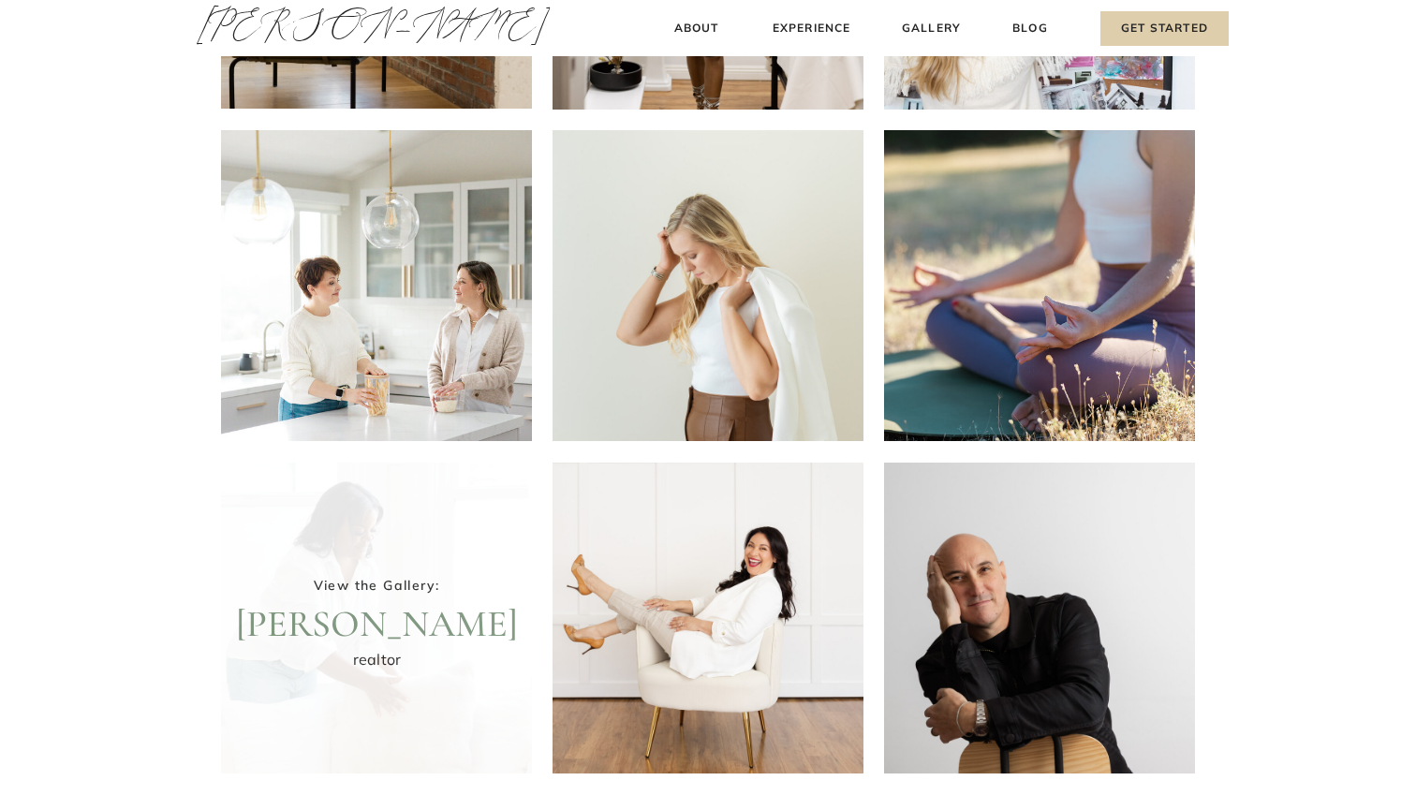
click at [375, 651] on div at bounding box center [376, 618] width 311 height 311
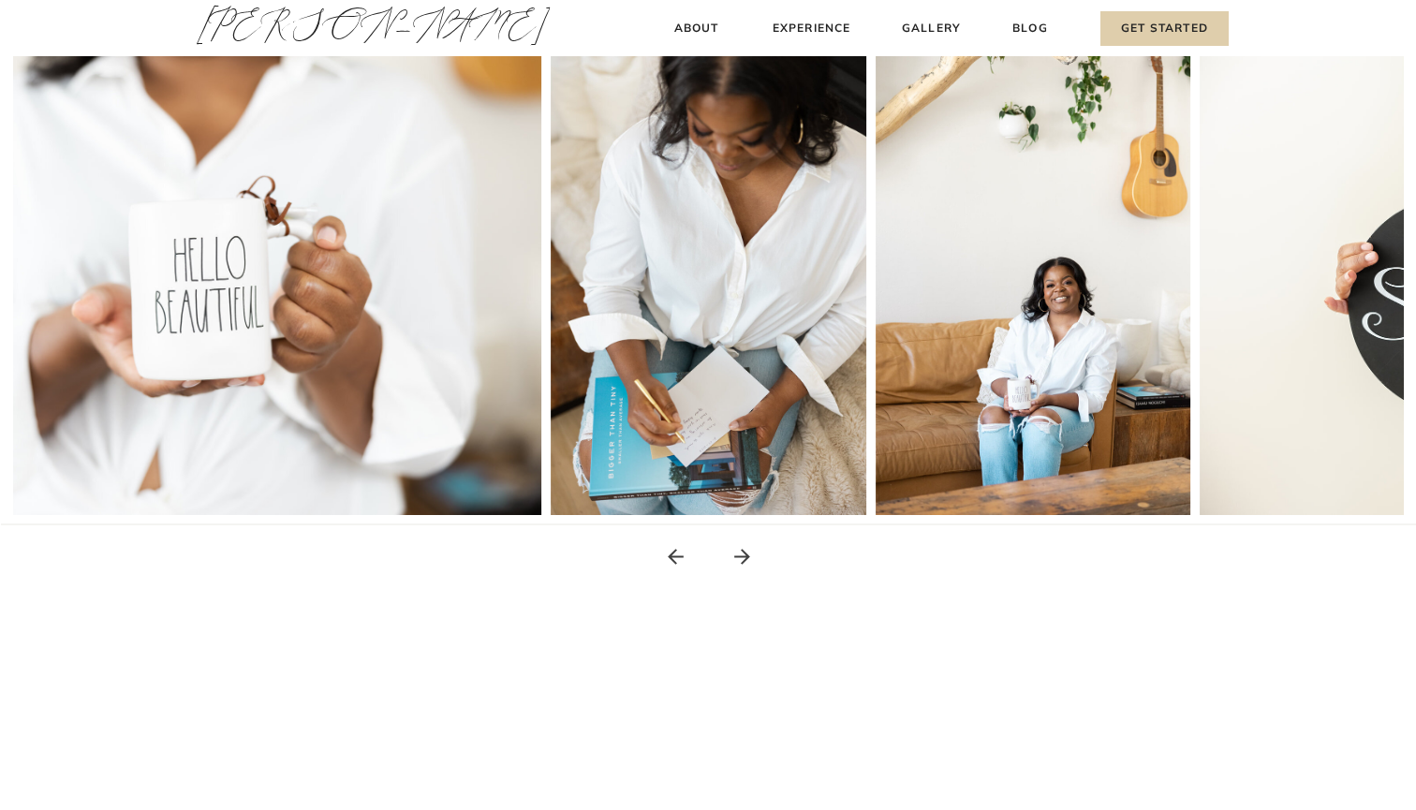
scroll to position [338, 0]
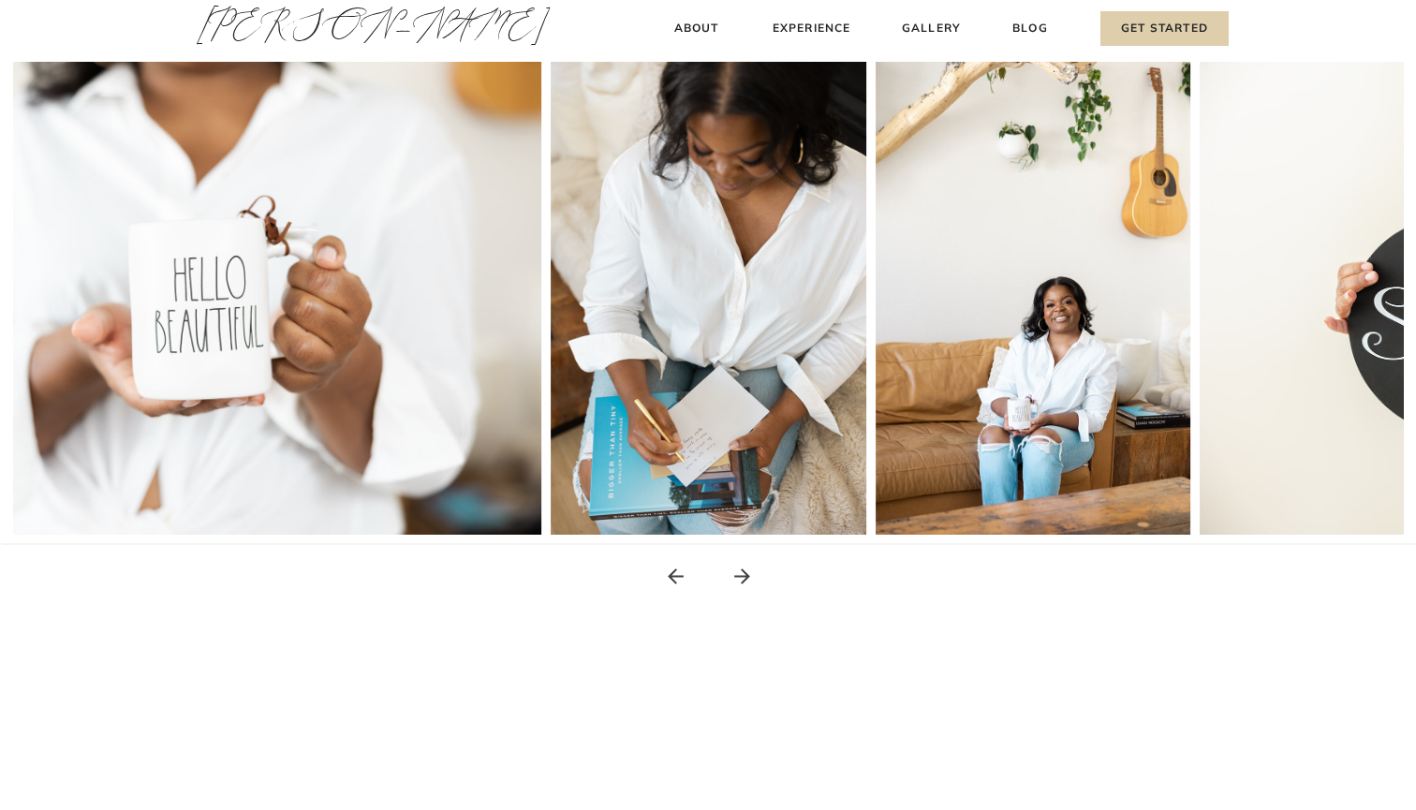
click at [749, 564] on div "Blog About Experience Gallery Get Started Amy Thompson Amy Thompson About Exper…" at bounding box center [708, 595] width 1416 height 1866
click at [748, 574] on icon at bounding box center [741, 576] width 23 height 23
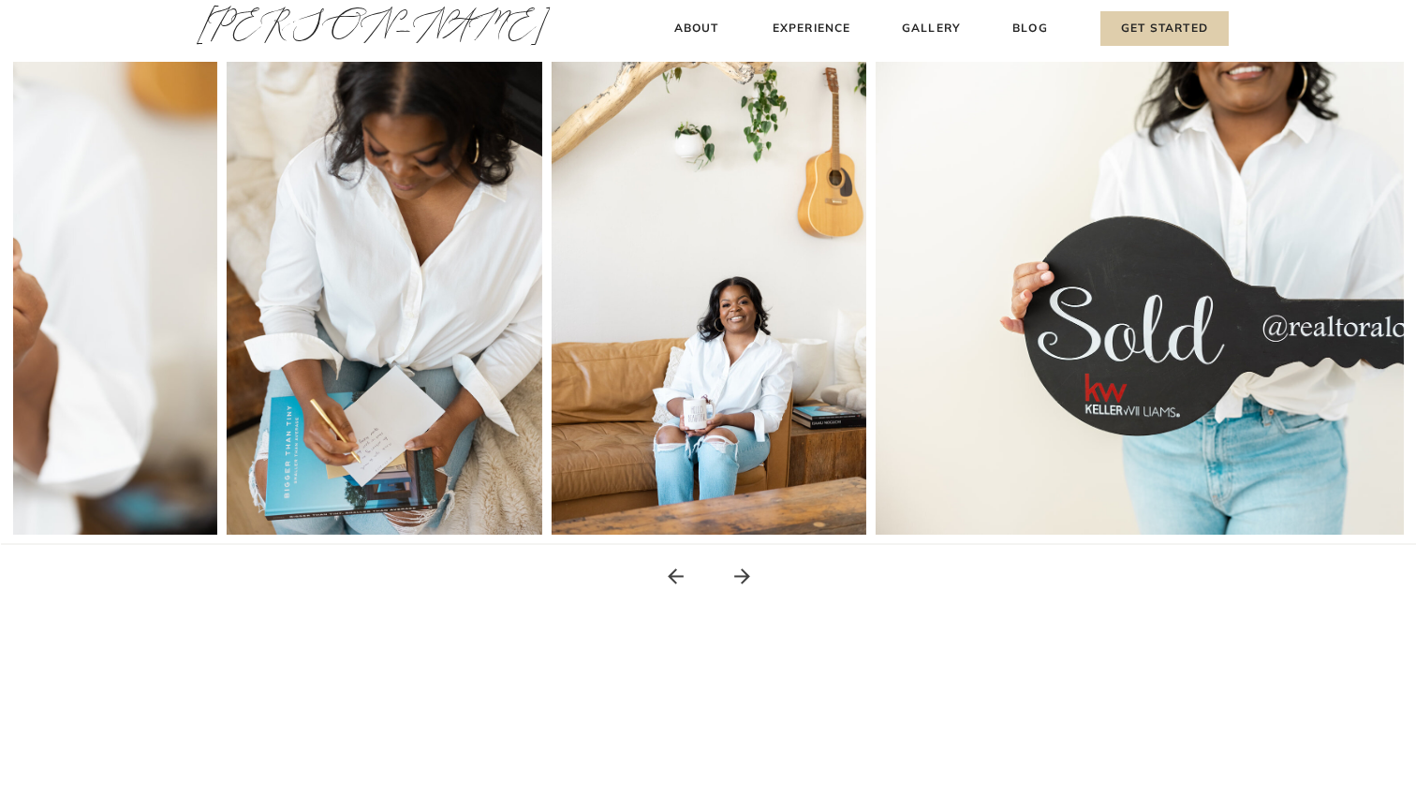
click at [748, 574] on icon at bounding box center [741, 576] width 23 height 23
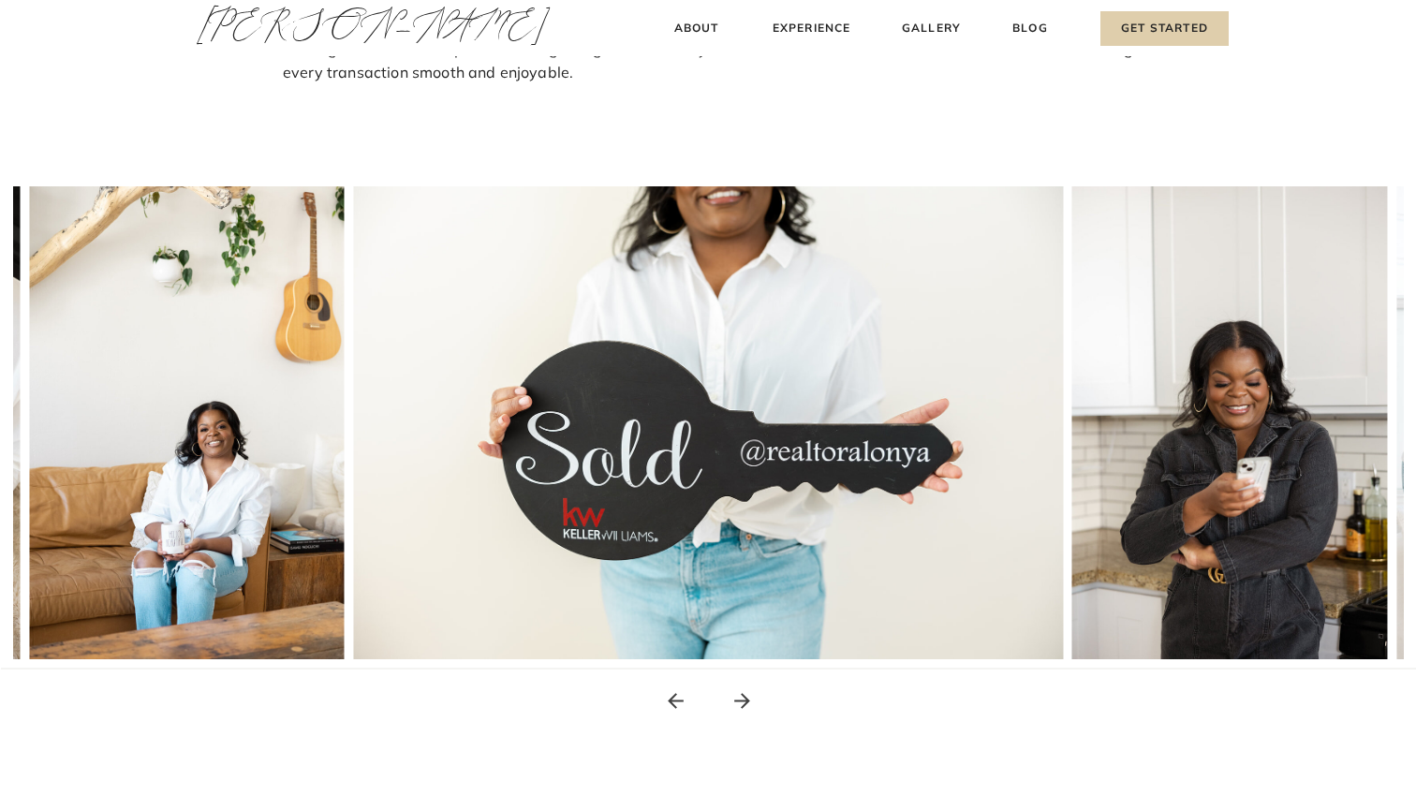
scroll to position [201, 0]
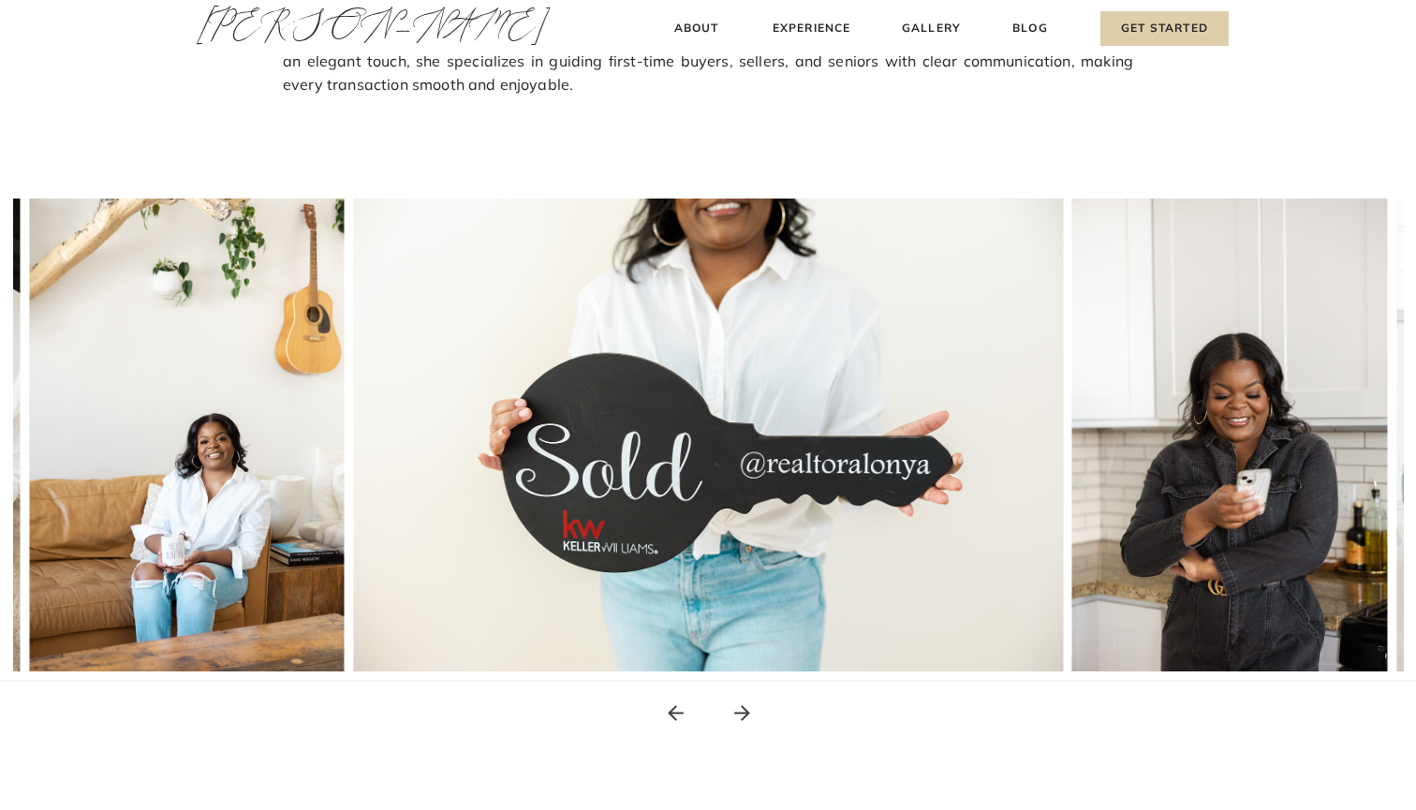
click at [743, 708] on icon at bounding box center [742, 713] width 16 height 16
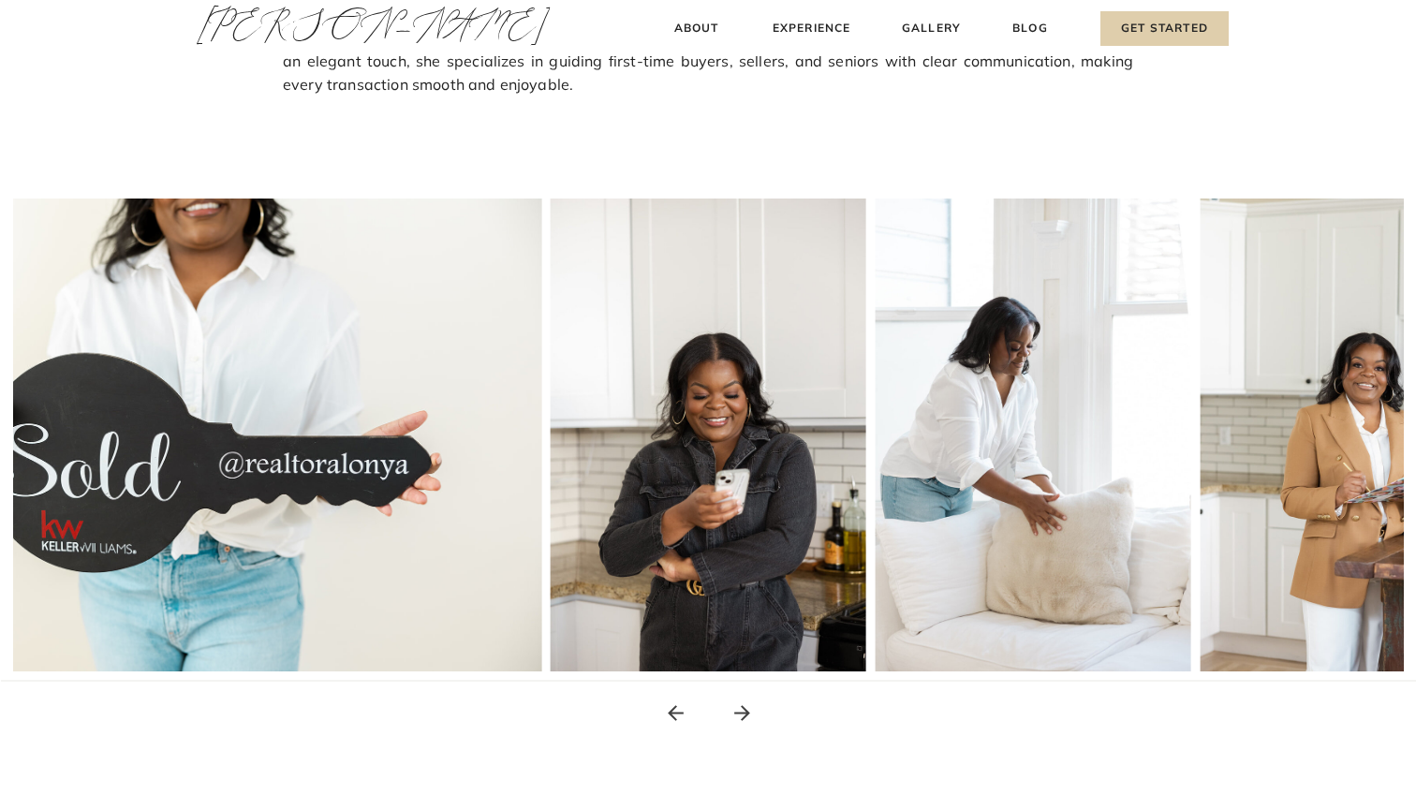
click at [743, 708] on icon at bounding box center [742, 713] width 16 height 16
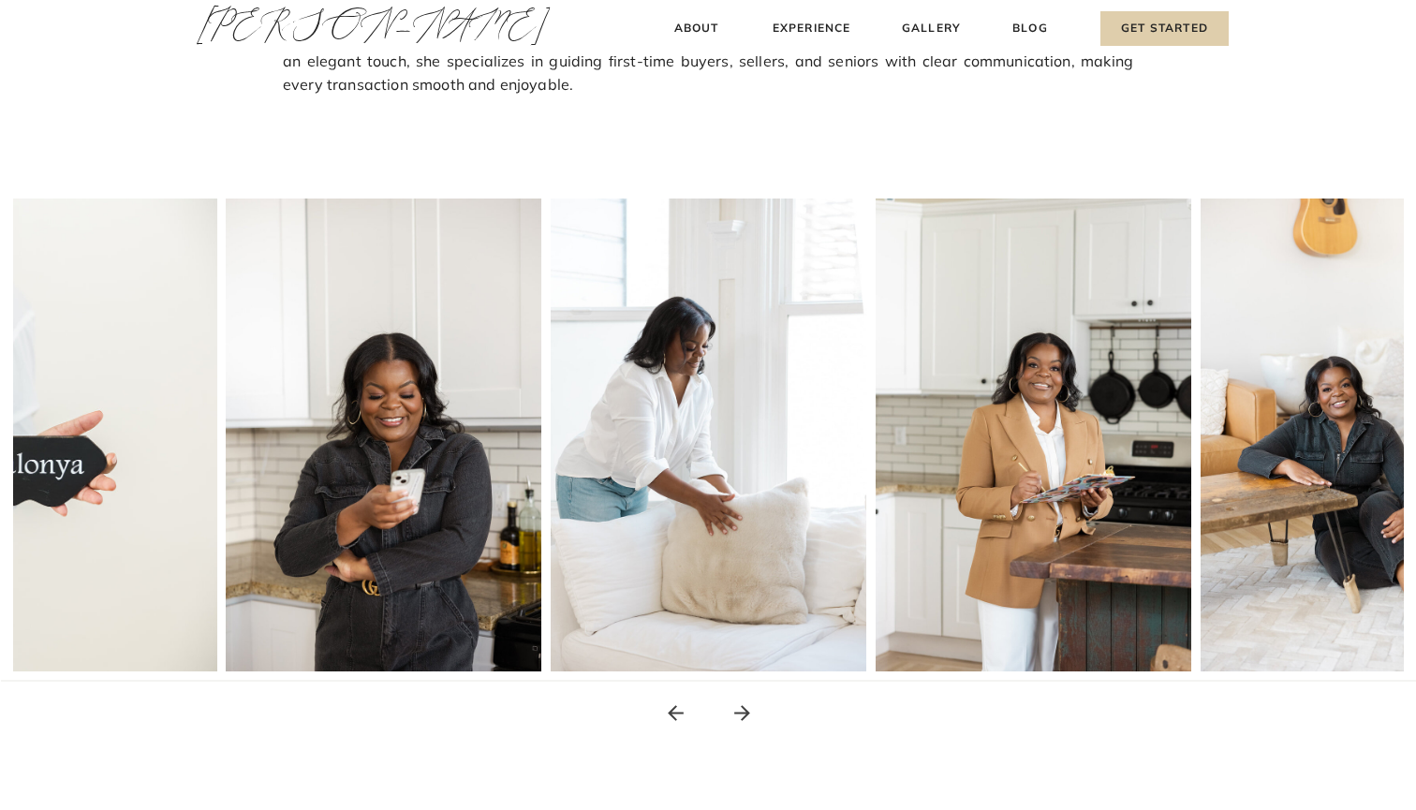
click at [743, 708] on icon at bounding box center [742, 713] width 16 height 16
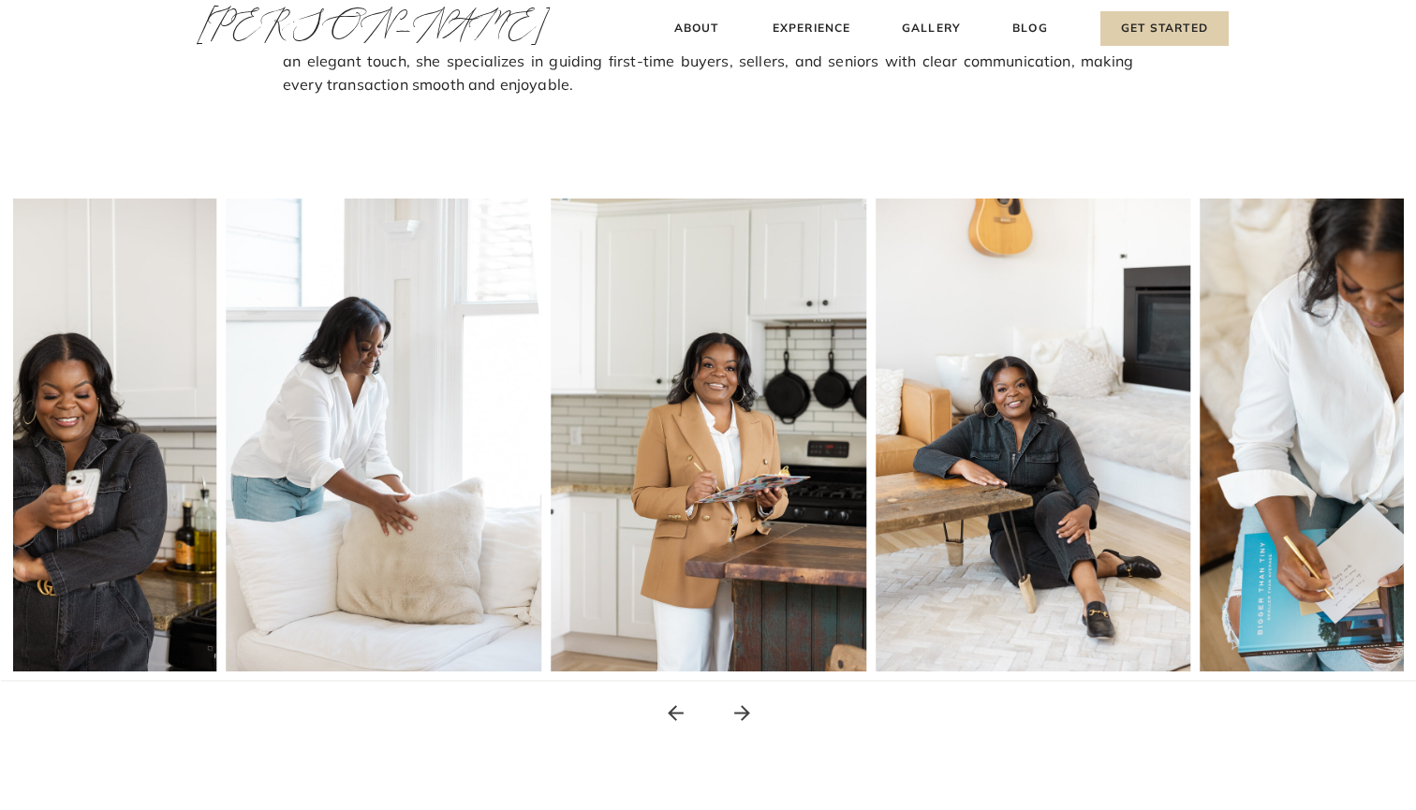
click at [743, 708] on icon at bounding box center [742, 713] width 16 height 16
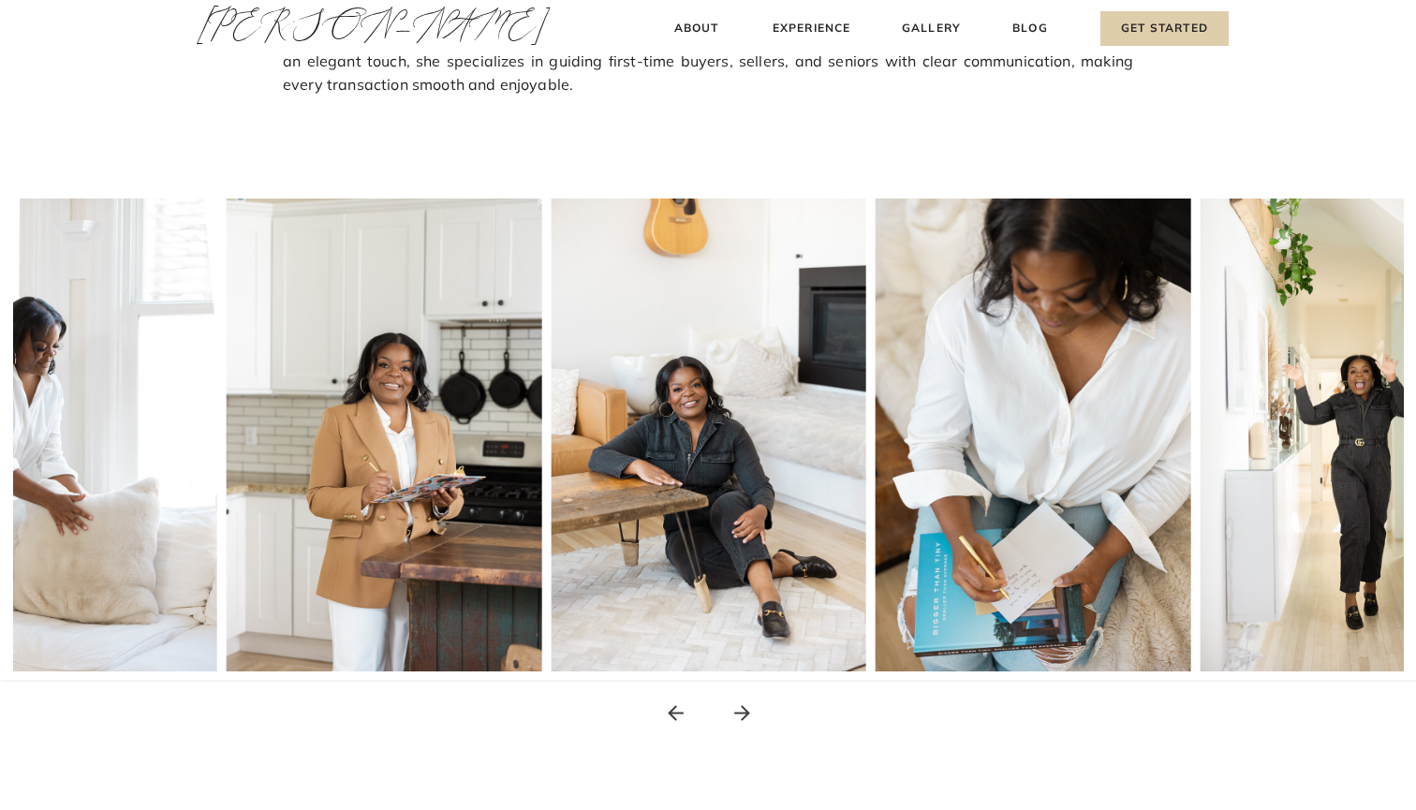
click at [743, 708] on icon at bounding box center [742, 713] width 16 height 16
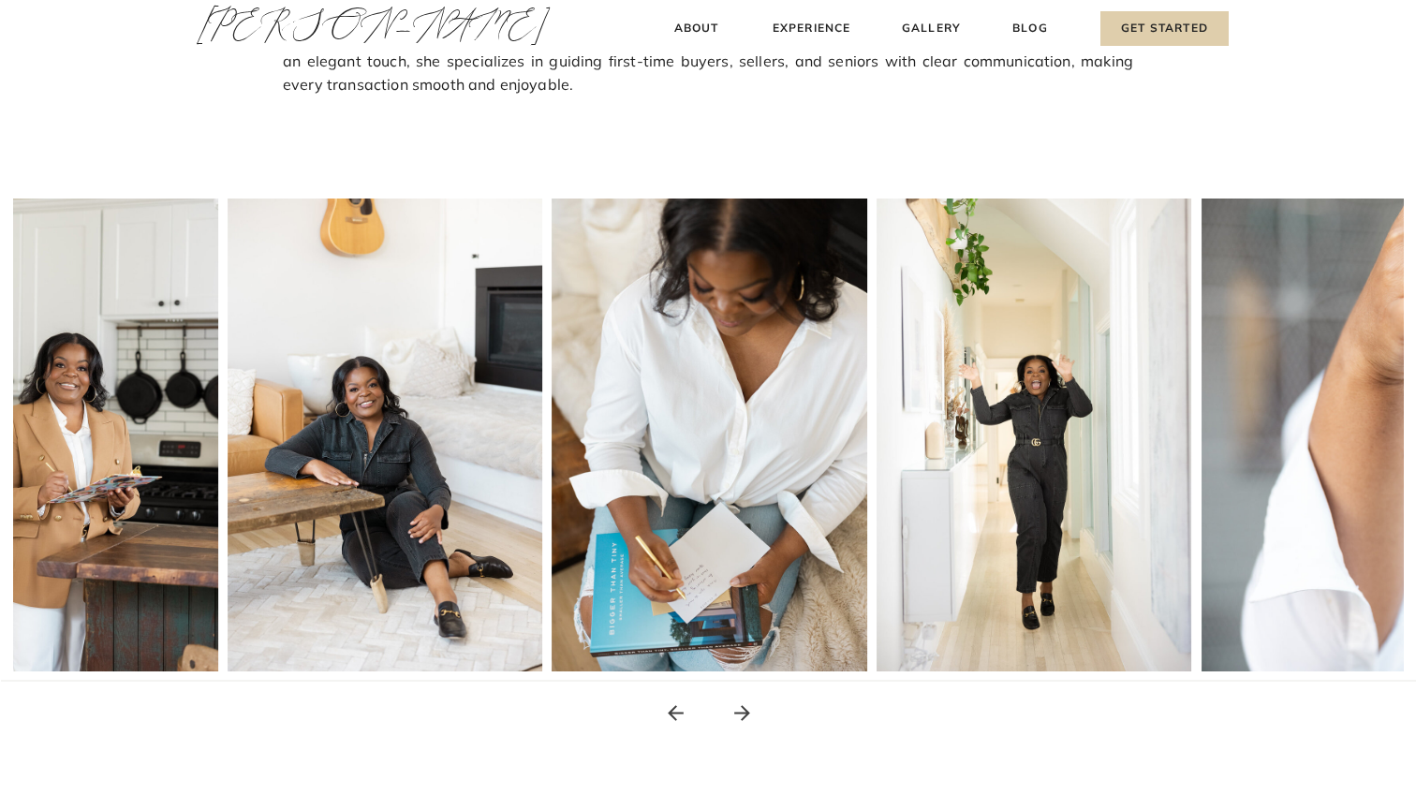
click at [743, 709] on icon at bounding box center [742, 713] width 16 height 16
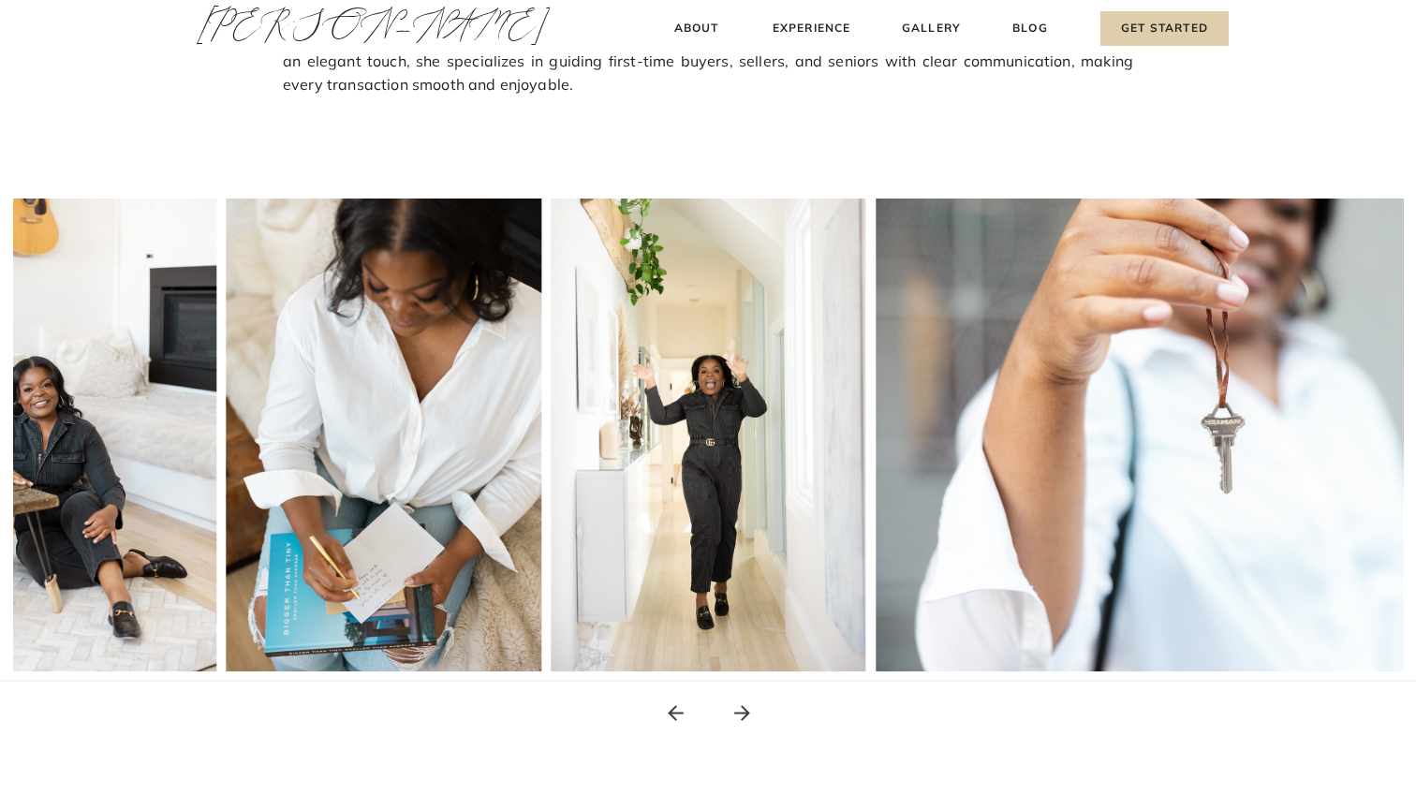
click at [744, 709] on icon at bounding box center [742, 713] width 16 height 16
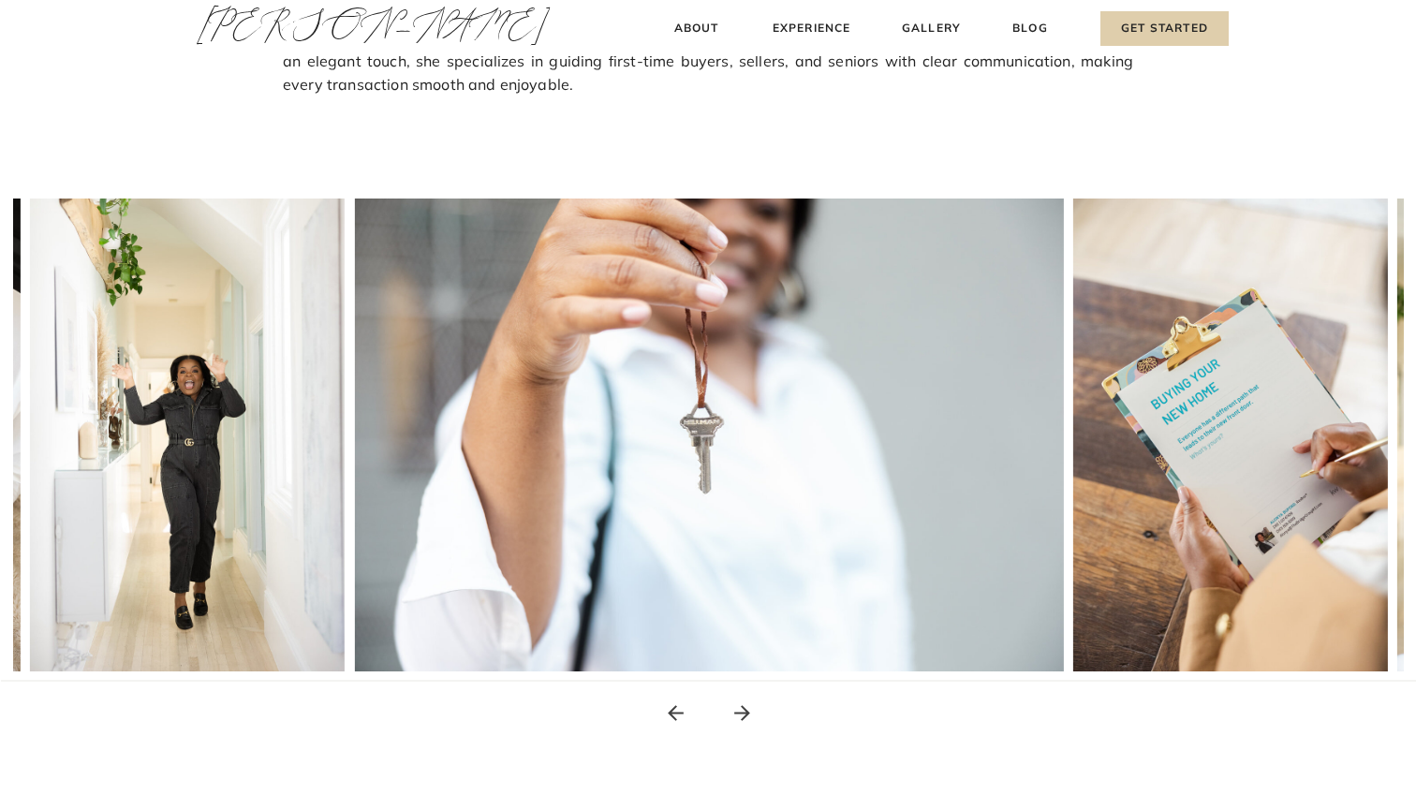
click at [744, 709] on icon at bounding box center [742, 713] width 16 height 16
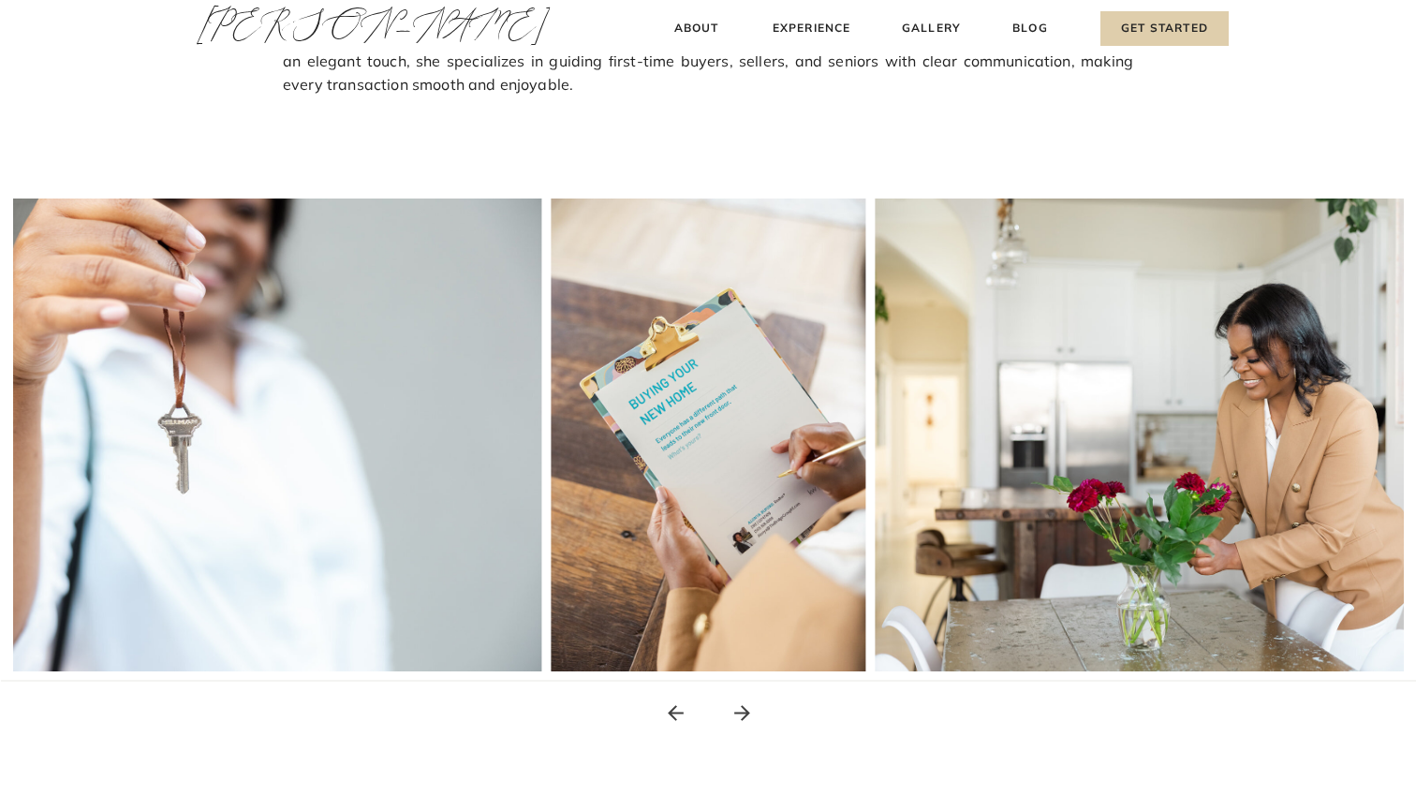
click at [745, 710] on icon at bounding box center [742, 713] width 16 height 16
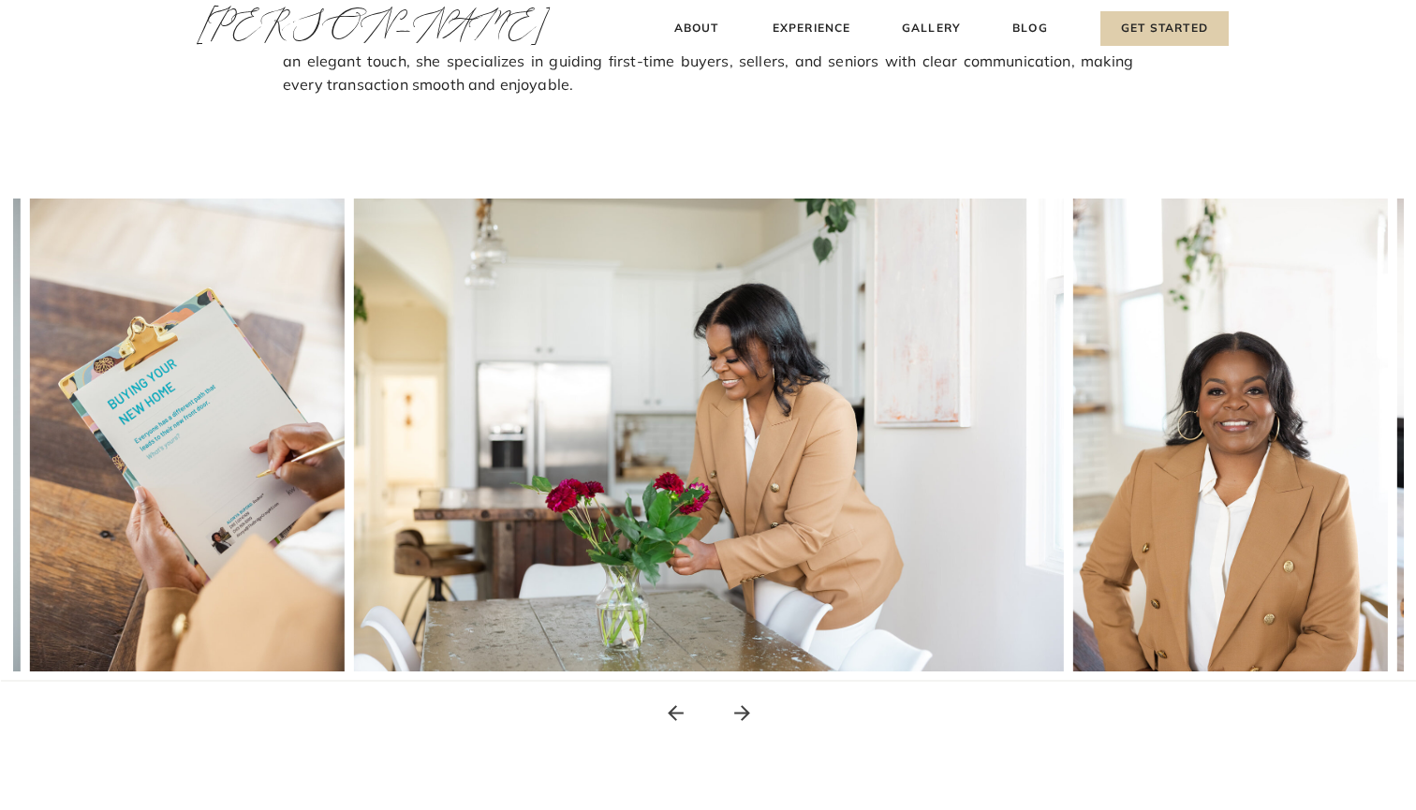
click at [746, 710] on icon at bounding box center [742, 713] width 16 height 16
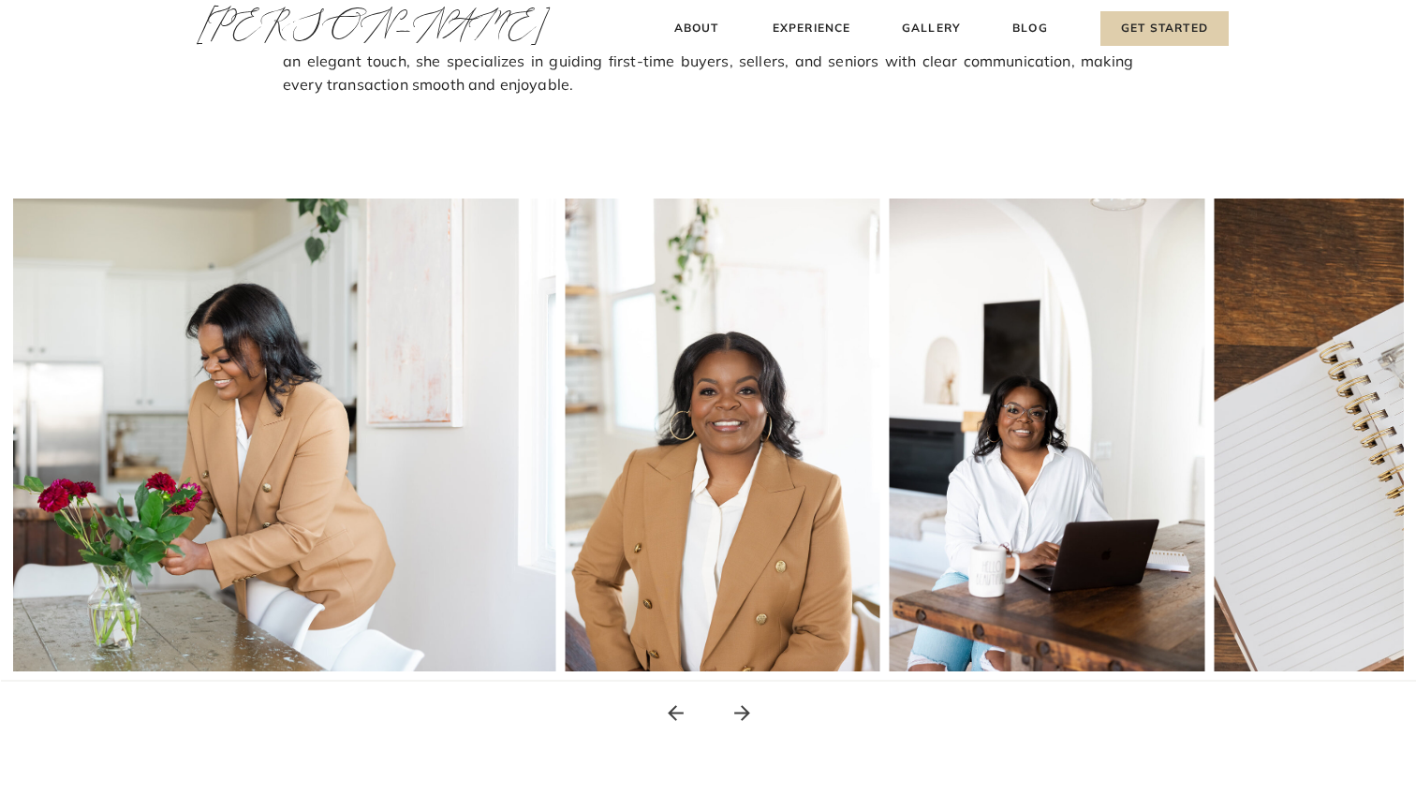
click at [746, 711] on icon at bounding box center [742, 713] width 16 height 16
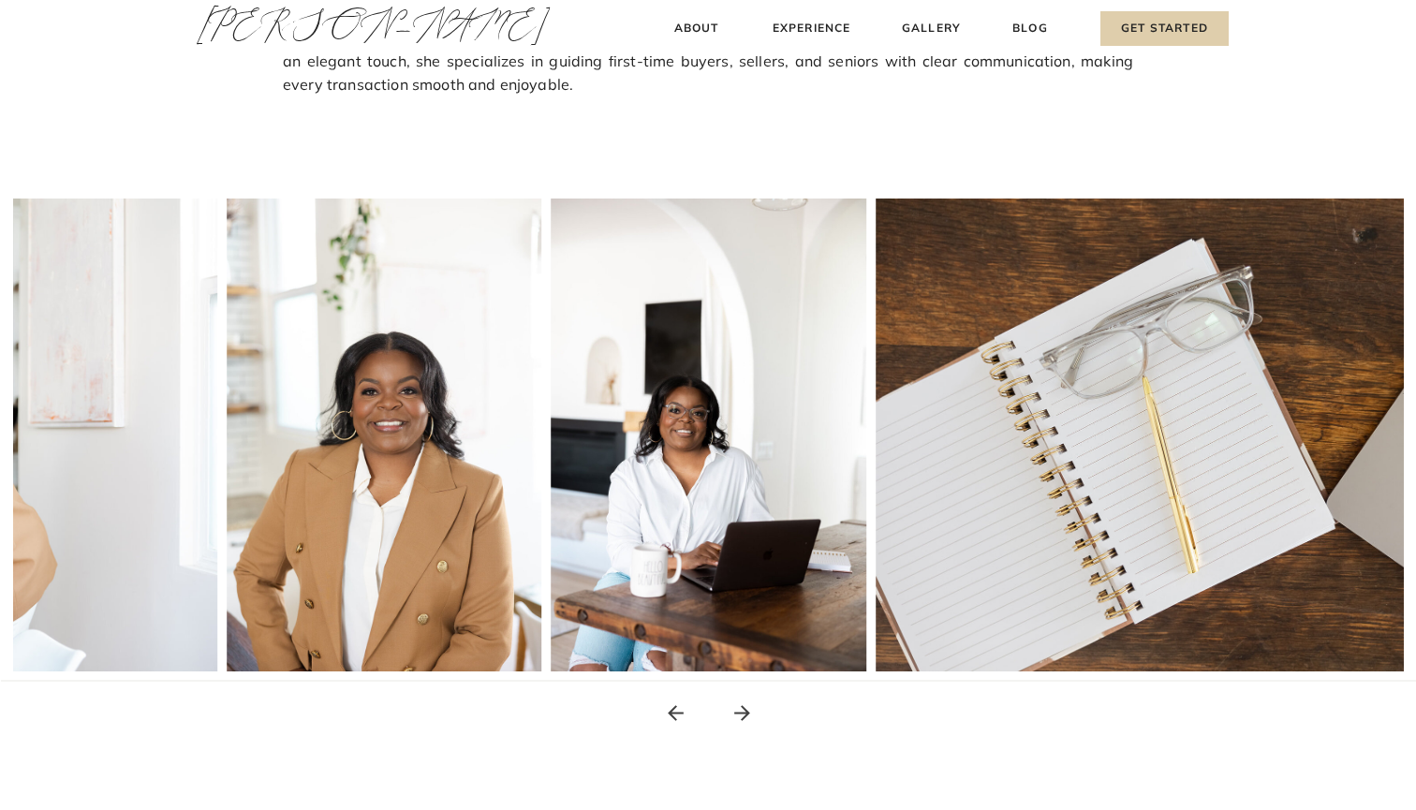
click at [747, 712] on icon at bounding box center [742, 713] width 16 height 16
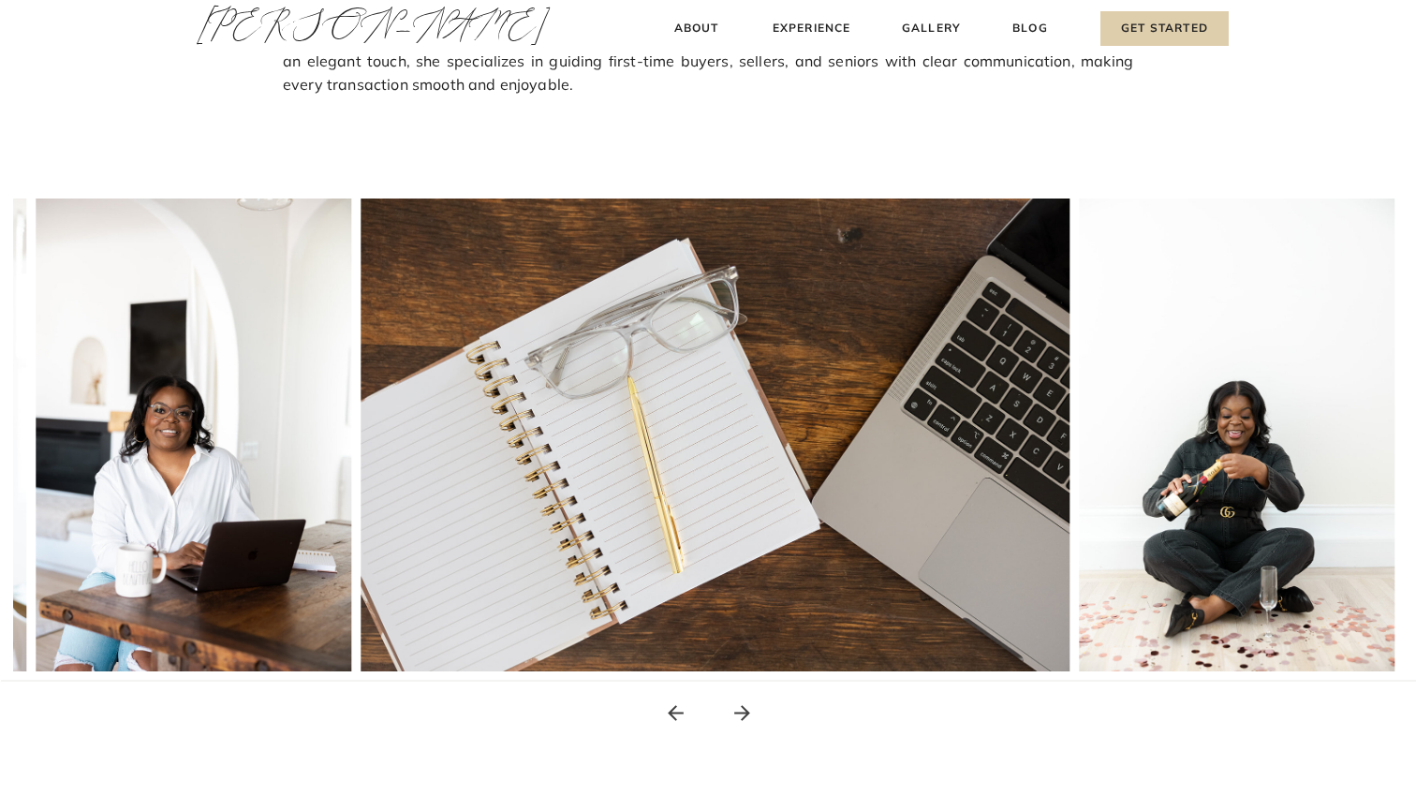
click at [748, 712] on icon at bounding box center [742, 713] width 16 height 16
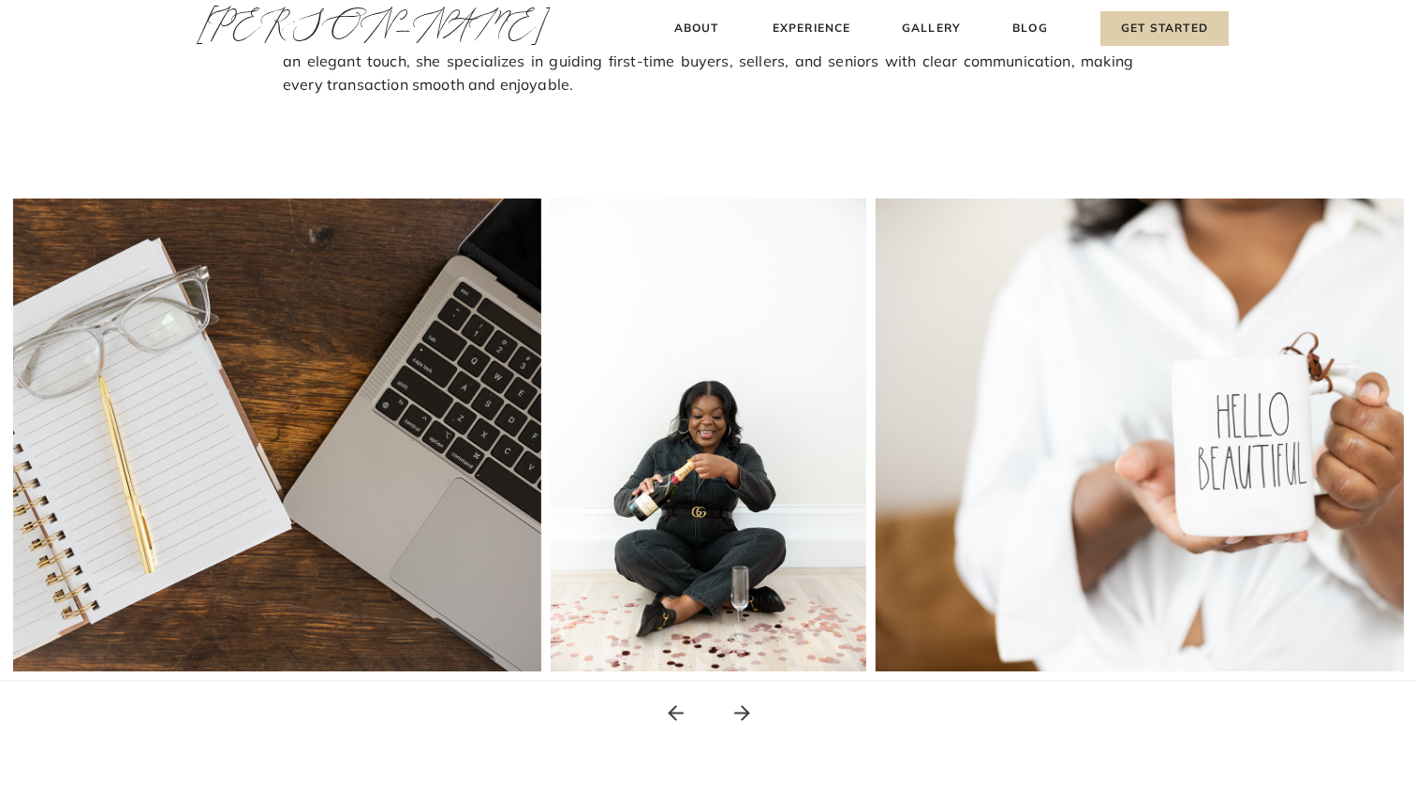
click at [749, 714] on icon at bounding box center [742, 713] width 16 height 16
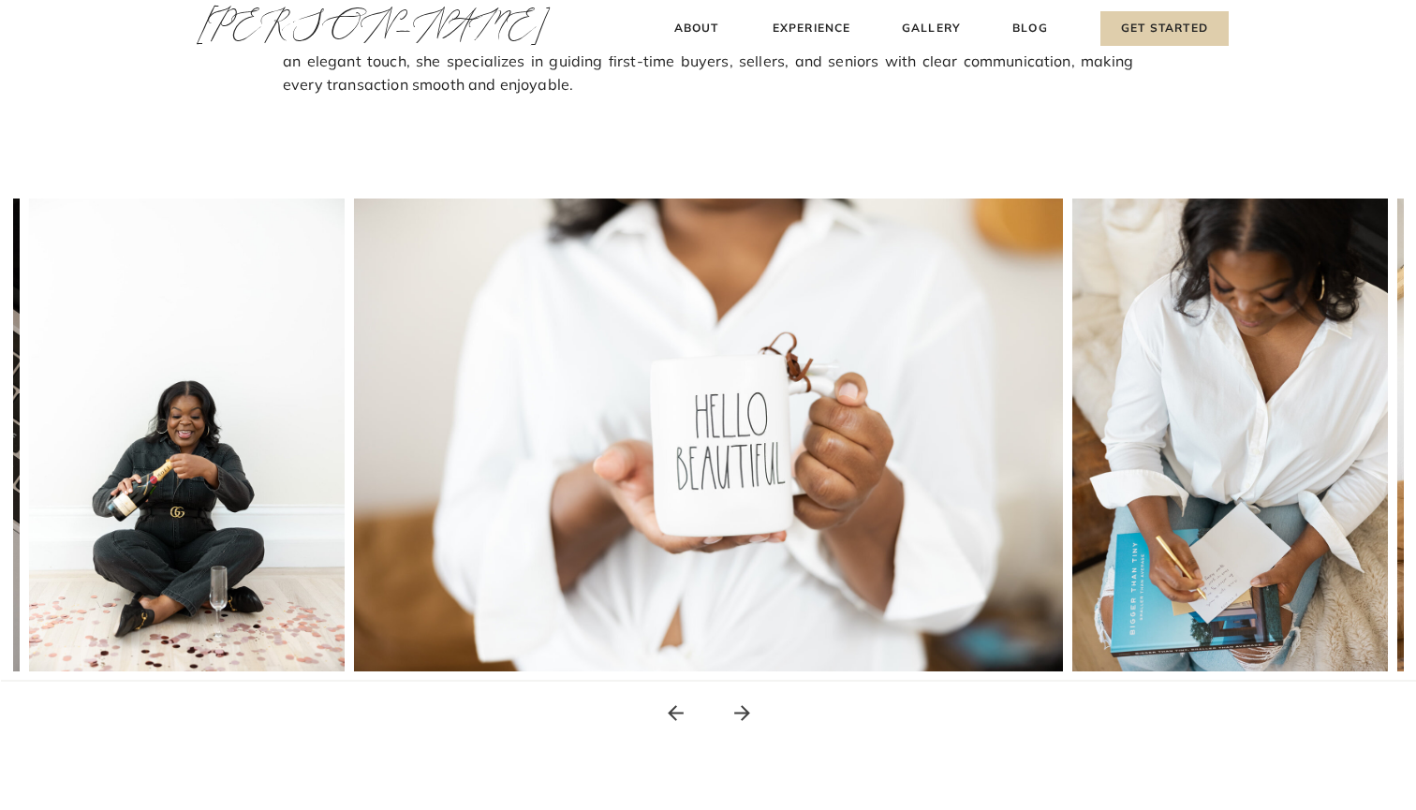
click at [749, 714] on icon at bounding box center [741, 712] width 23 height 23
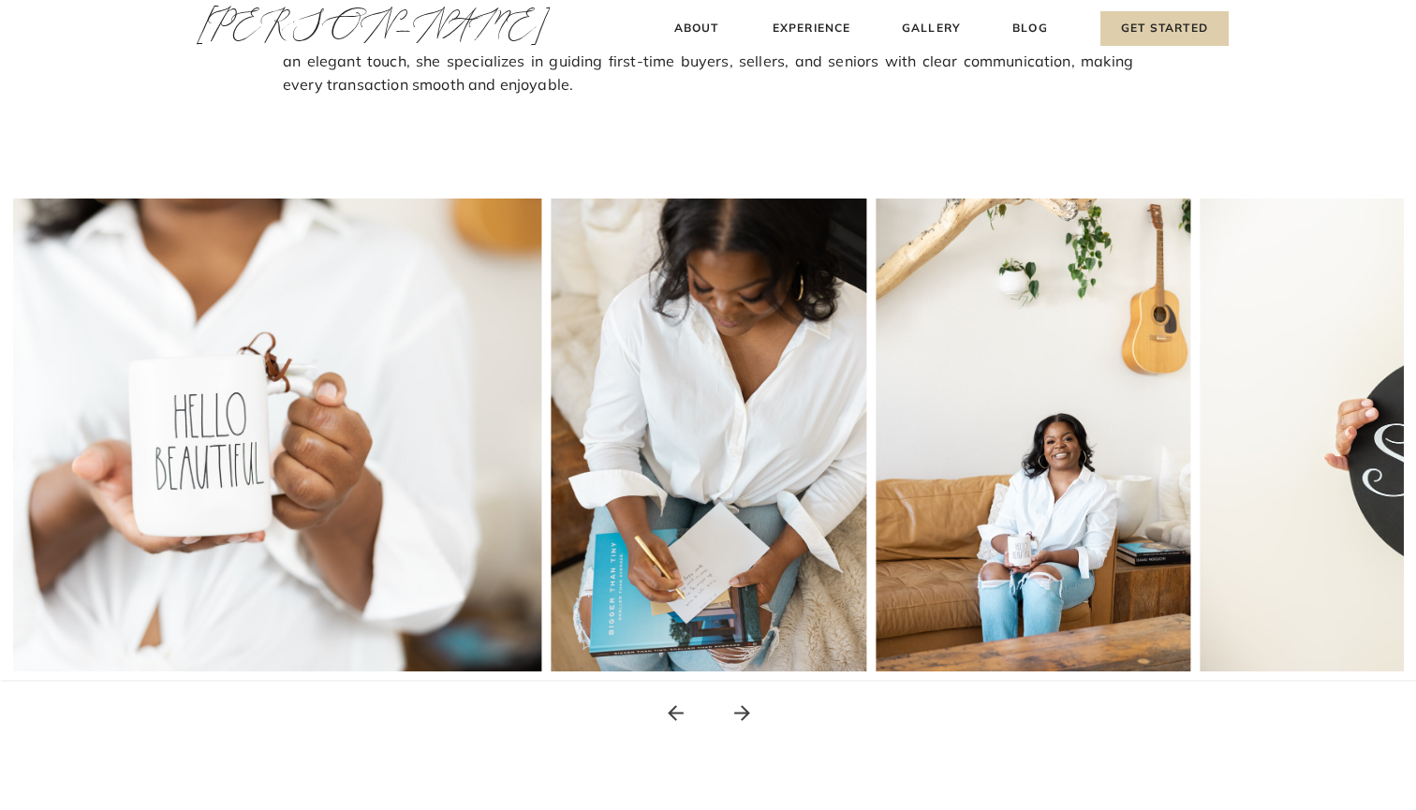
click at [751, 716] on icon at bounding box center [741, 712] width 23 height 23
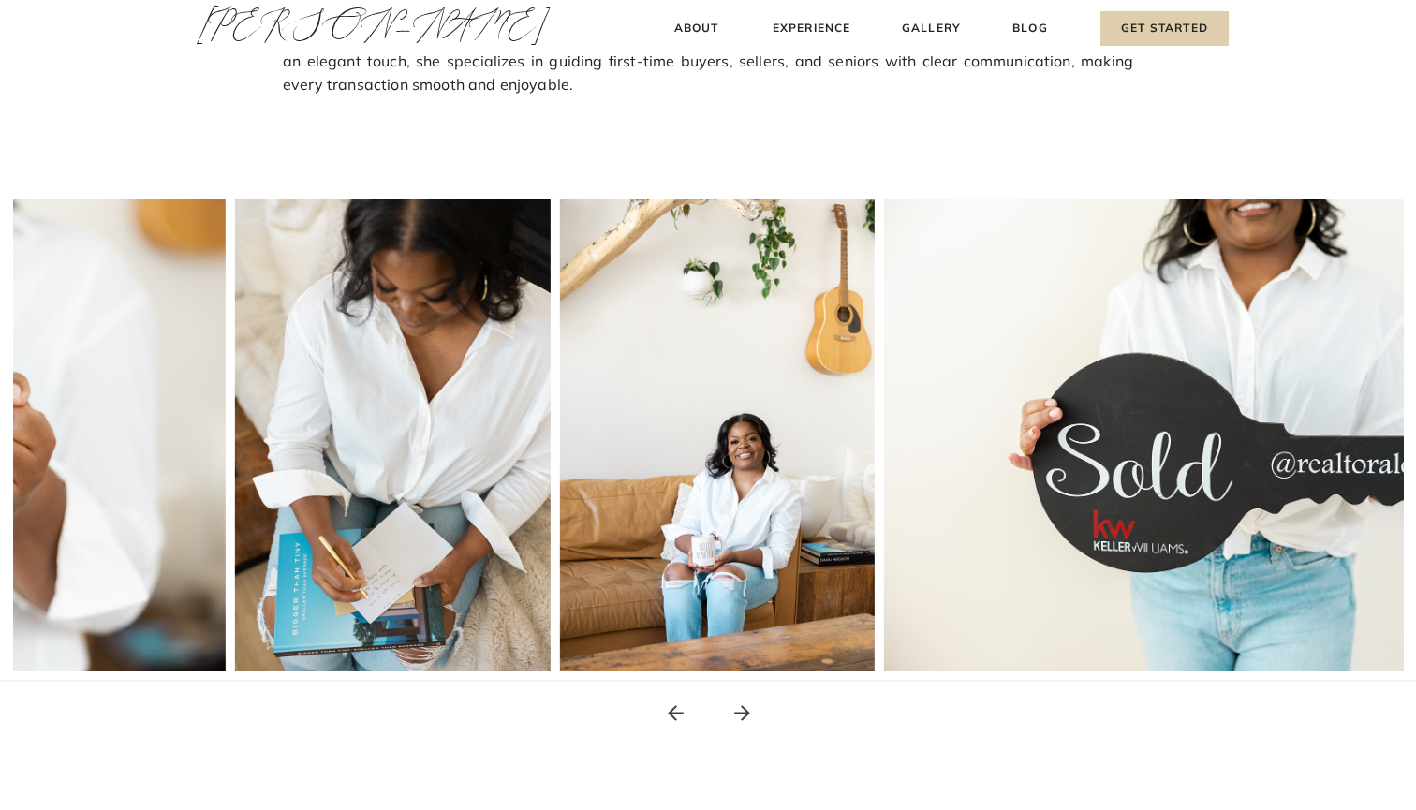
click at [751, 717] on icon at bounding box center [741, 712] width 23 height 23
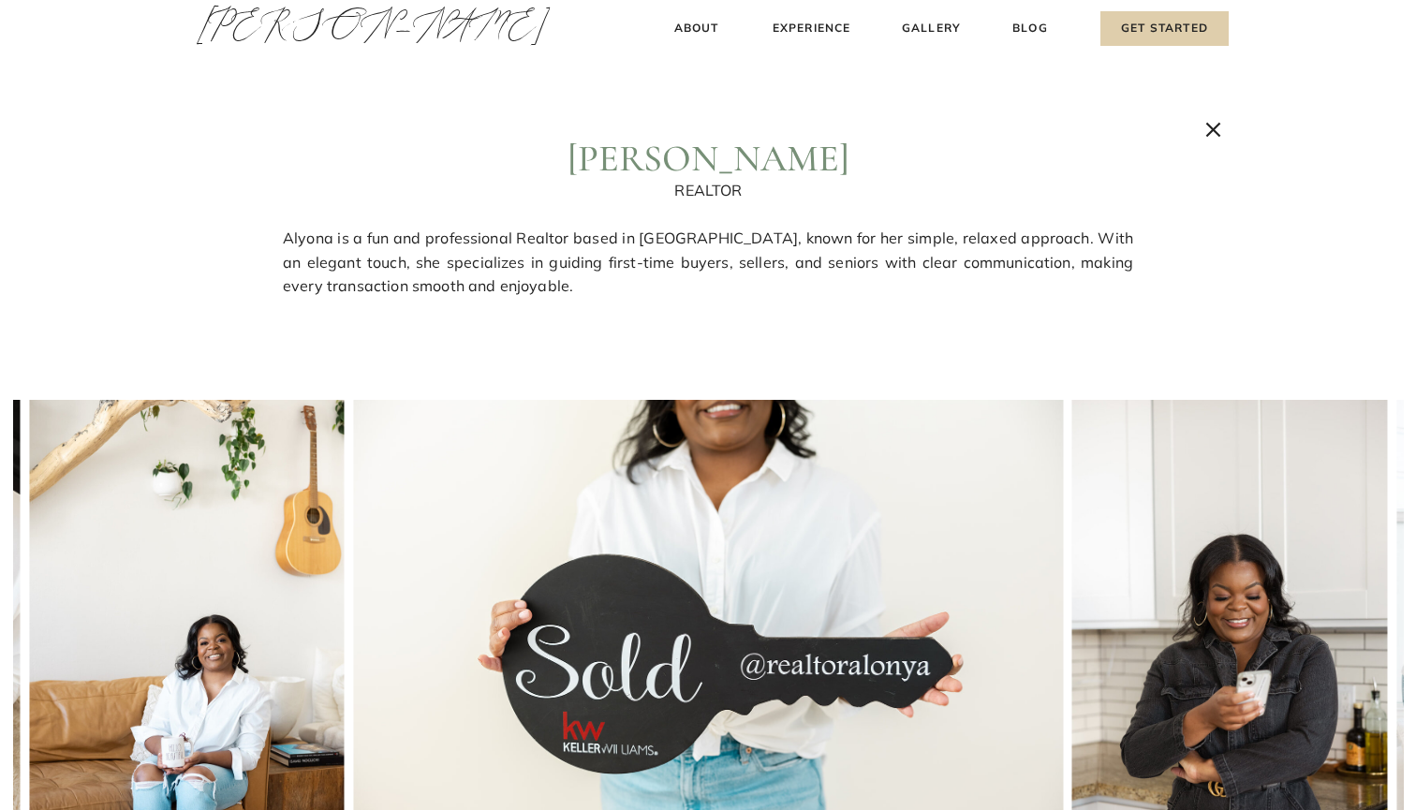
scroll to position [0, 0]
click at [692, 23] on h3 "About" at bounding box center [696, 29] width 55 height 20
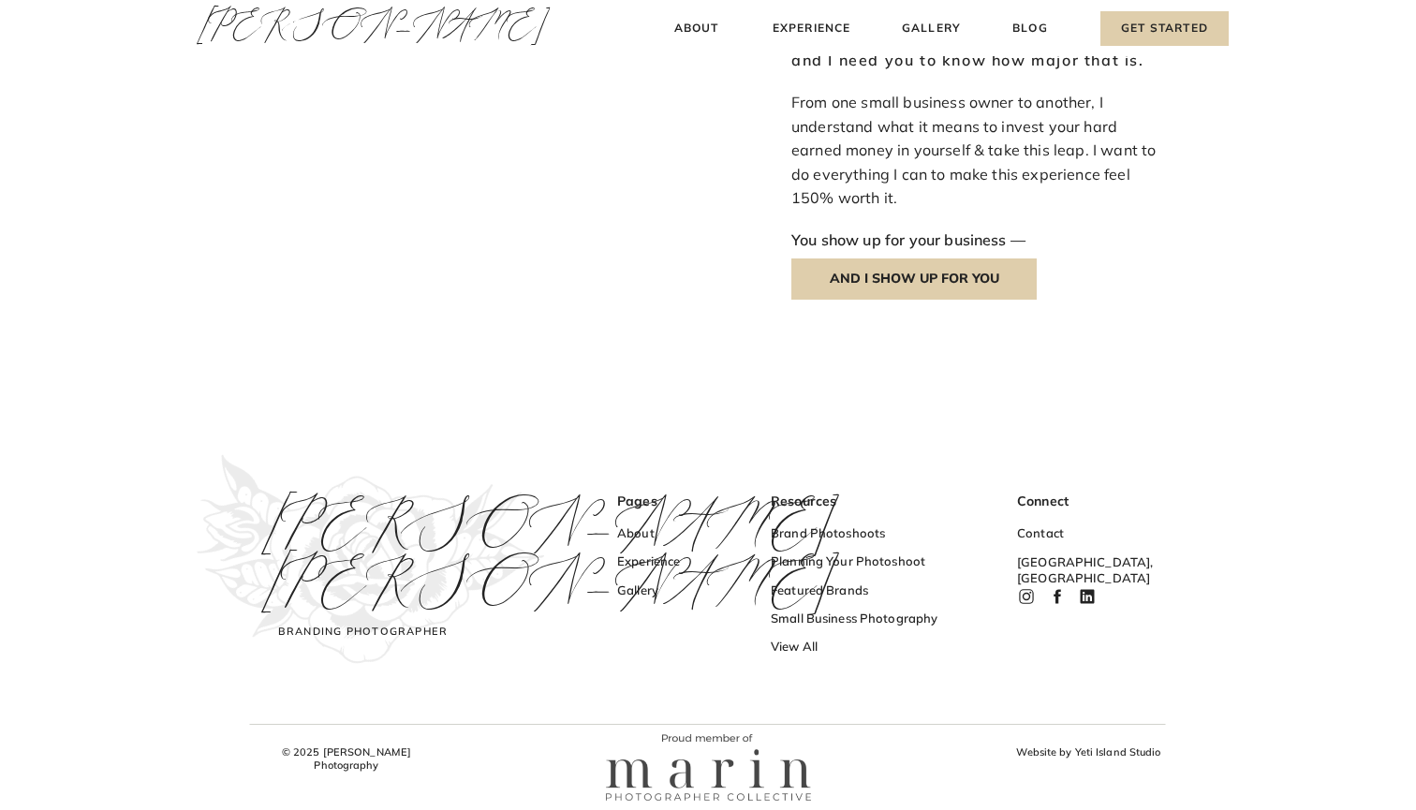
scroll to position [2177, 0]
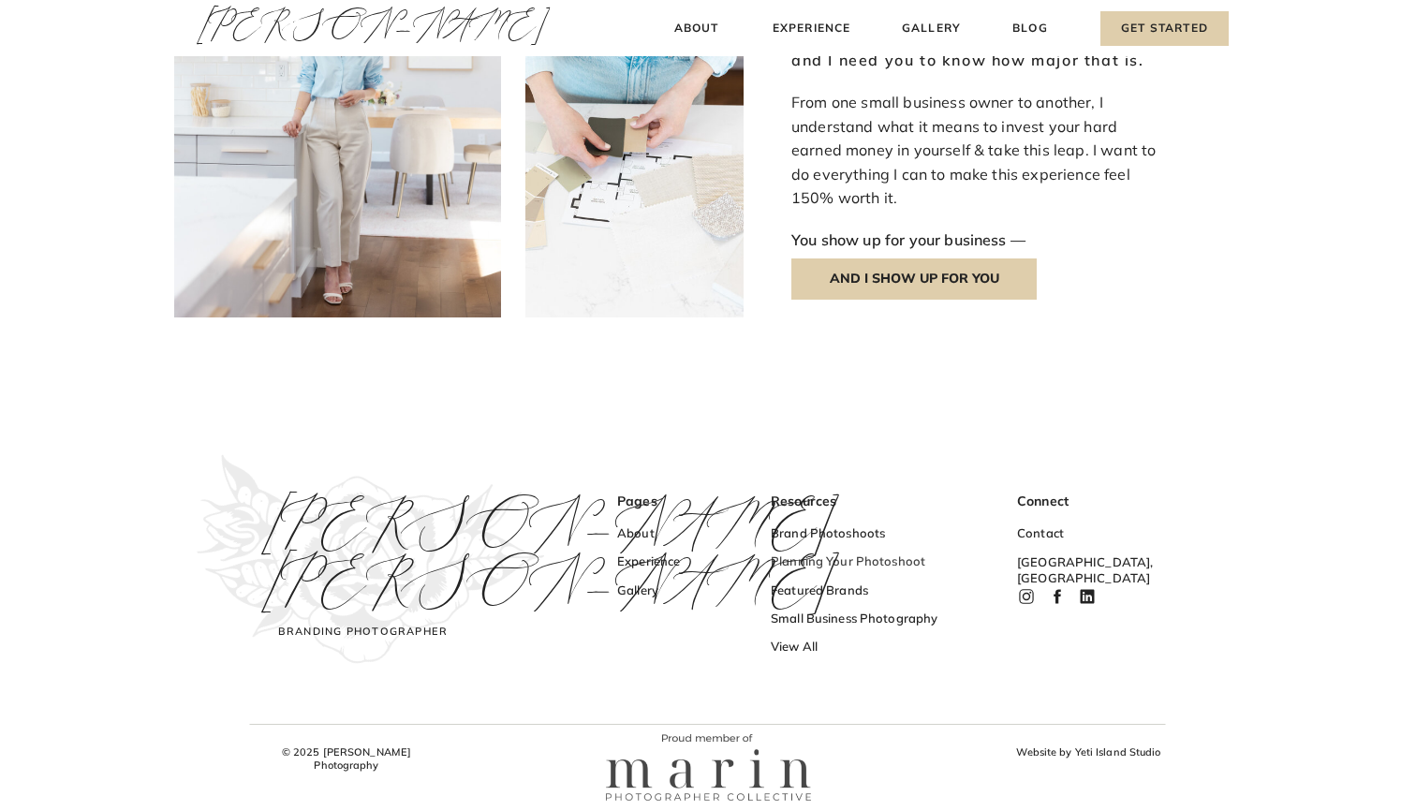
click at [811, 560] on h3 "Planning Your Photoshoot" at bounding box center [862, 563] width 183 height 20
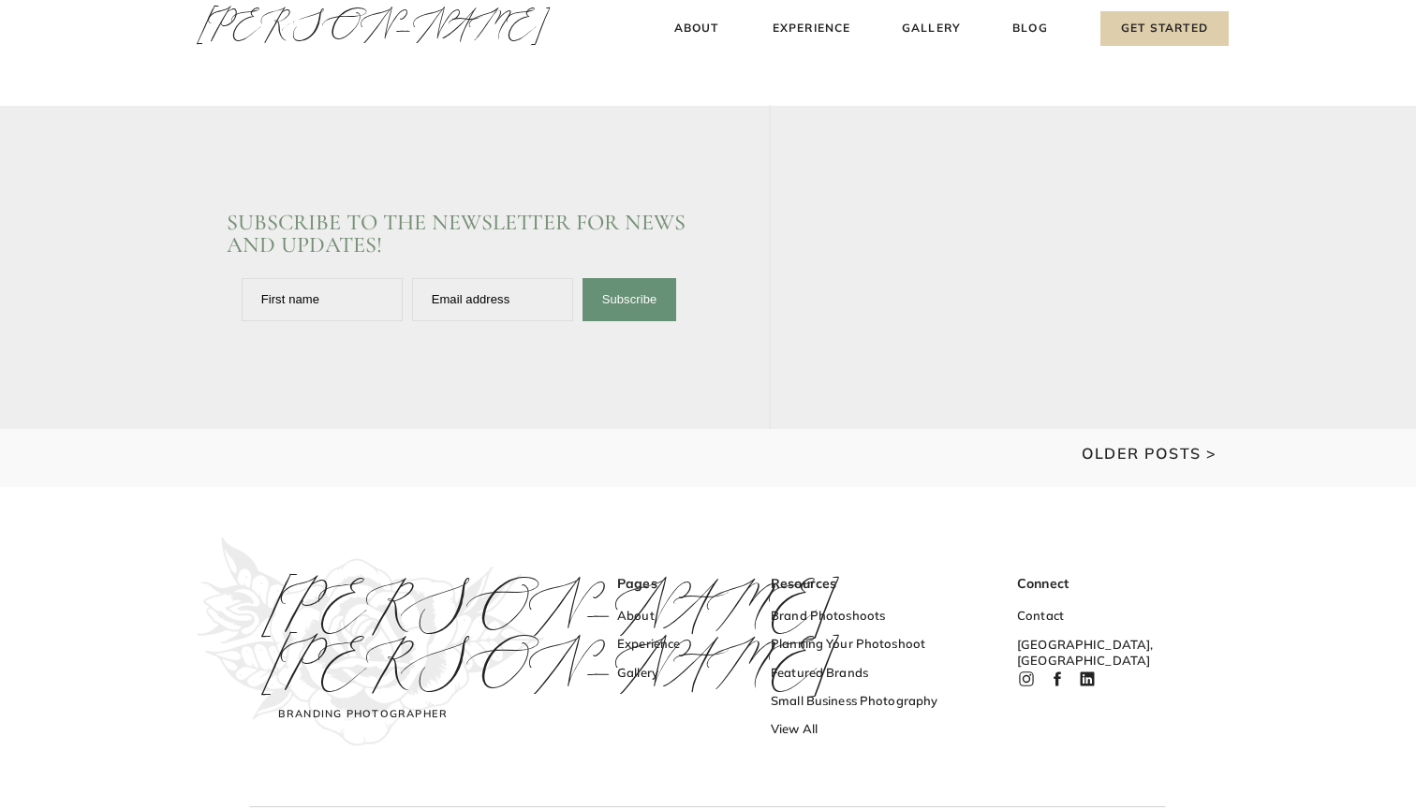
scroll to position [2667, 0]
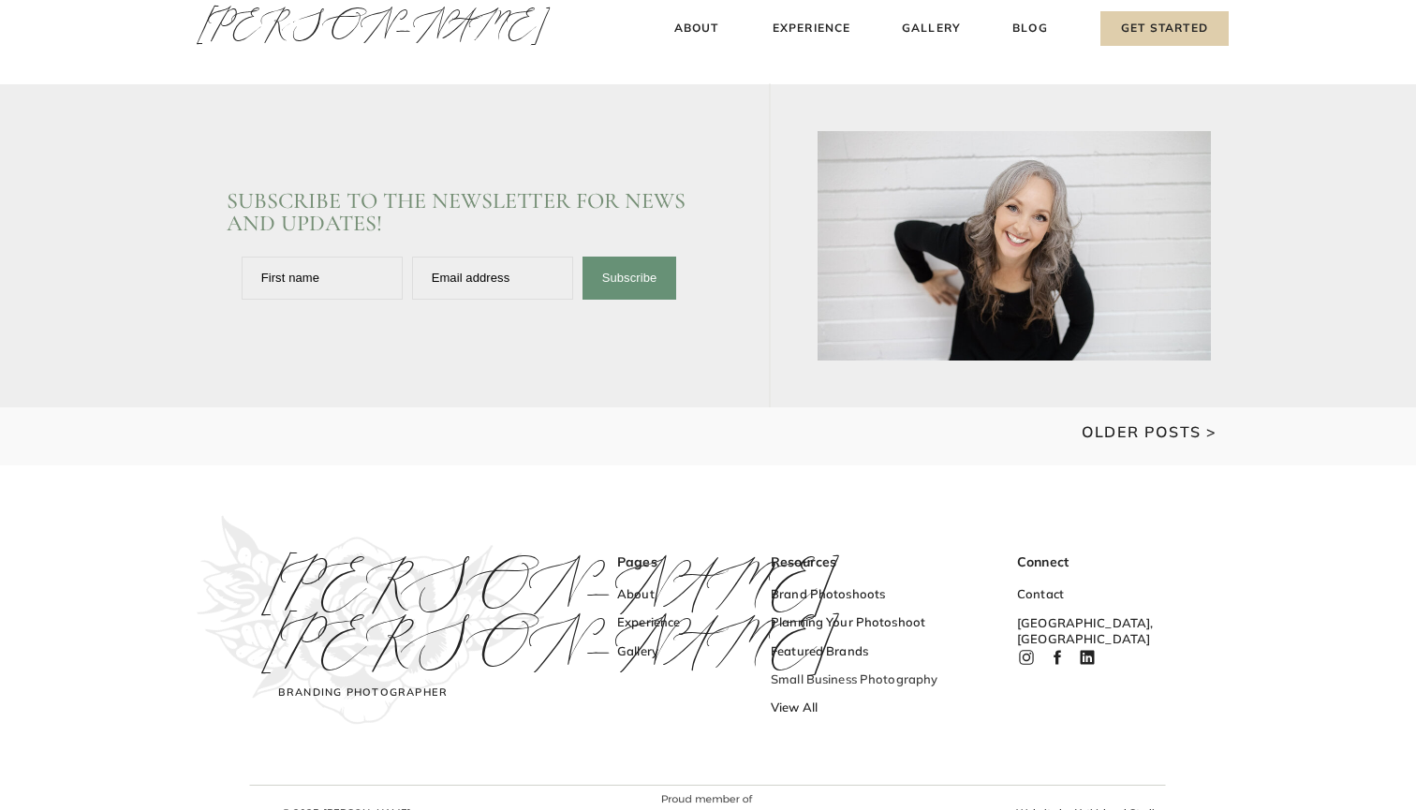
click at [828, 679] on h3 "Small Business Photography" at bounding box center [862, 681] width 183 height 20
